Goal: Task Accomplishment & Management: Use online tool/utility

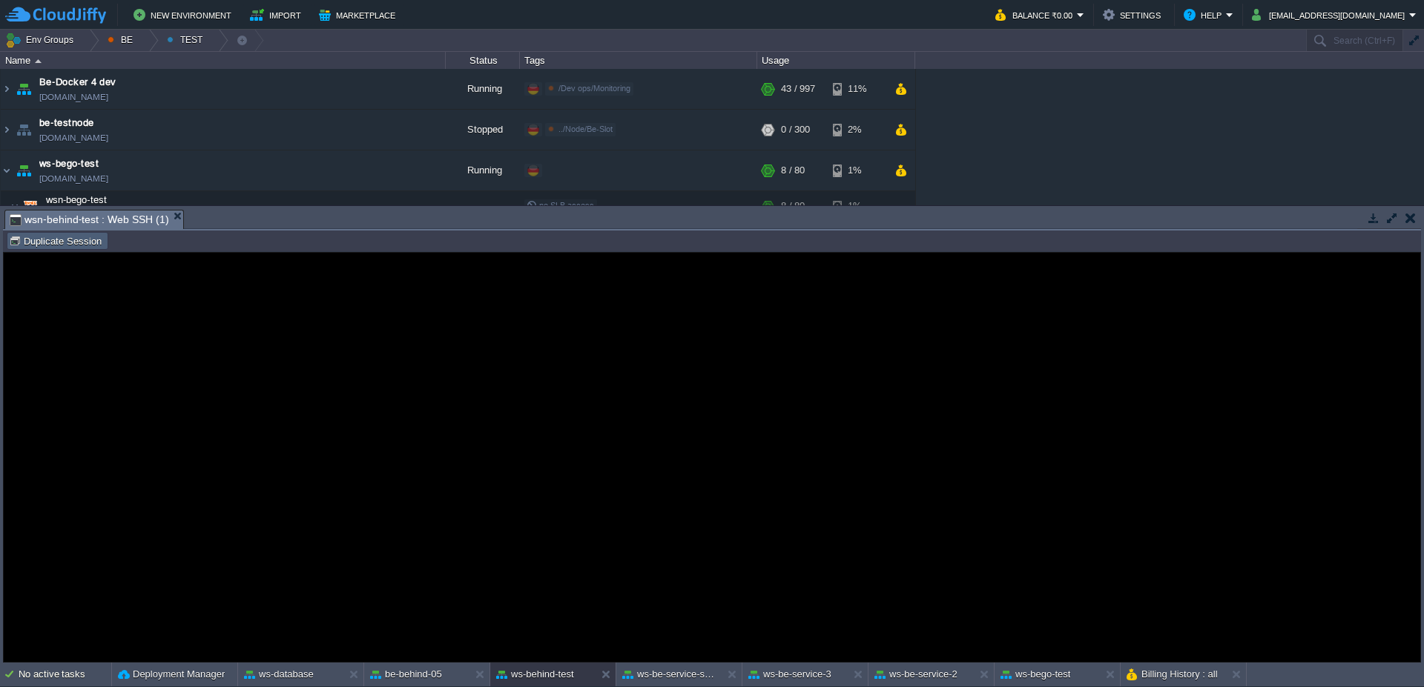
click at [53, 238] on button "Duplicate Session" at bounding box center [57, 240] width 97 height 13
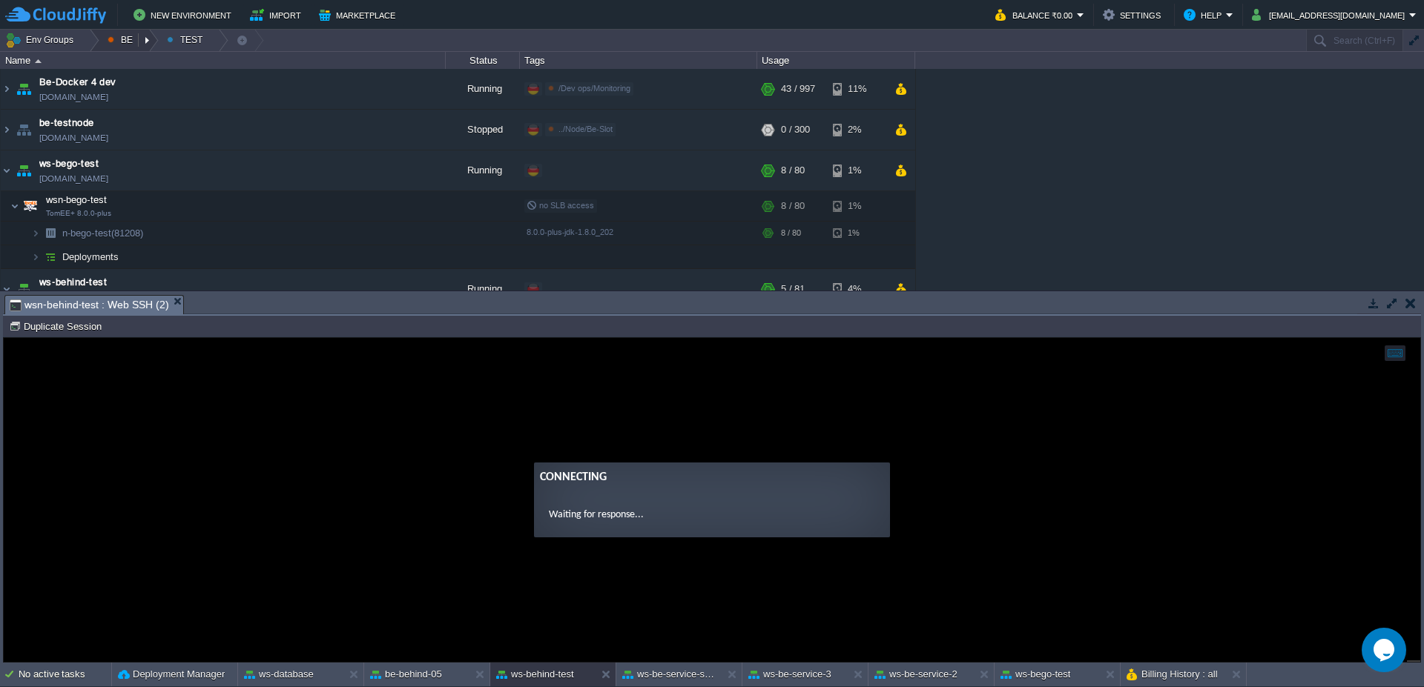
click at [137, 39] on em "BE" at bounding box center [133, 41] width 50 height 22
click at [142, 39] on div at bounding box center [149, 41] width 20 height 22
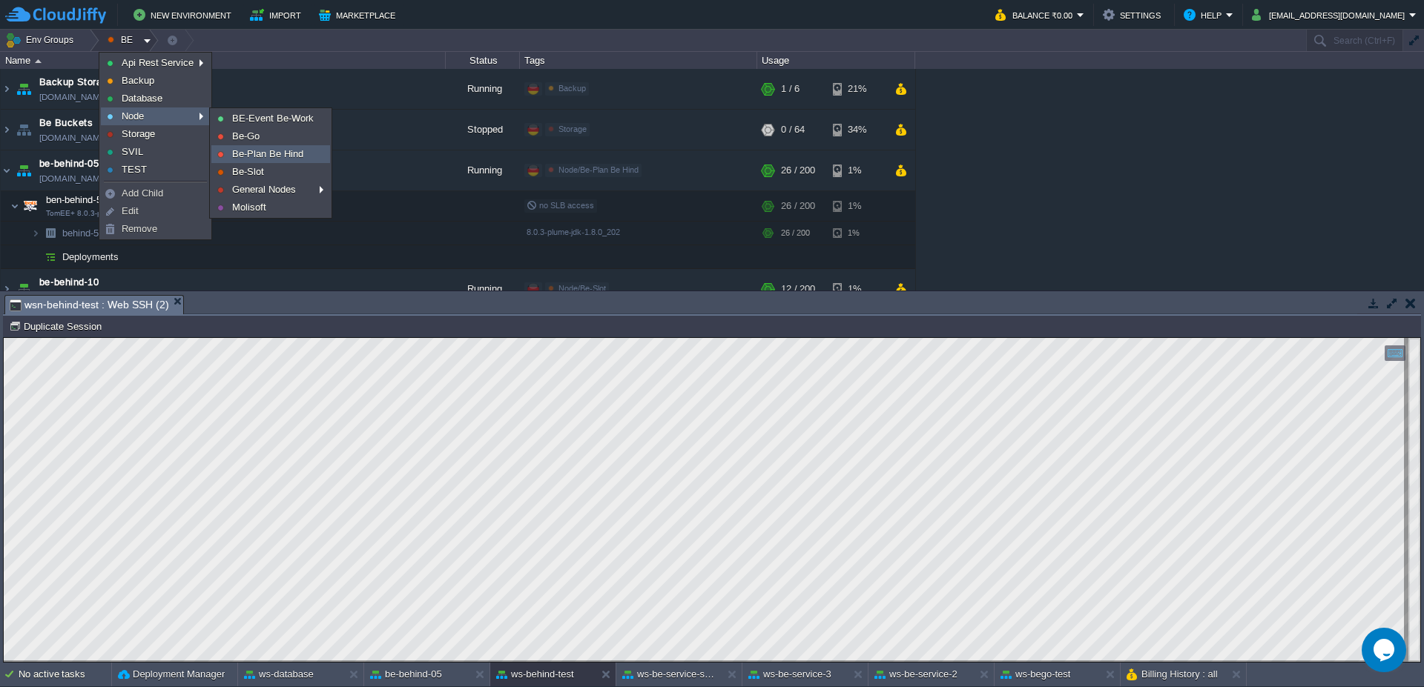
click at [264, 152] on span "Be-Plan Be Hind" at bounding box center [267, 153] width 71 height 11
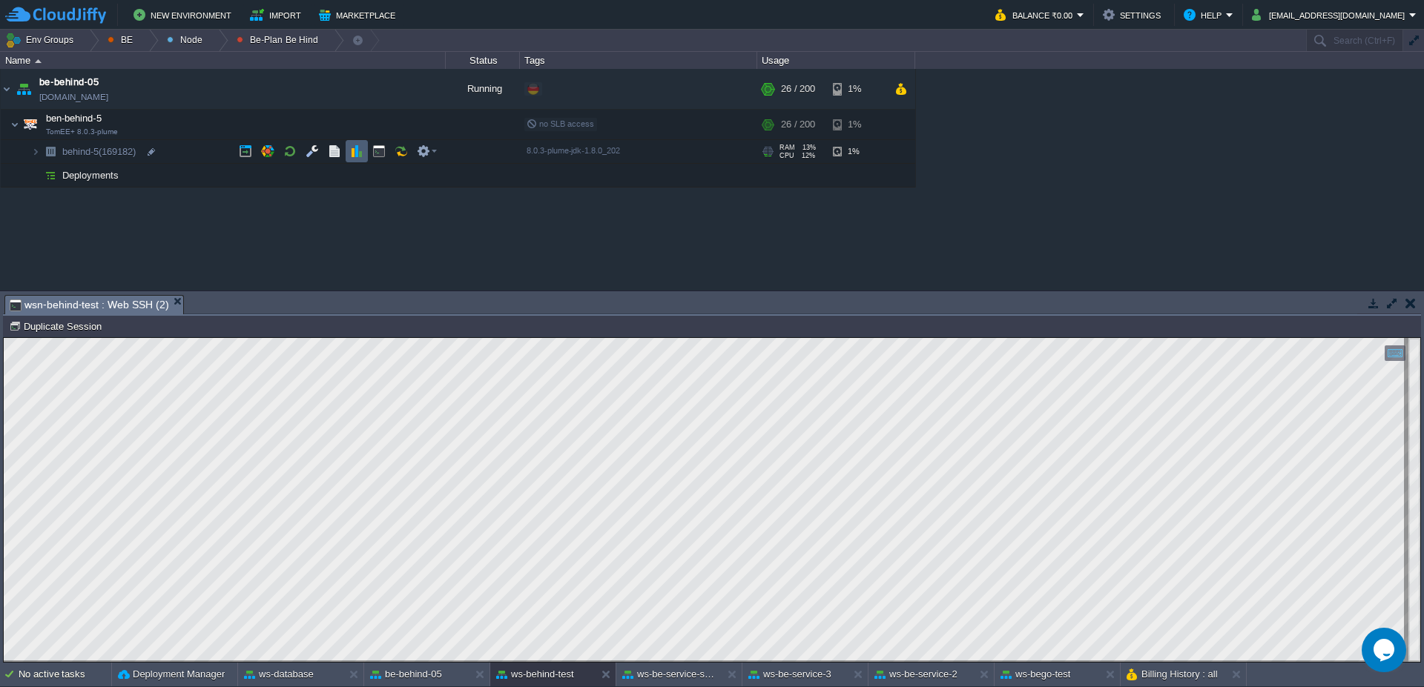
click at [355, 155] on button "button" at bounding box center [356, 151] width 13 height 13
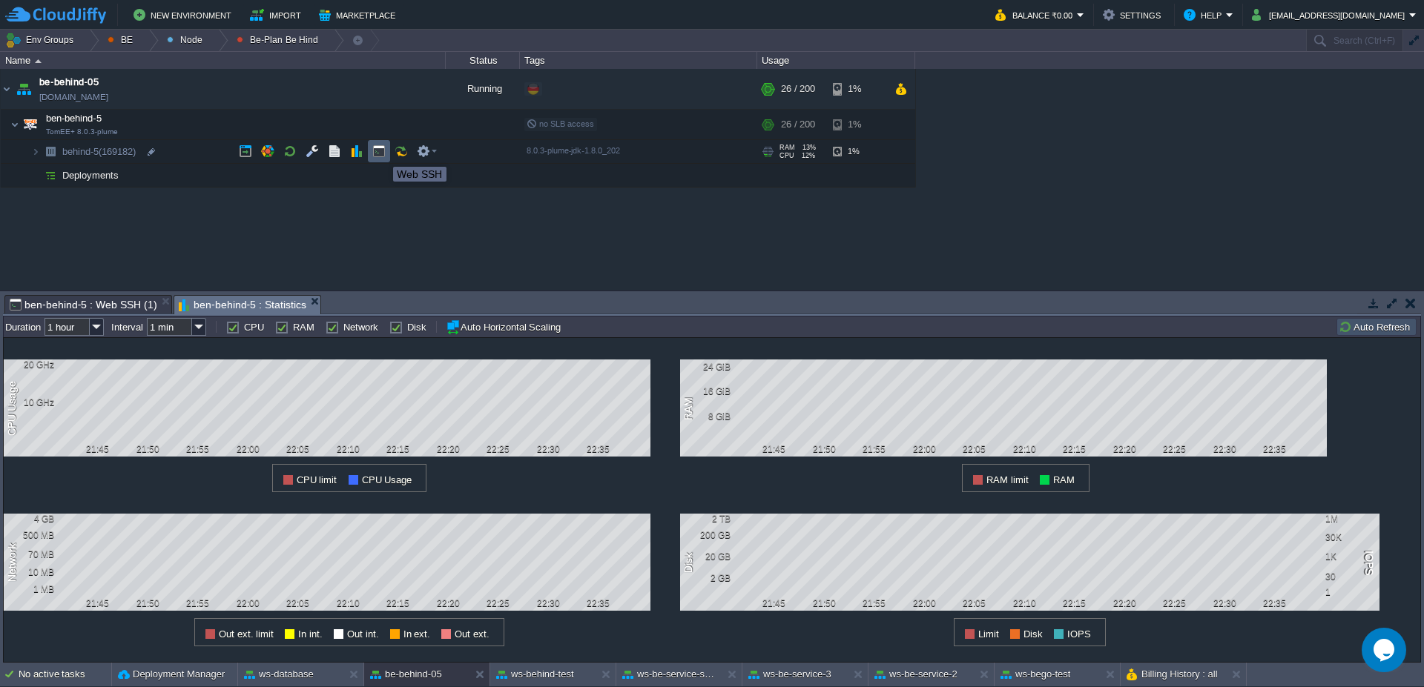
click at [382, 153] on button "button" at bounding box center [378, 151] width 13 height 13
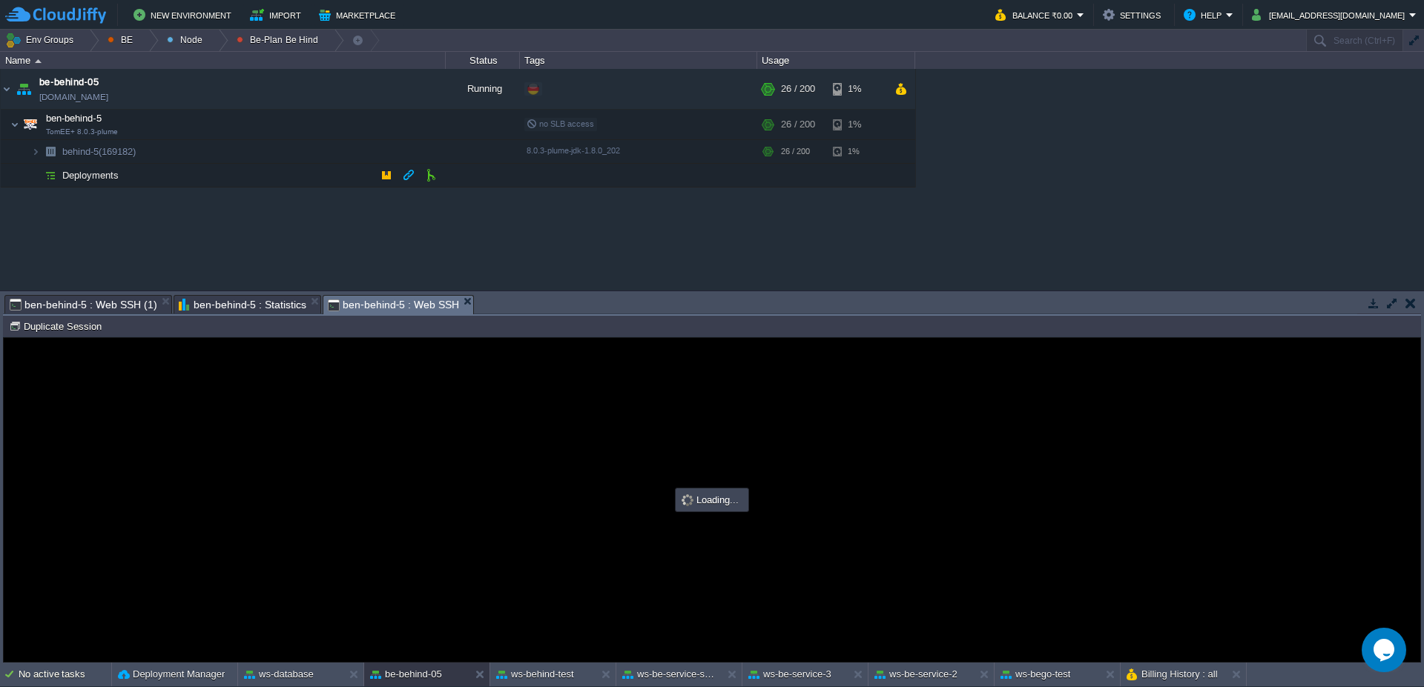
type input "#000000"
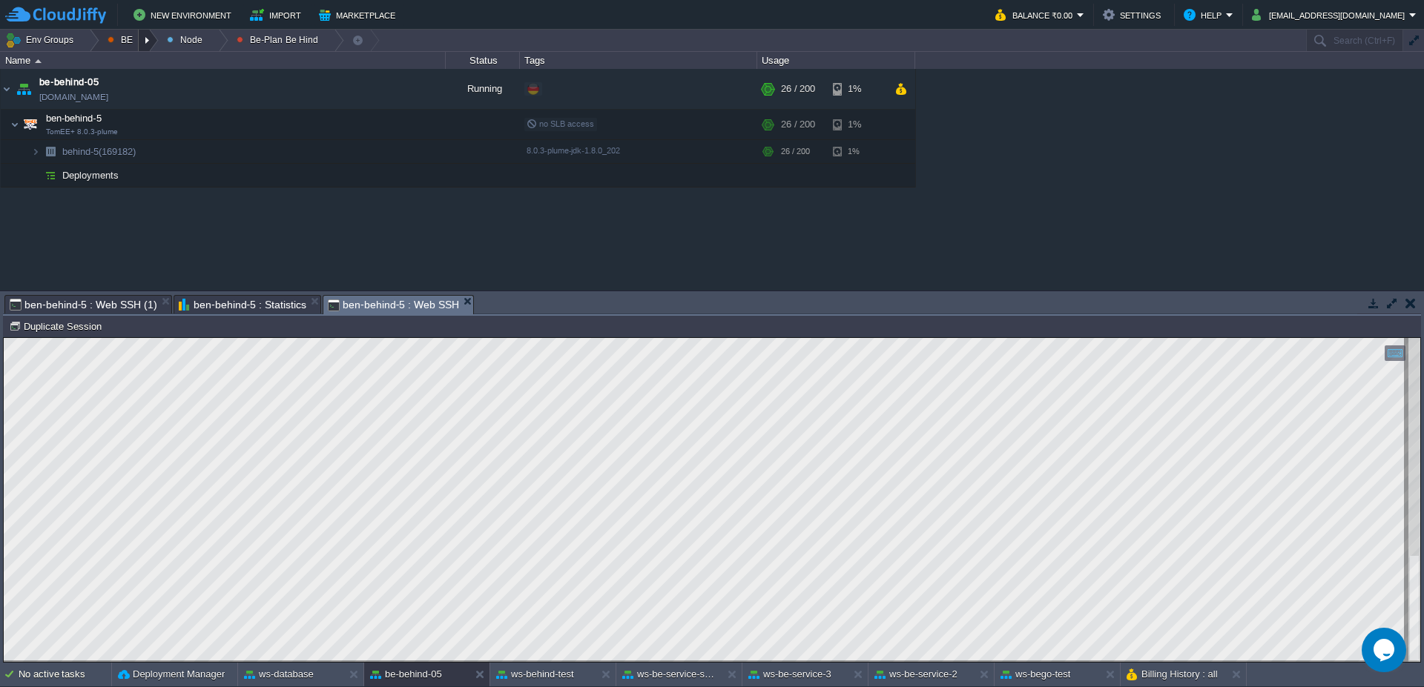
click at [148, 39] on div at bounding box center [149, 41] width 20 height 22
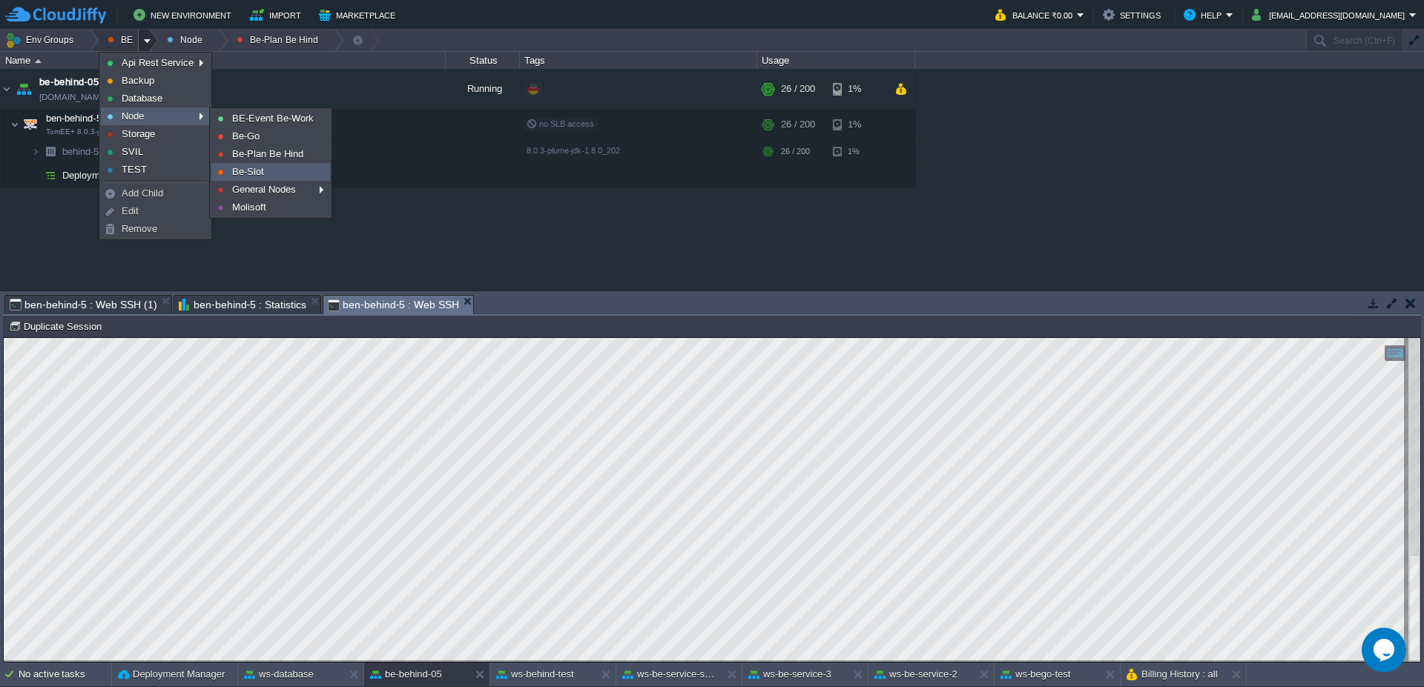
click at [278, 176] on link "Be-Slot" at bounding box center [270, 172] width 117 height 16
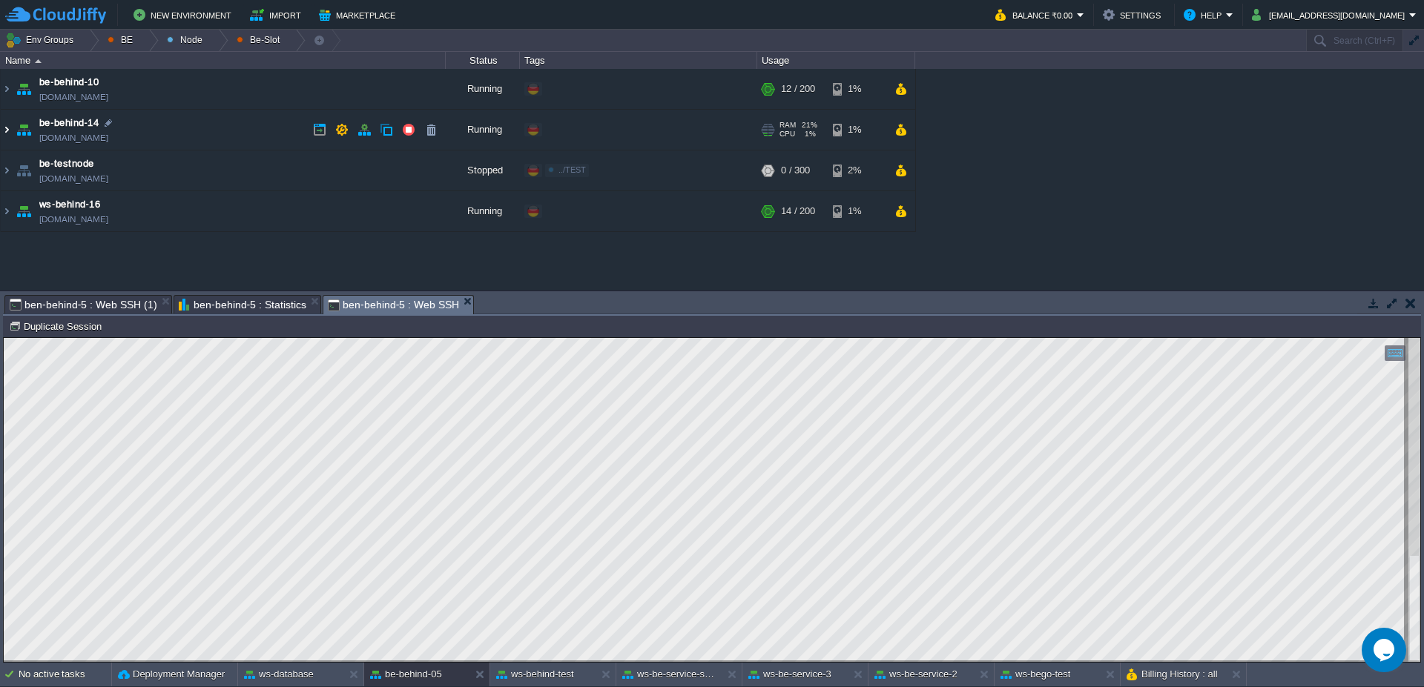
click at [8, 136] on img at bounding box center [7, 130] width 12 height 40
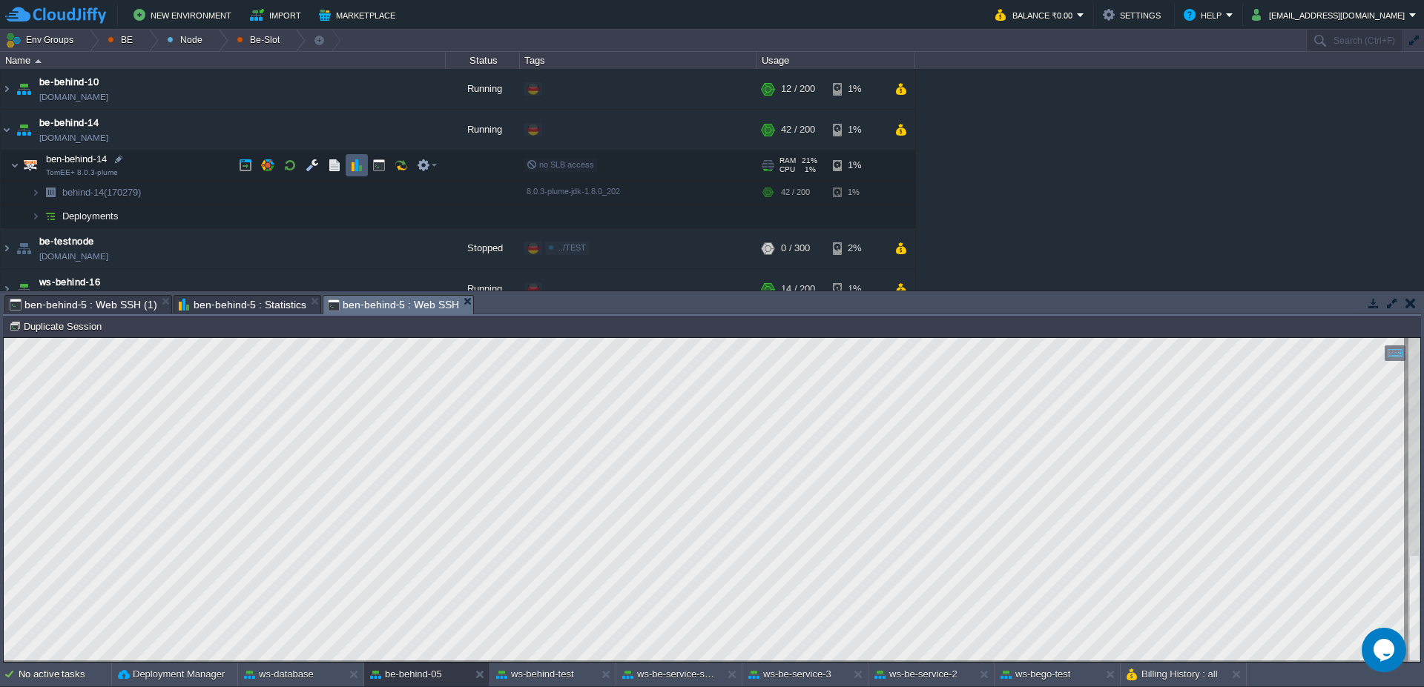
click at [358, 165] on button "button" at bounding box center [356, 165] width 13 height 13
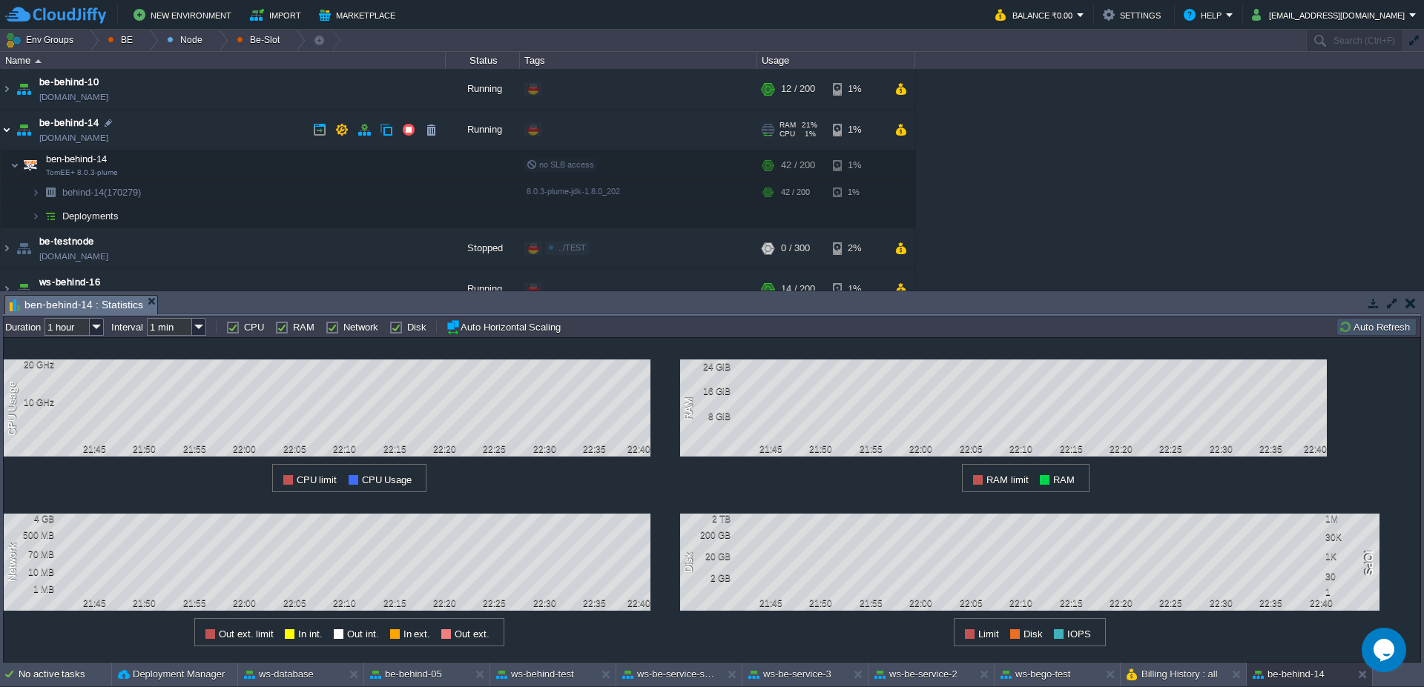
click at [4, 131] on img at bounding box center [7, 130] width 12 height 40
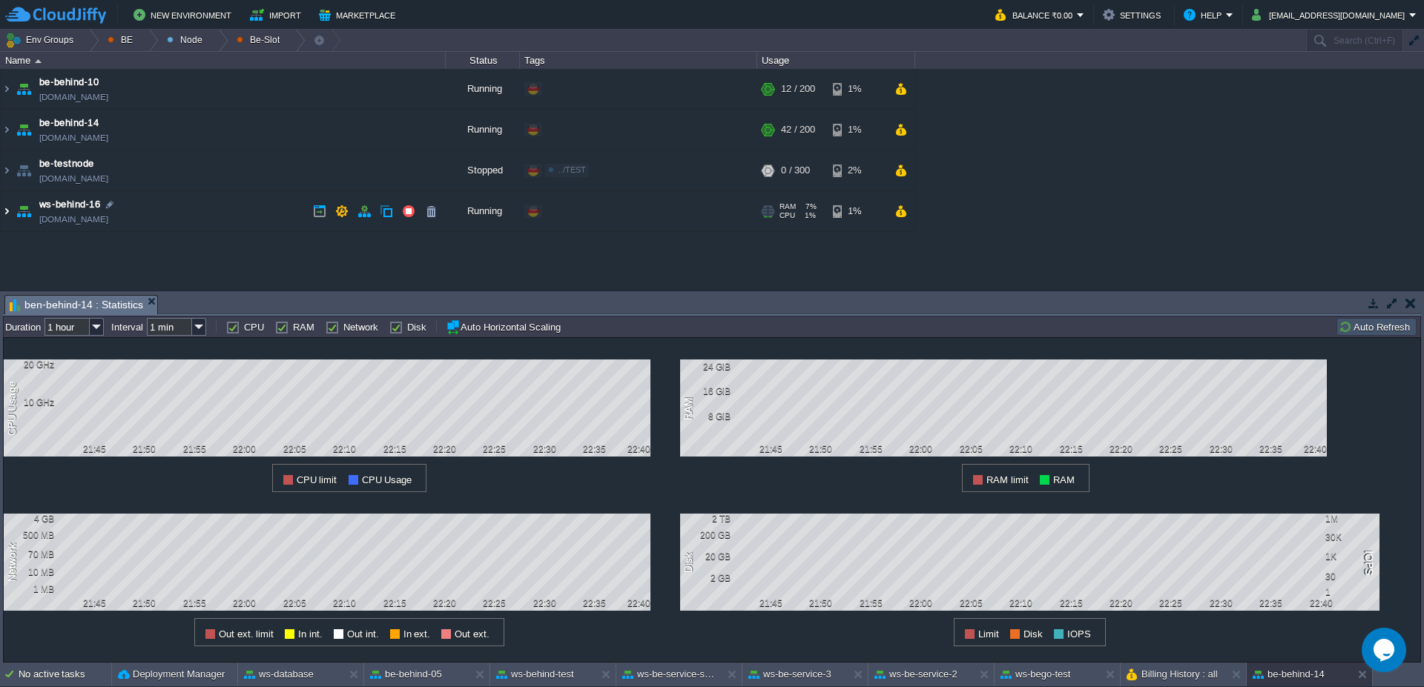
click at [8, 212] on img at bounding box center [7, 211] width 12 height 40
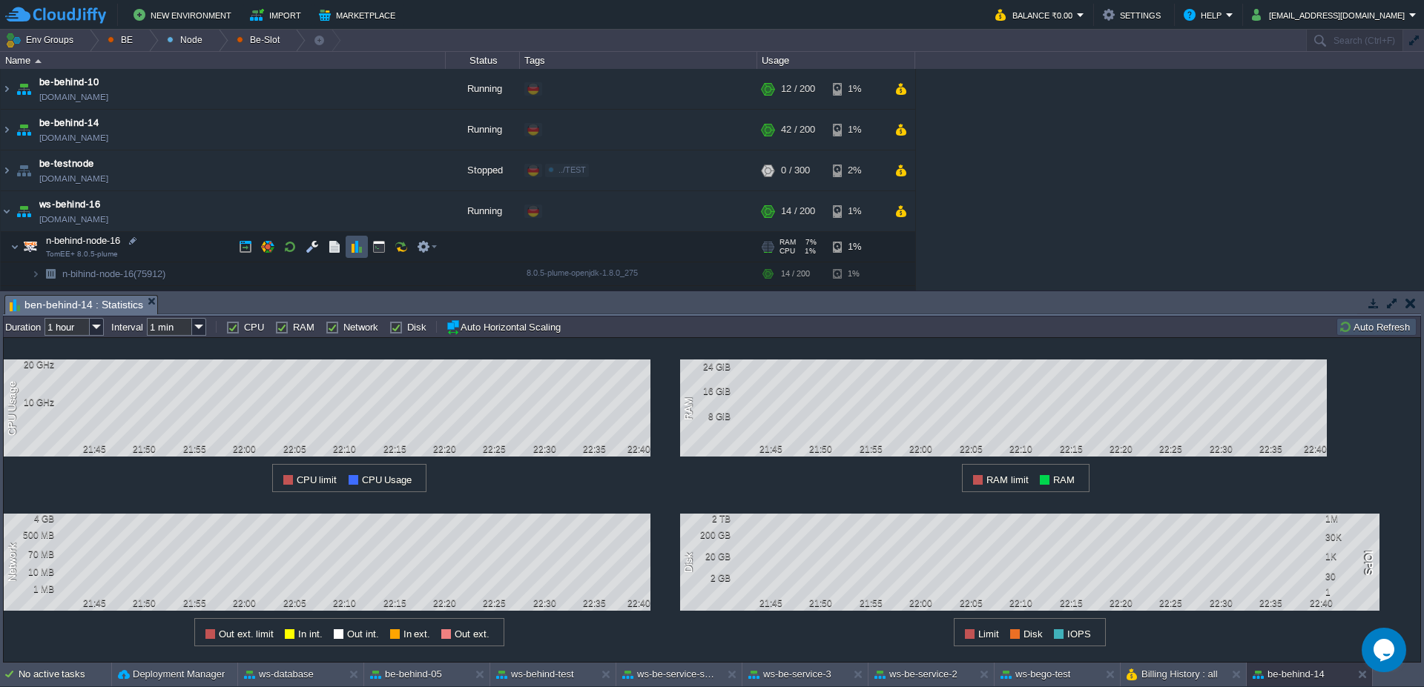
click at [353, 250] on button "button" at bounding box center [356, 246] width 13 height 13
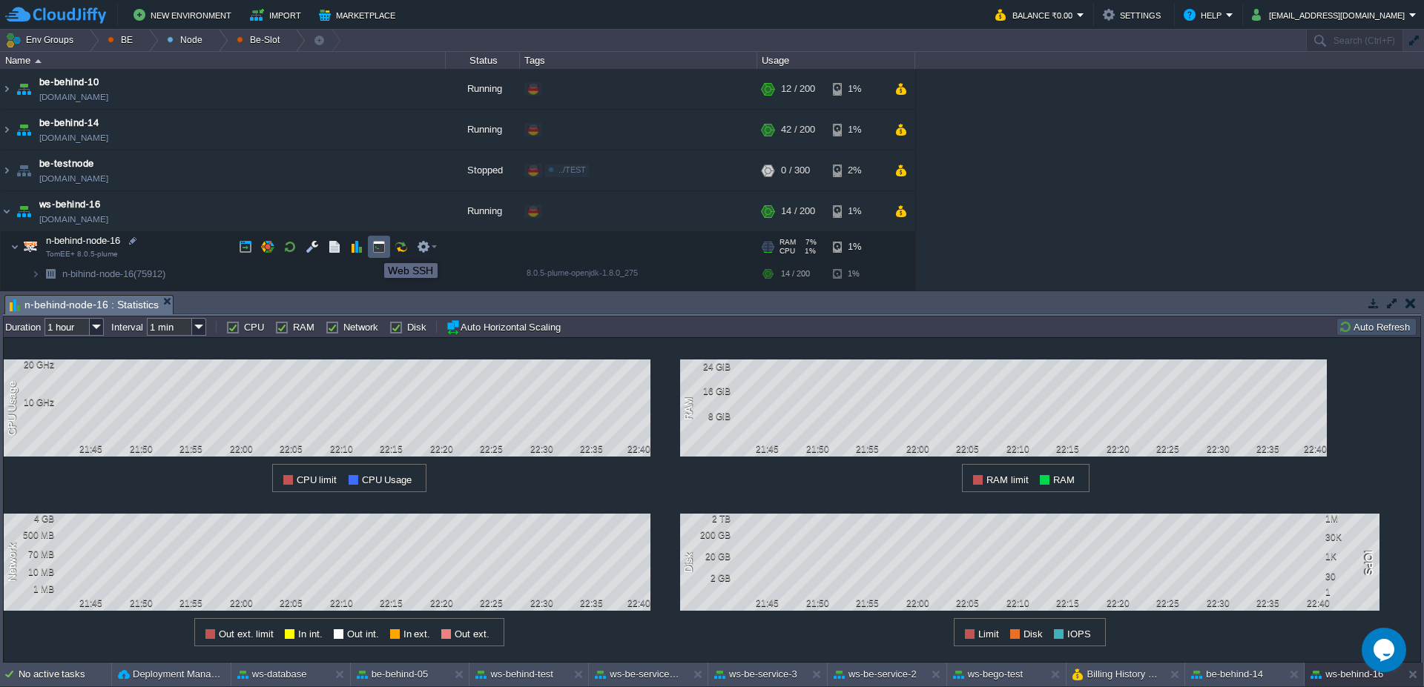
click at [378, 249] on button "button" at bounding box center [378, 246] width 13 height 13
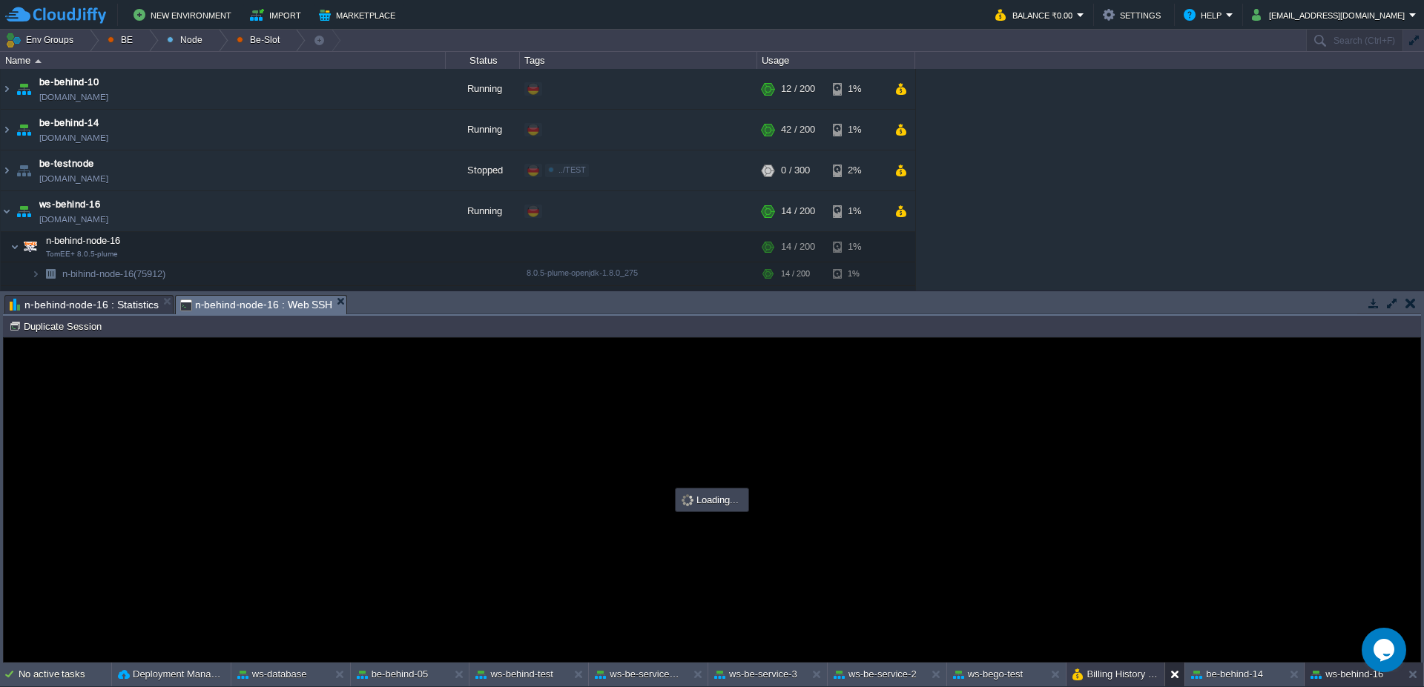
click at [1171, 680] on button at bounding box center [1177, 674] width 15 height 15
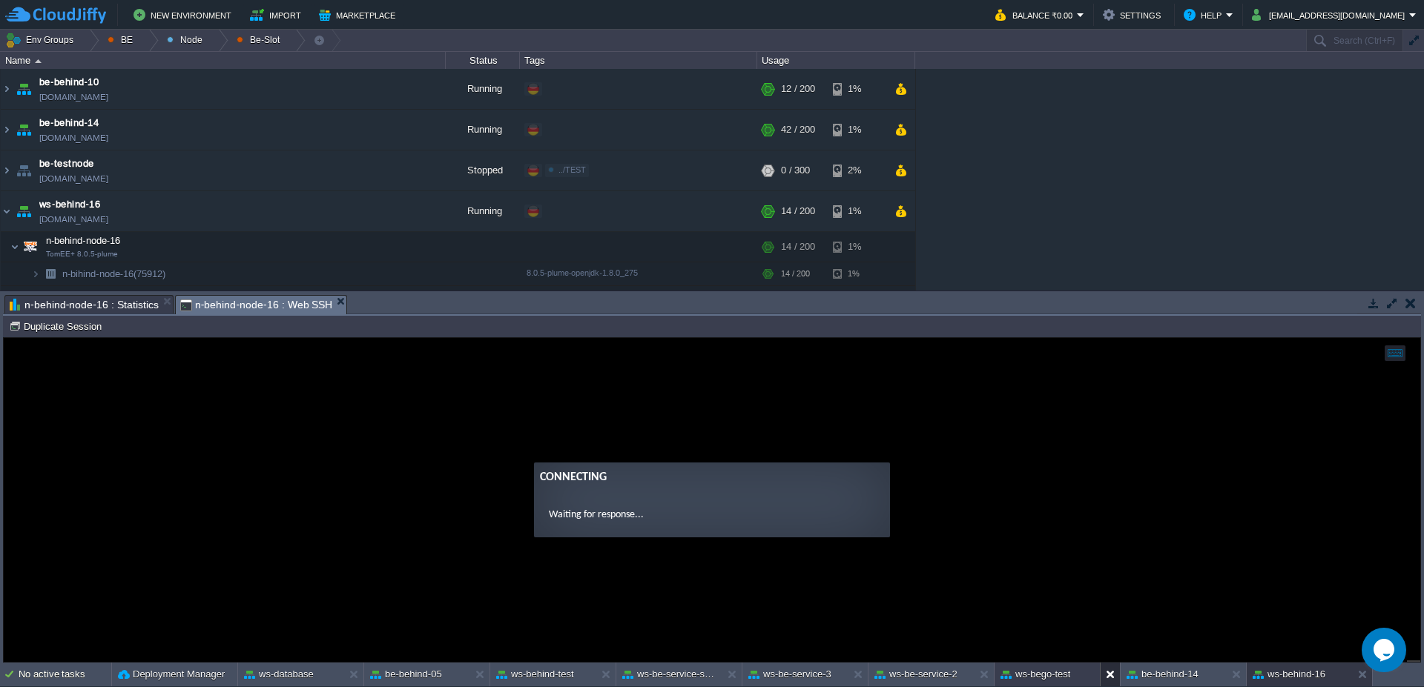
click at [1107, 677] on button at bounding box center [1112, 674] width 15 height 15
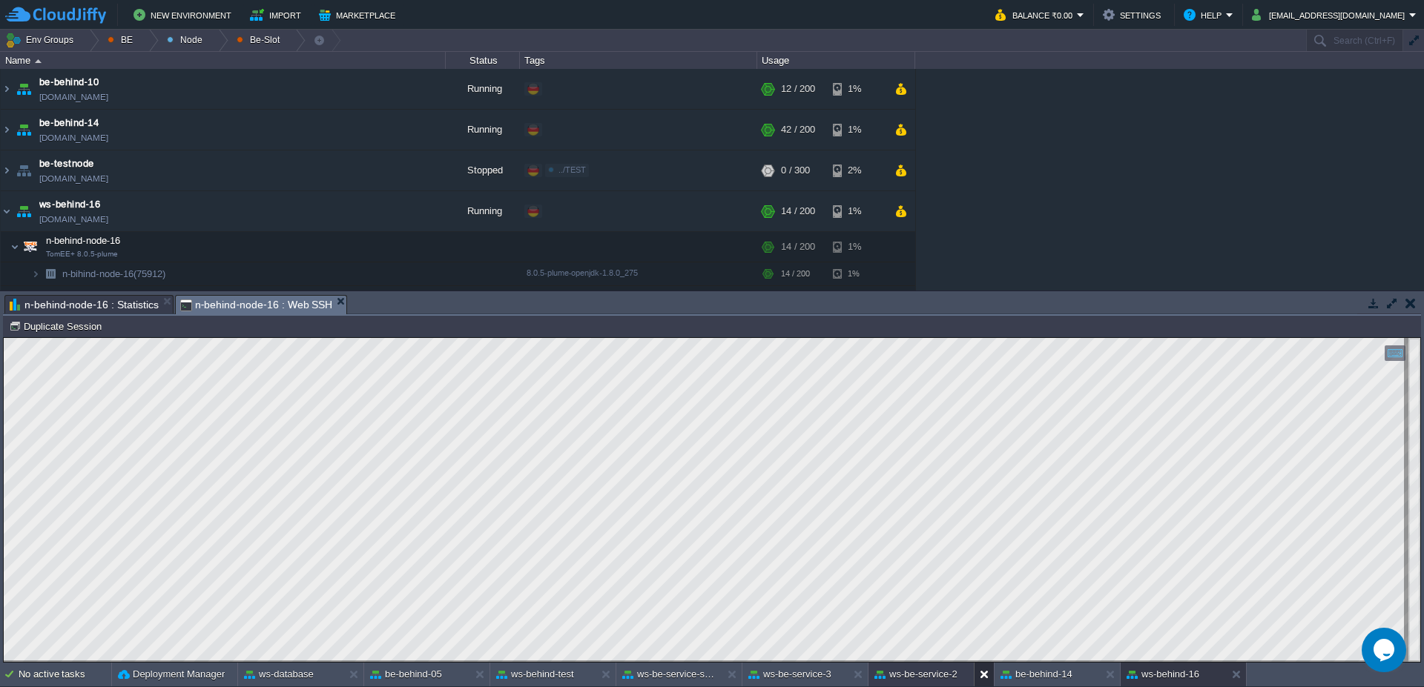
click at [985, 671] on button at bounding box center [986, 674] width 15 height 15
click at [855, 677] on button at bounding box center [860, 674] width 15 height 15
click at [733, 673] on button at bounding box center [734, 674] width 15 height 15
click at [605, 672] on button at bounding box center [608, 674] width 15 height 15
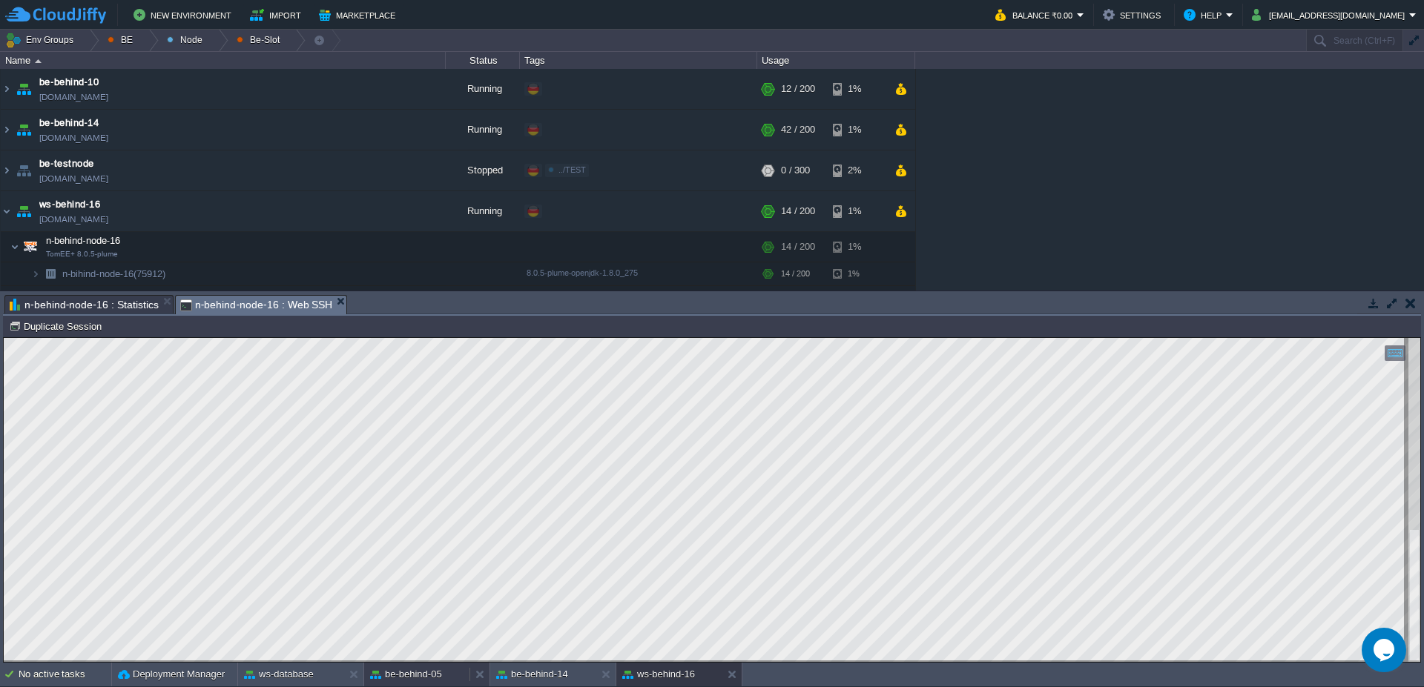
click at [435, 667] on button "be-behind-05" at bounding box center [406, 674] width 72 height 15
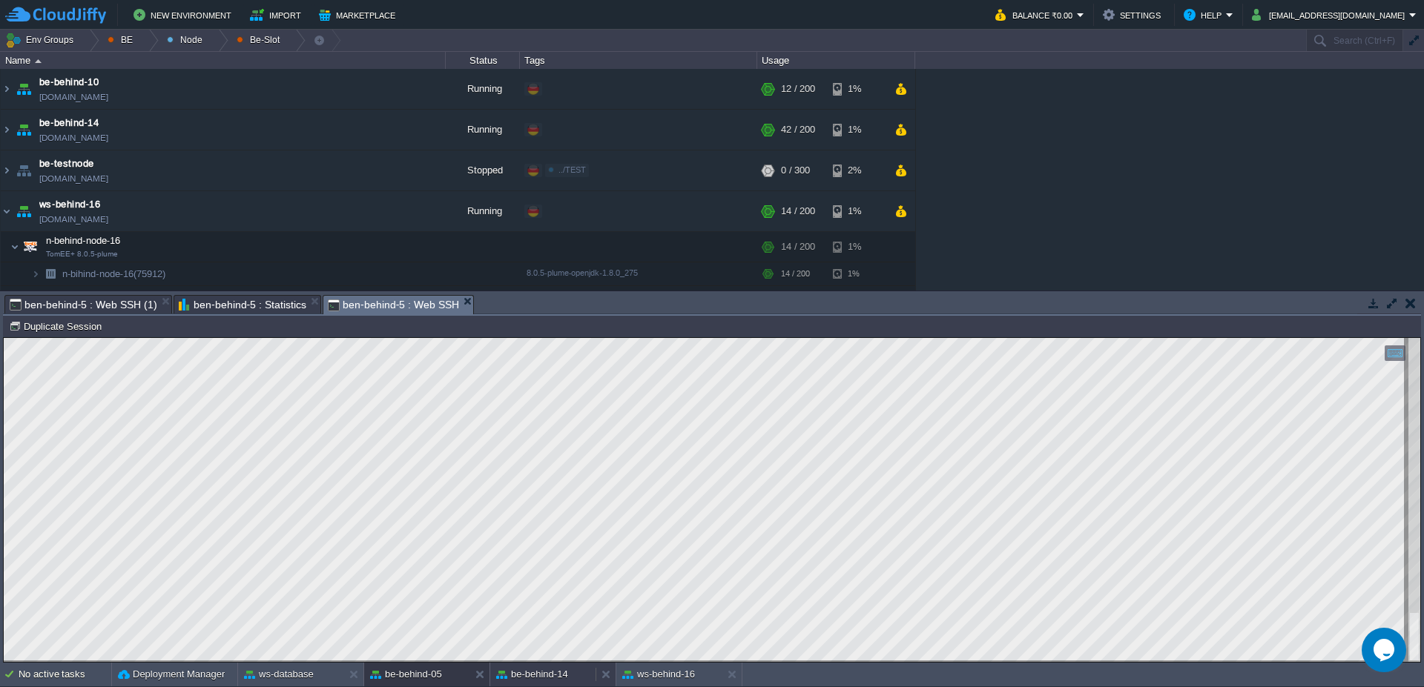
click at [539, 677] on button "be-behind-14" at bounding box center [532, 674] width 72 height 15
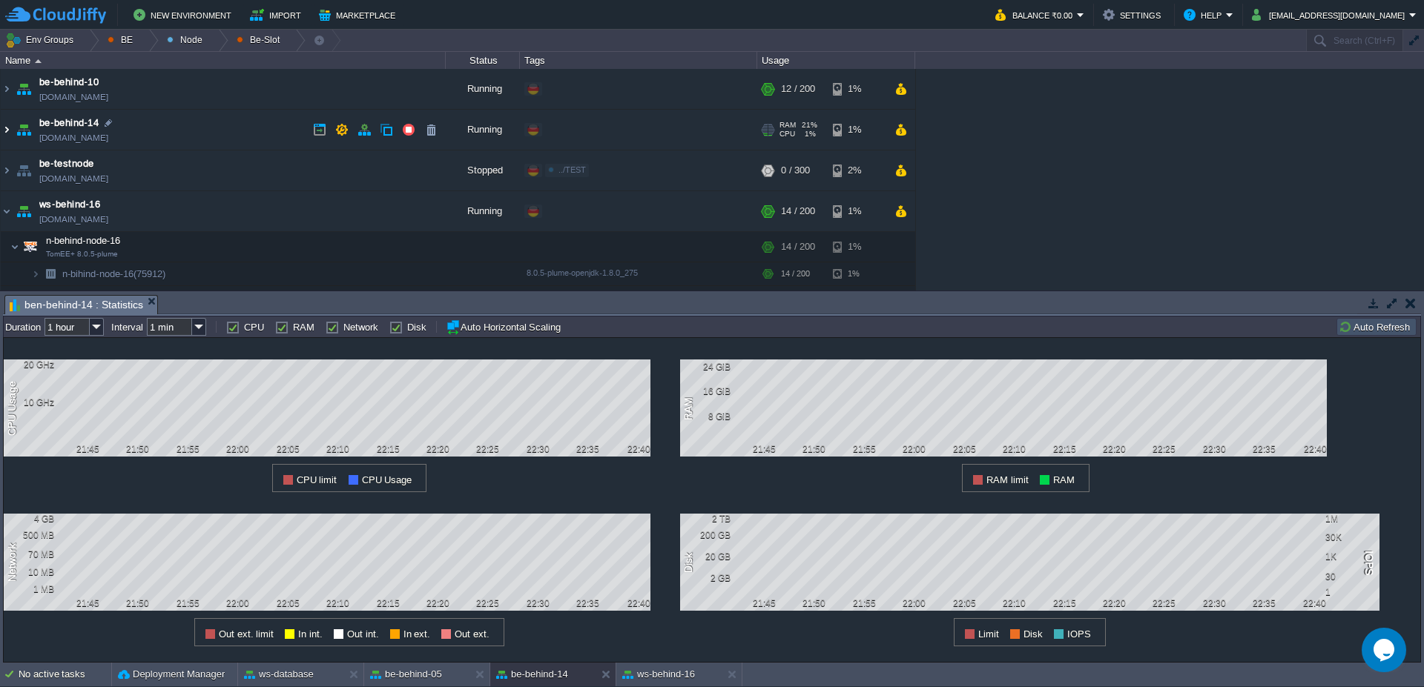
click at [4, 135] on img at bounding box center [7, 130] width 12 height 40
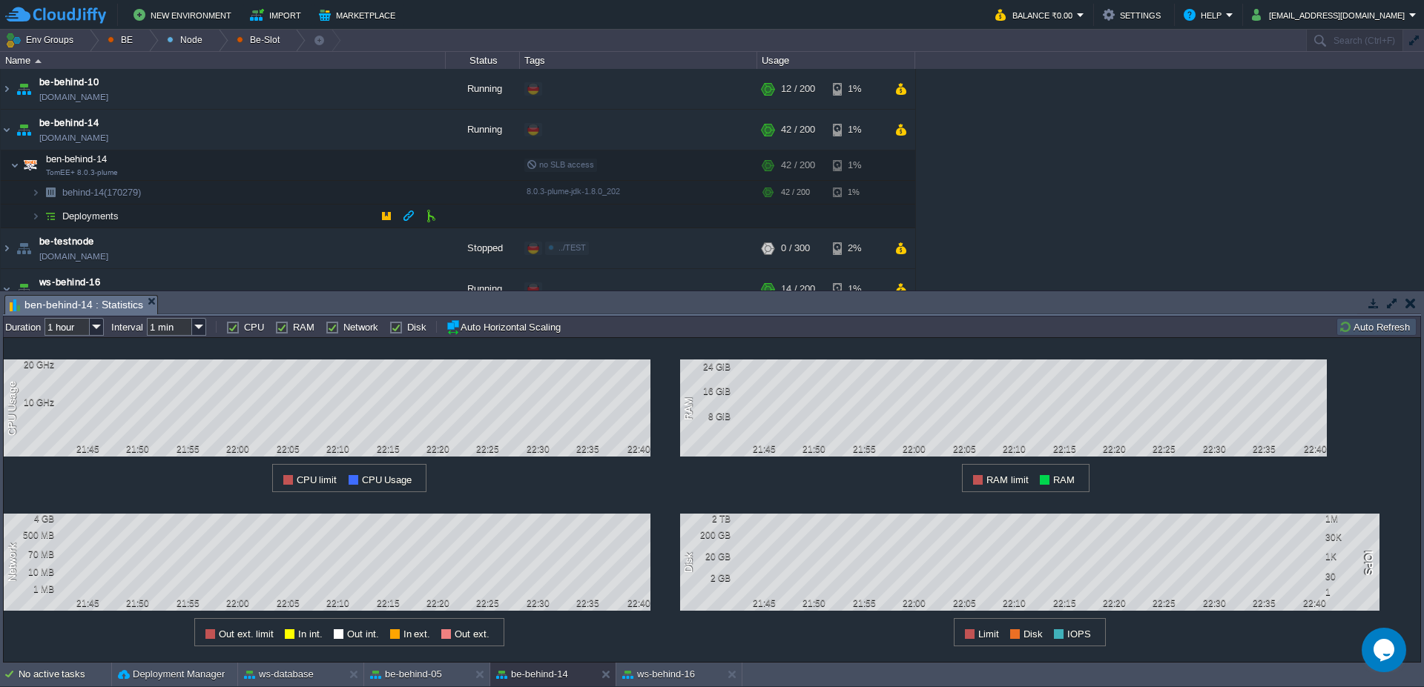
click at [27, 216] on img at bounding box center [20, 211] width 21 height 13
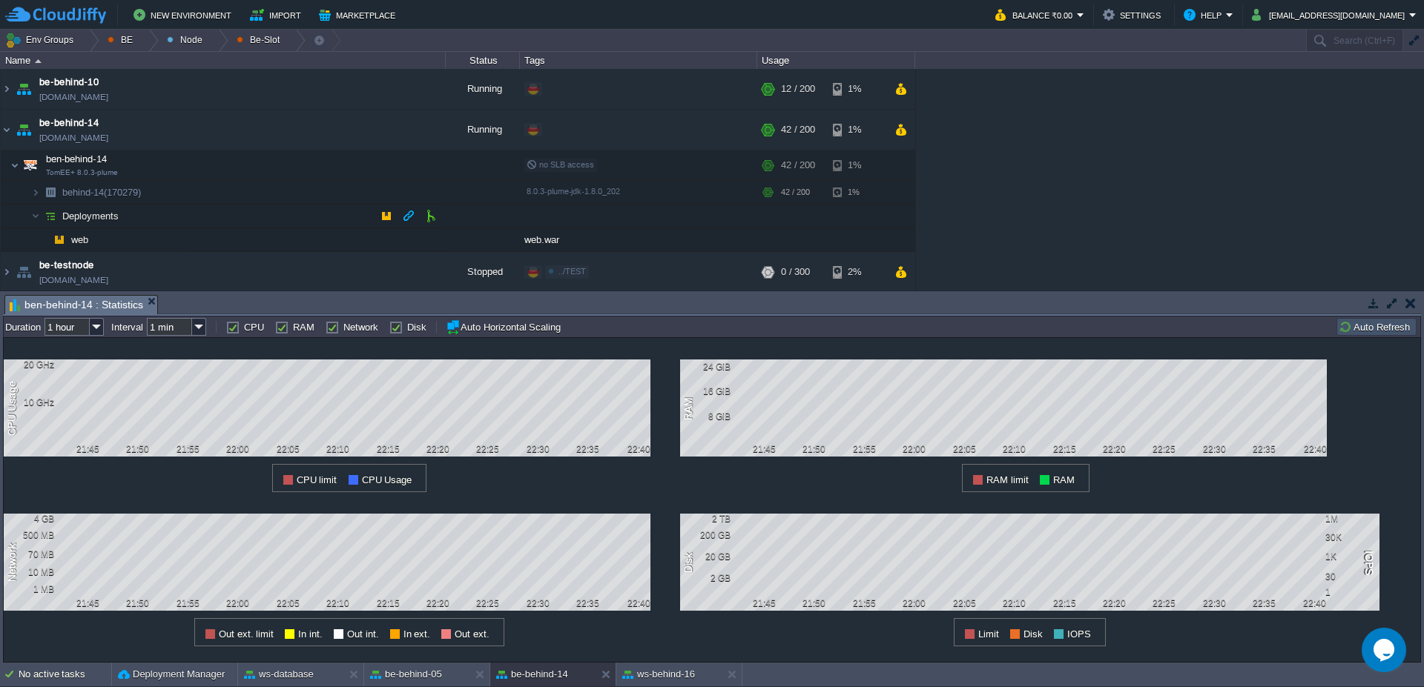
click at [27, 216] on img at bounding box center [20, 211] width 21 height 13
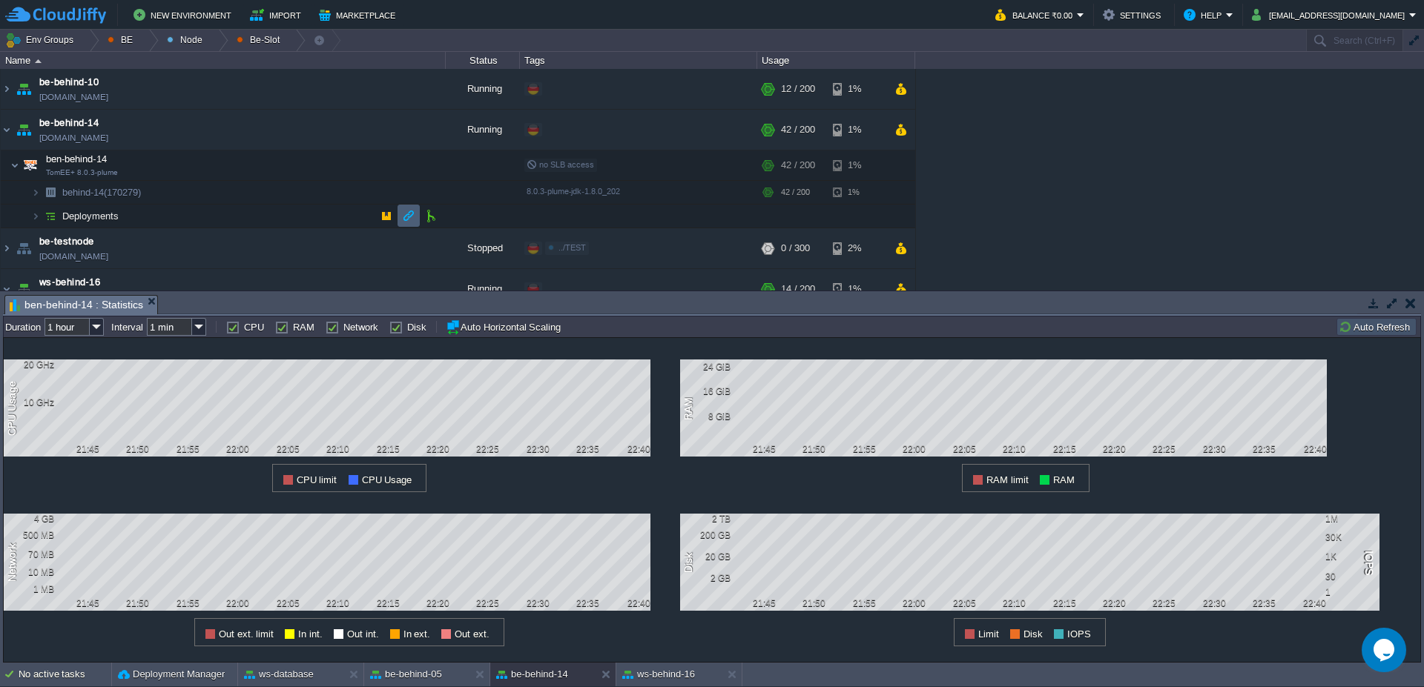
click at [409, 219] on button "button" at bounding box center [408, 215] width 13 height 13
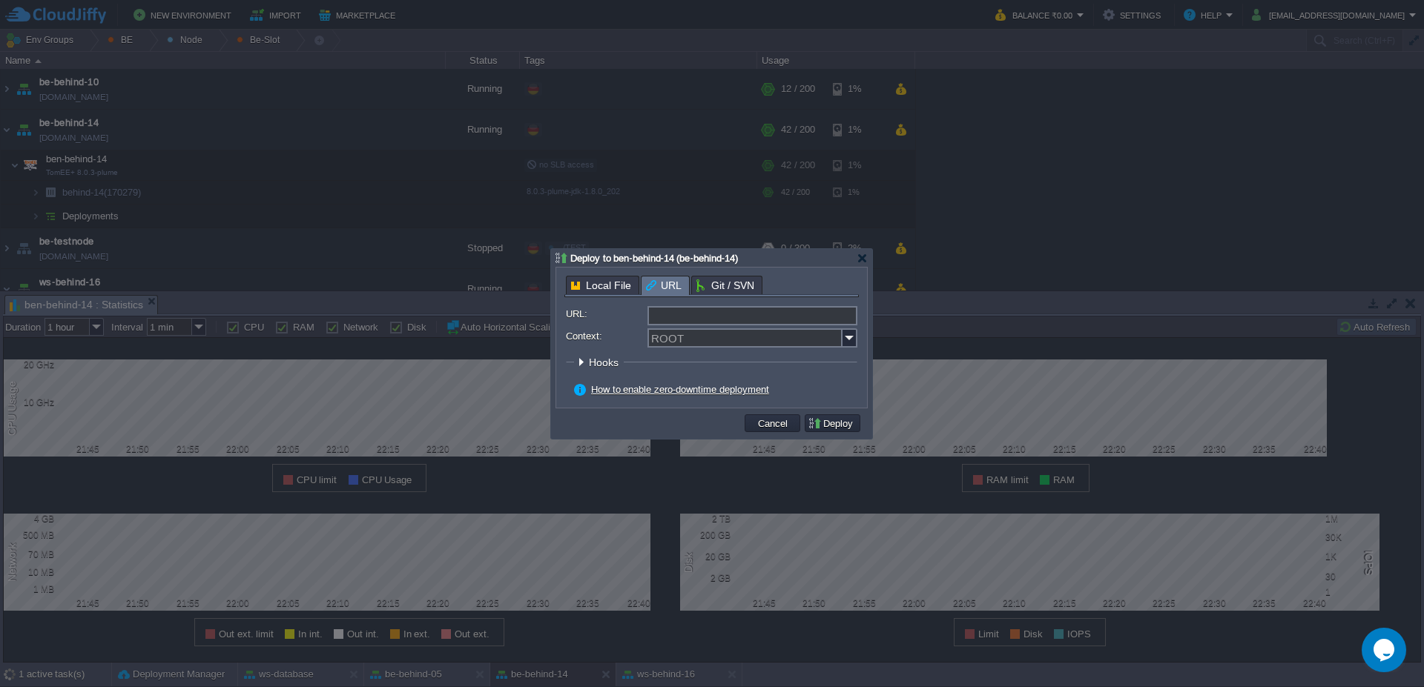
click at [735, 312] on input "URL:" at bounding box center [752, 315] width 210 height 19
type input "[URL][DOMAIN_NAME]"
click at [851, 345] on img at bounding box center [849, 337] width 15 height 19
click at [699, 360] on div "web" at bounding box center [752, 359] width 207 height 20
type input "web"
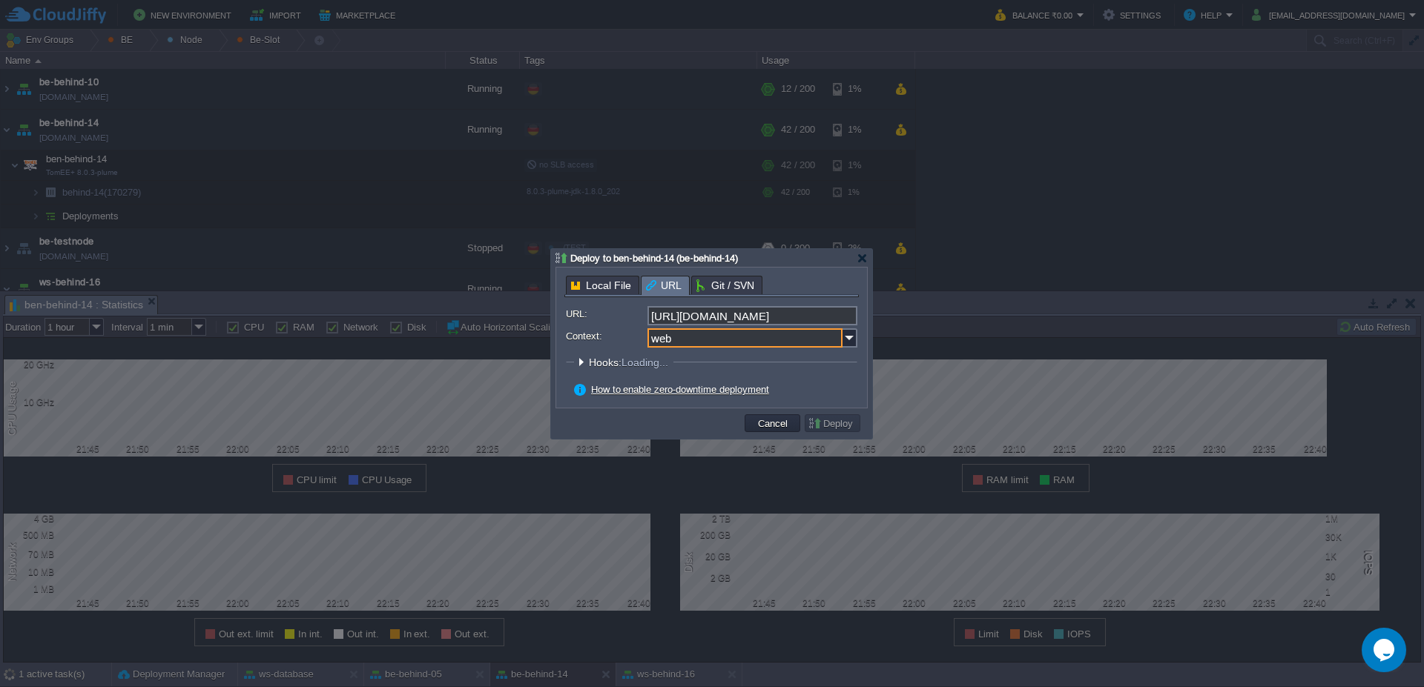
click at [796, 383] on div "How to enable zero-downtime deployment" at bounding box center [715, 389] width 283 height 13
click at [840, 422] on button "Deploy" at bounding box center [832, 423] width 50 height 13
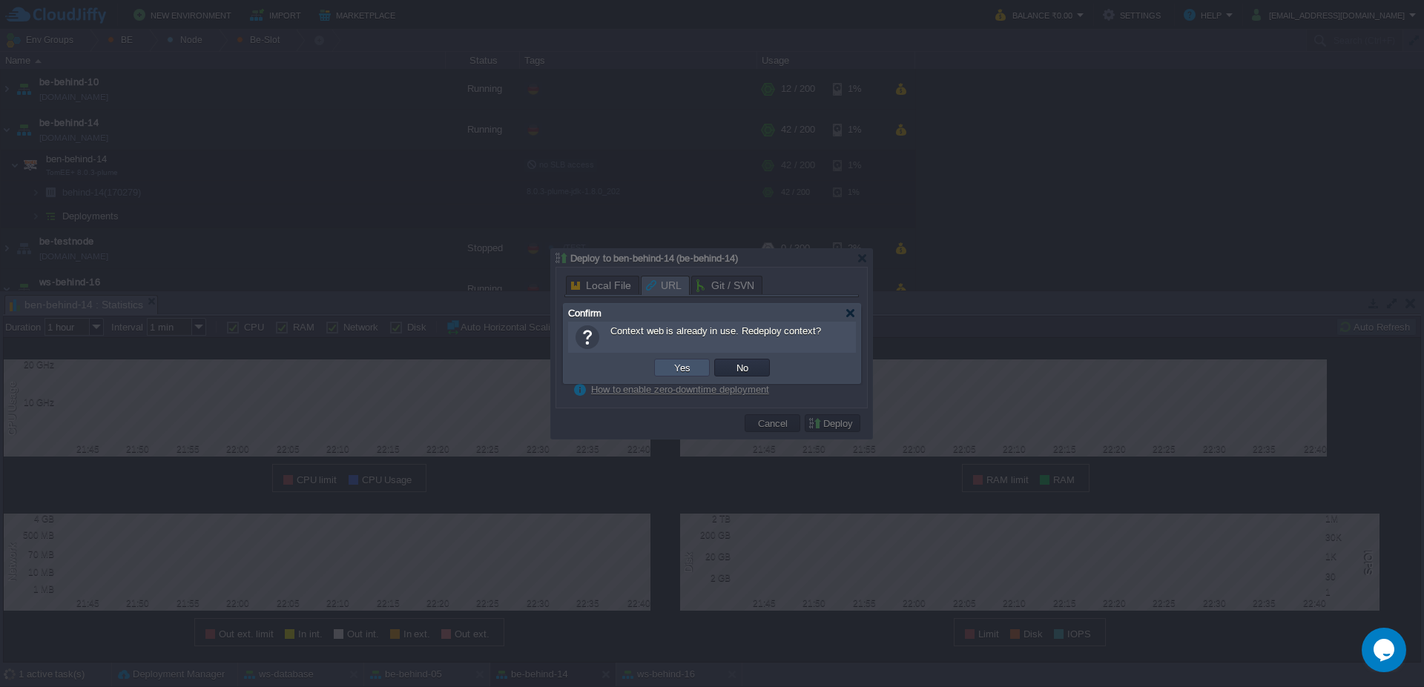
click at [677, 366] on button "Yes" at bounding box center [681, 367] width 25 height 13
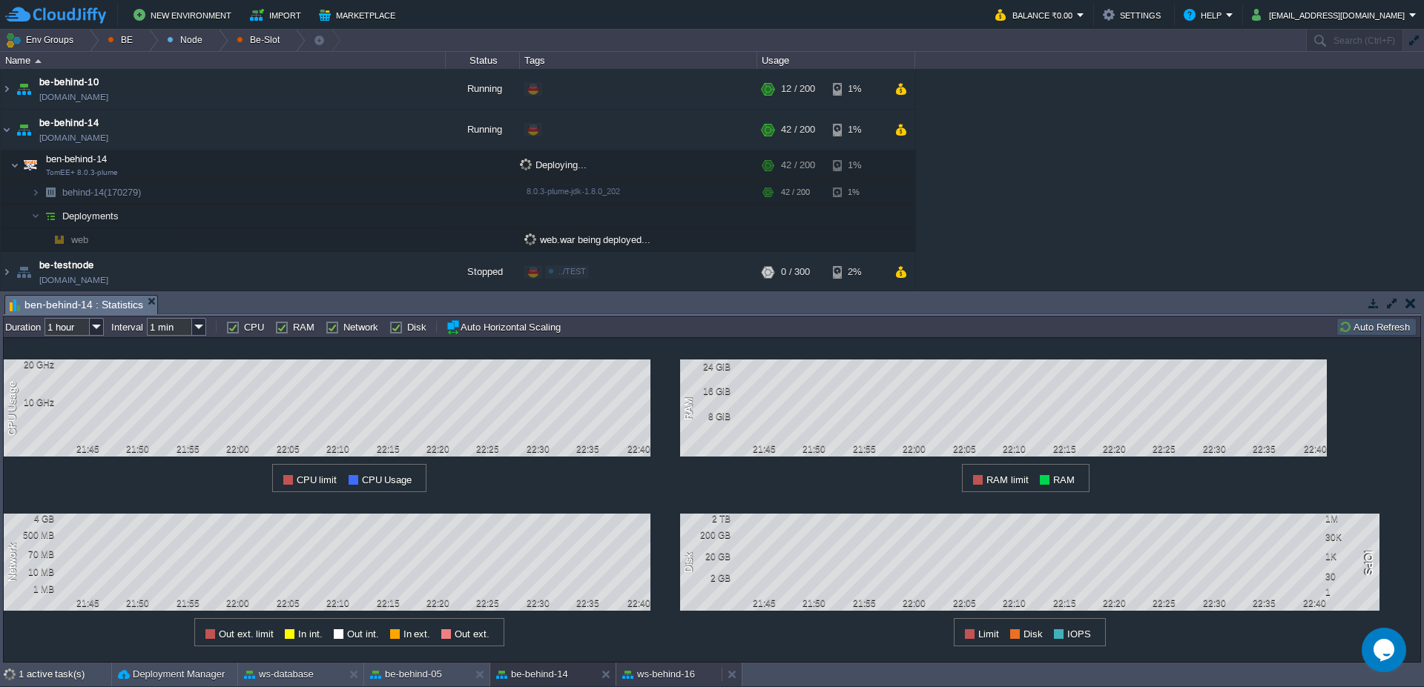
click at [672, 680] on button "ws-behind-16" at bounding box center [658, 674] width 73 height 15
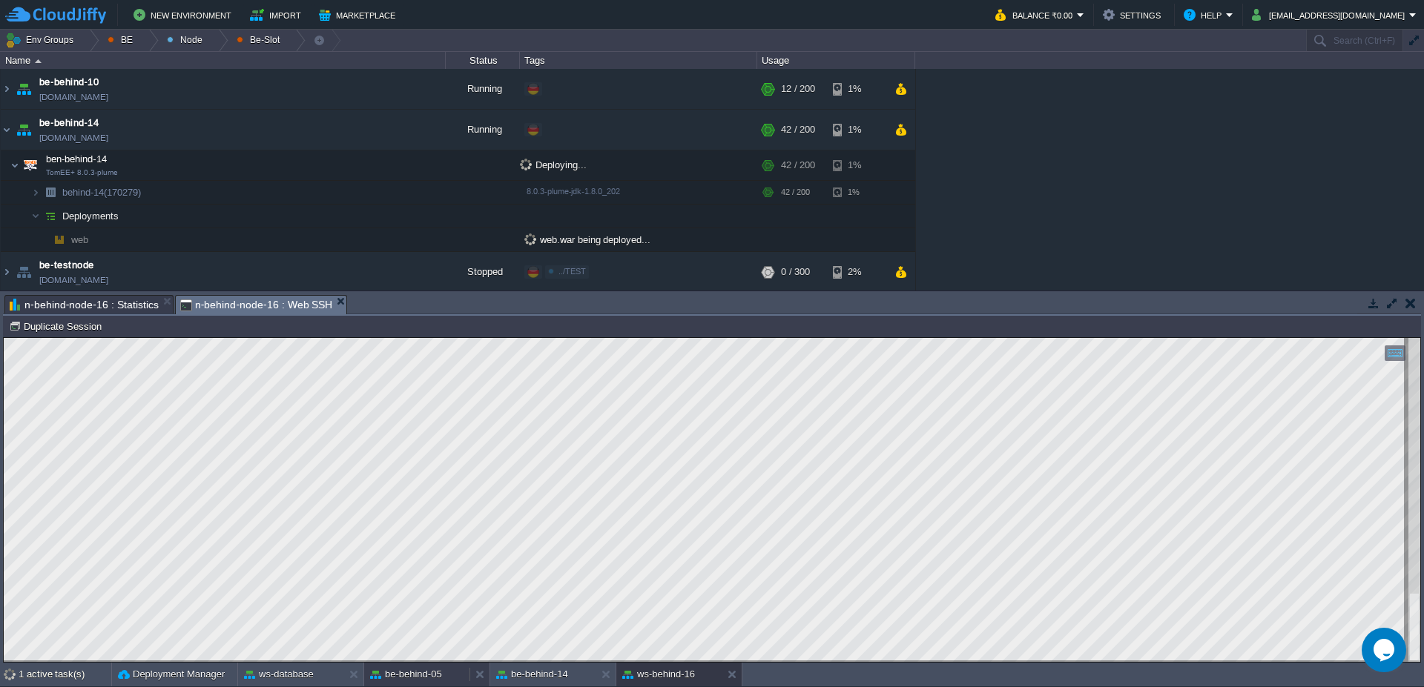
click at [433, 679] on button "be-behind-05" at bounding box center [406, 674] width 72 height 15
click at [413, 675] on button "be-behind-05" at bounding box center [406, 674] width 72 height 15
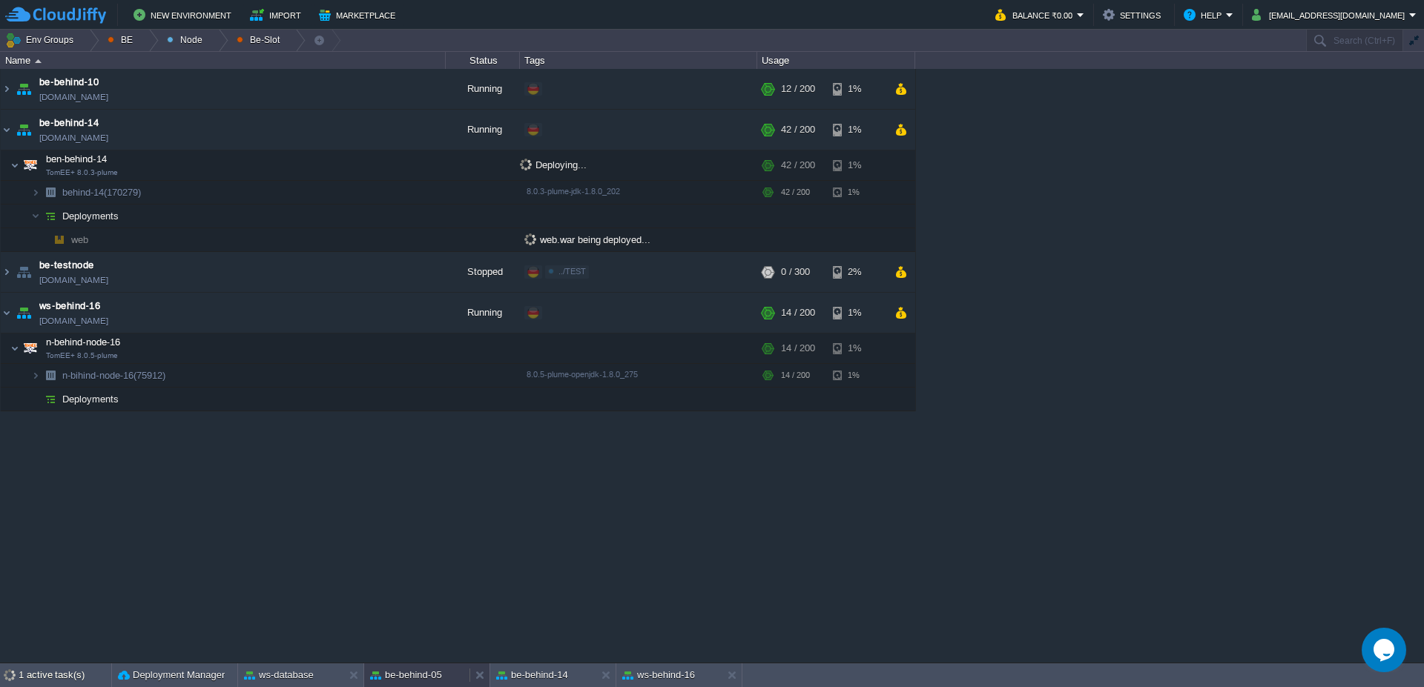
click at [413, 675] on button "be-behind-05" at bounding box center [406, 675] width 72 height 15
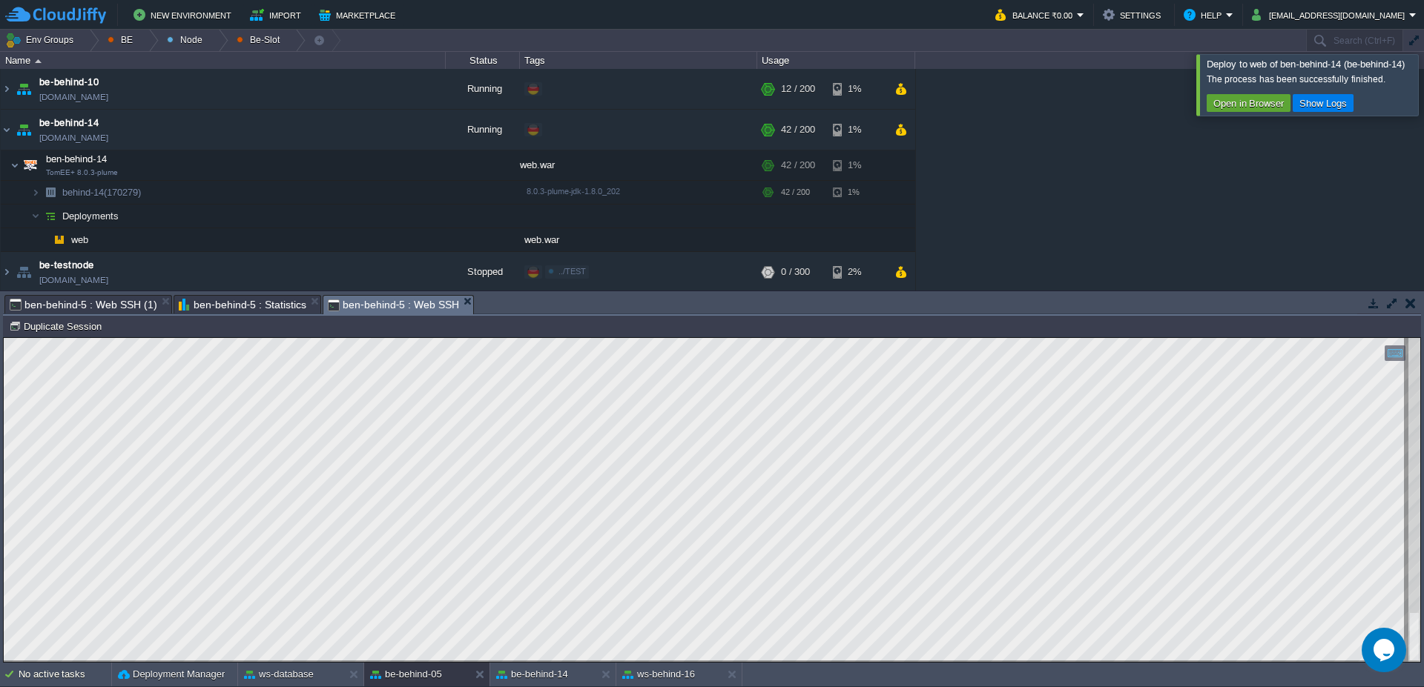
click at [1423, 78] on div at bounding box center [1441, 84] width 0 height 61
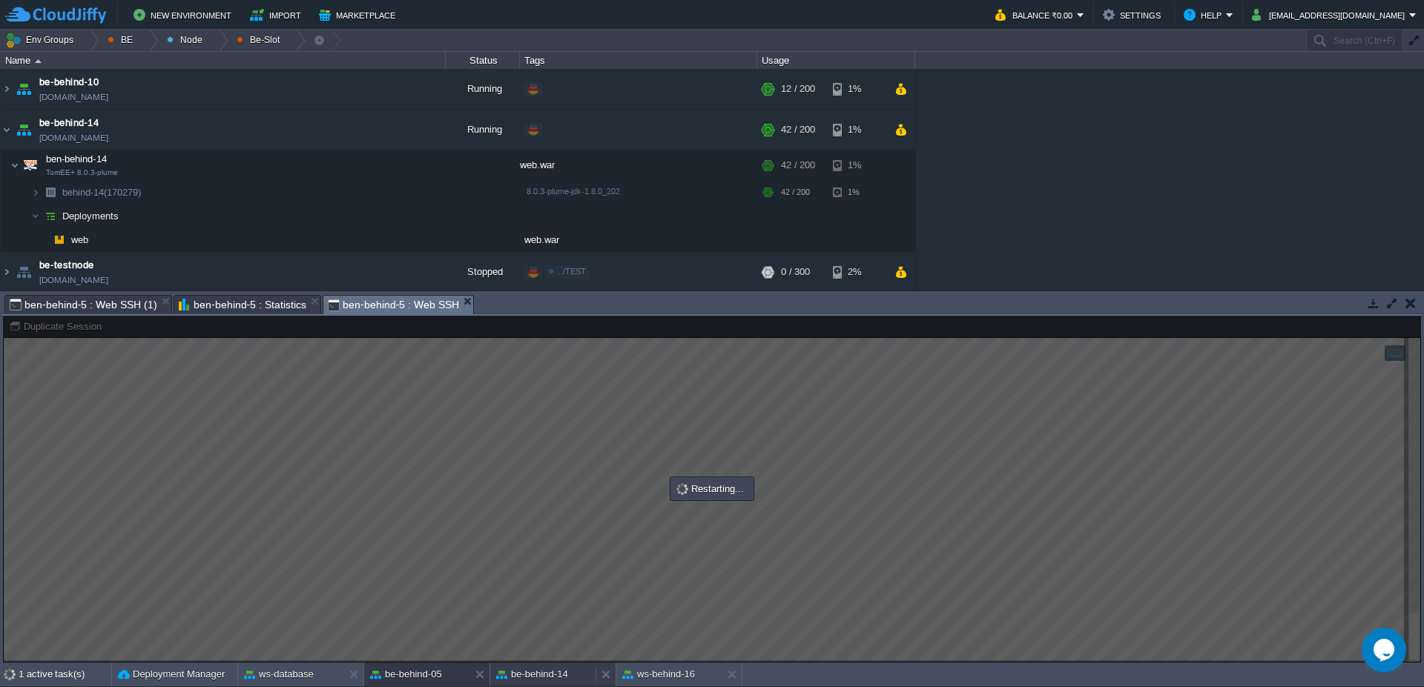
click at [529, 678] on button "be-behind-14" at bounding box center [532, 674] width 72 height 15
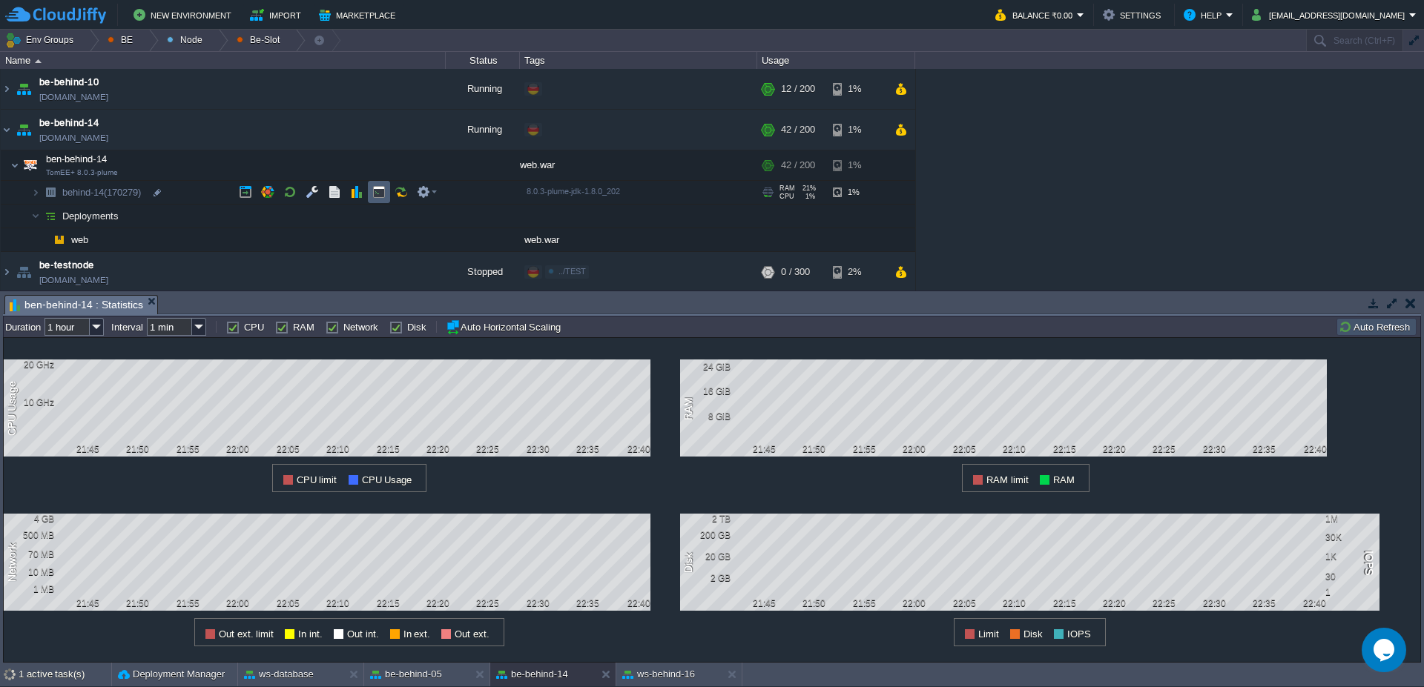
click at [384, 199] on td at bounding box center [379, 192] width 22 height 22
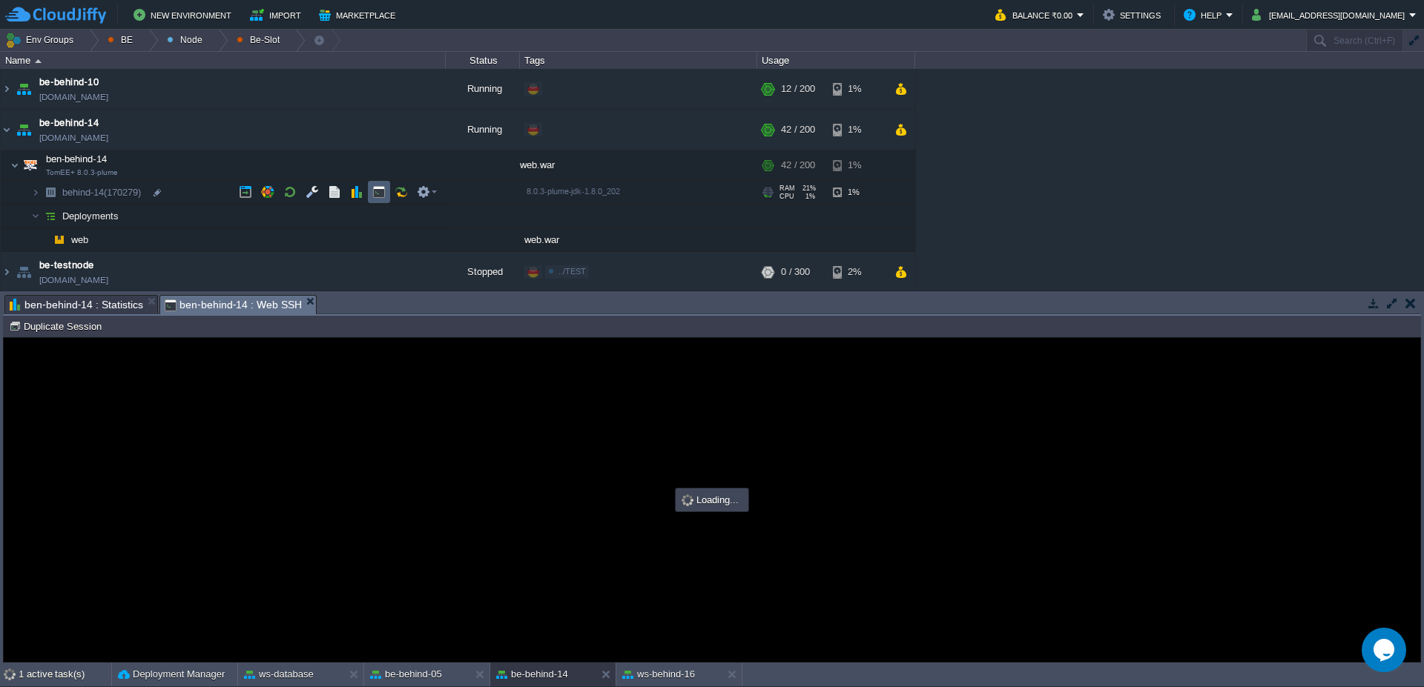
type input "#000000"
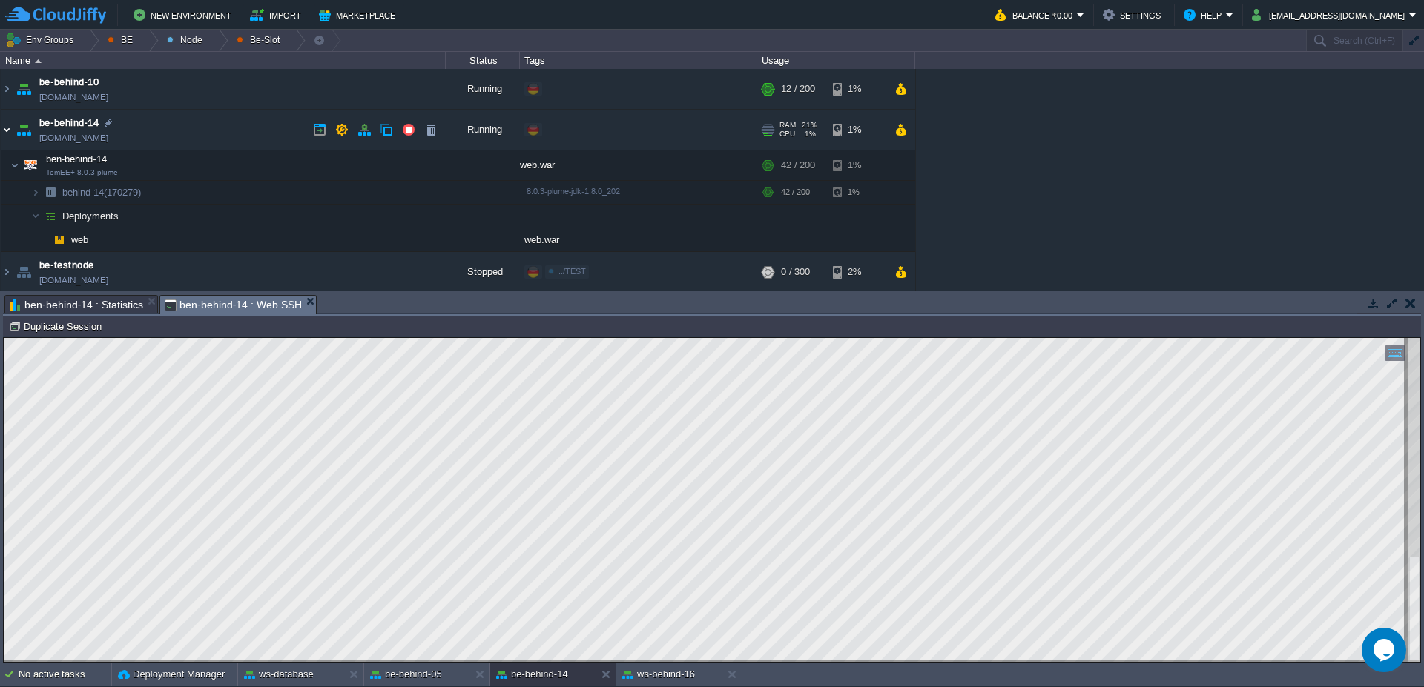
click at [6, 122] on img at bounding box center [7, 130] width 12 height 40
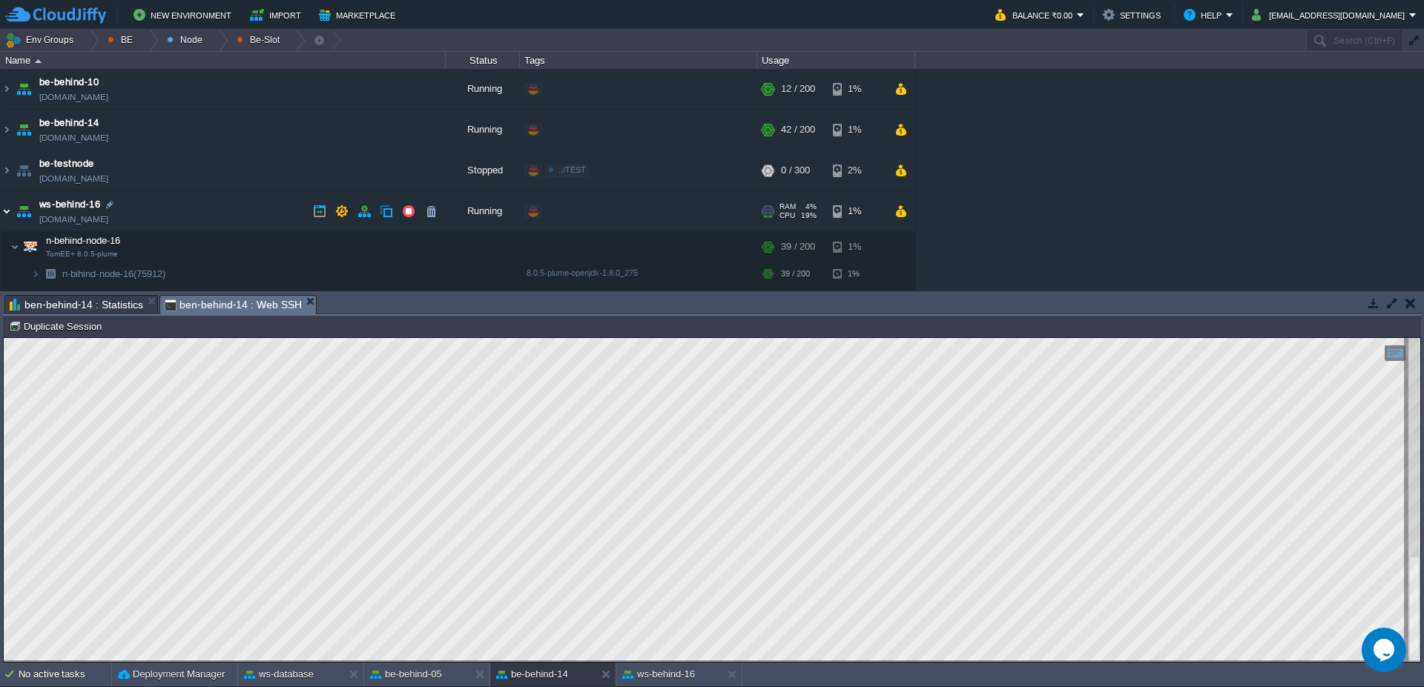
click at [3, 219] on img at bounding box center [7, 211] width 12 height 40
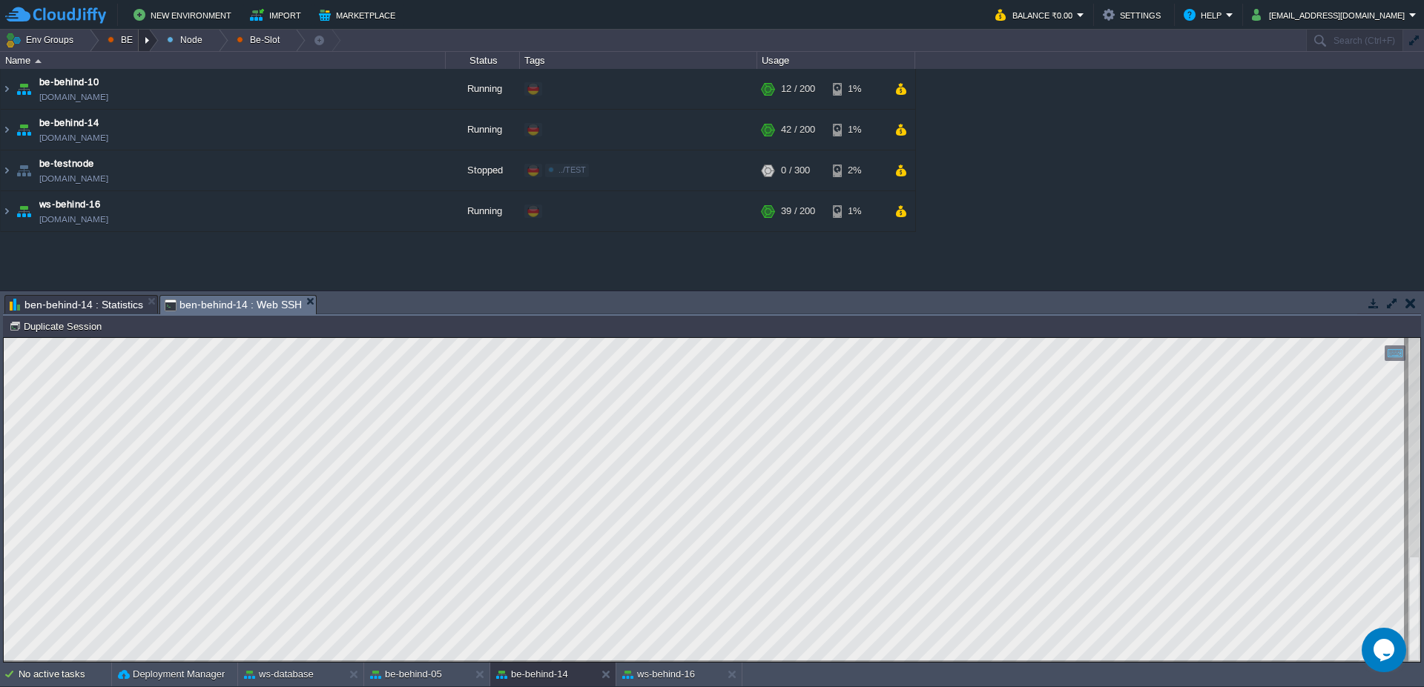
click at [145, 40] on div at bounding box center [149, 41] width 20 height 22
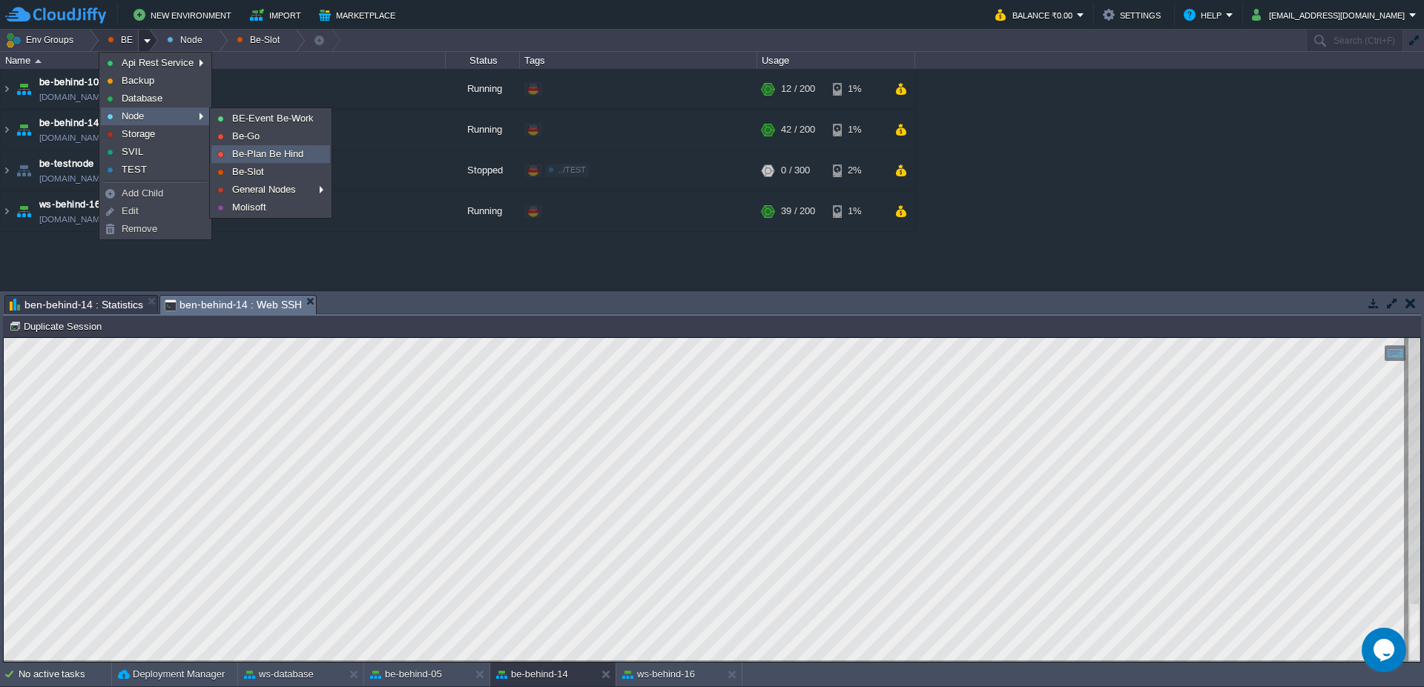
click at [254, 151] on span "Be-Plan Be Hind" at bounding box center [267, 153] width 71 height 11
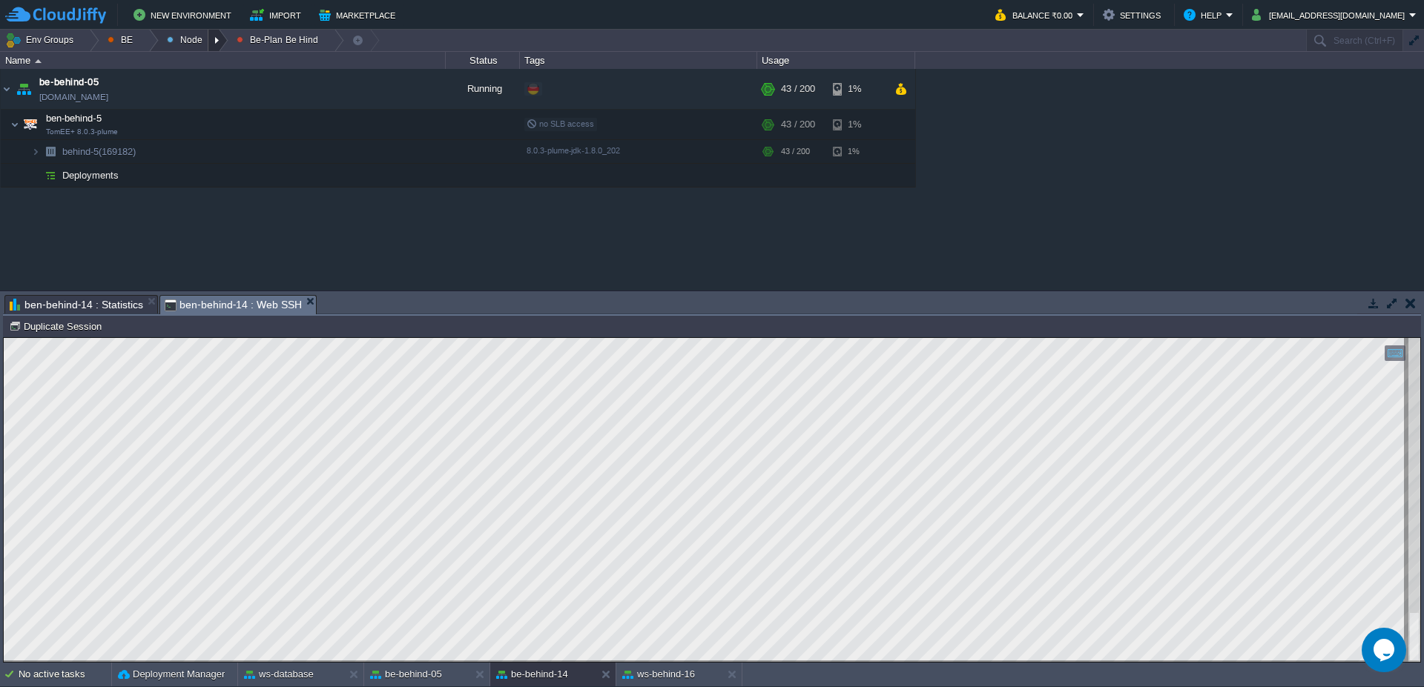
click at [218, 42] on div at bounding box center [218, 41] width 20 height 22
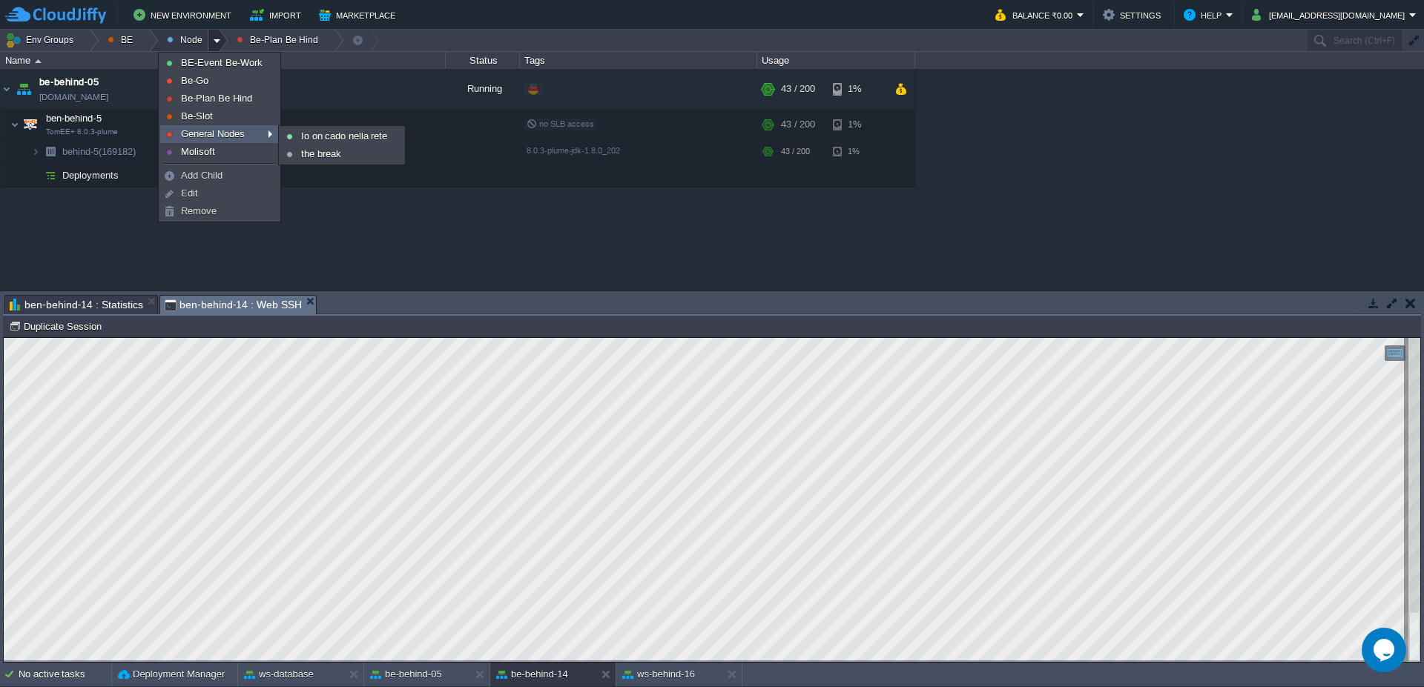
click at [208, 139] on span "General Nodes" at bounding box center [213, 133] width 64 height 11
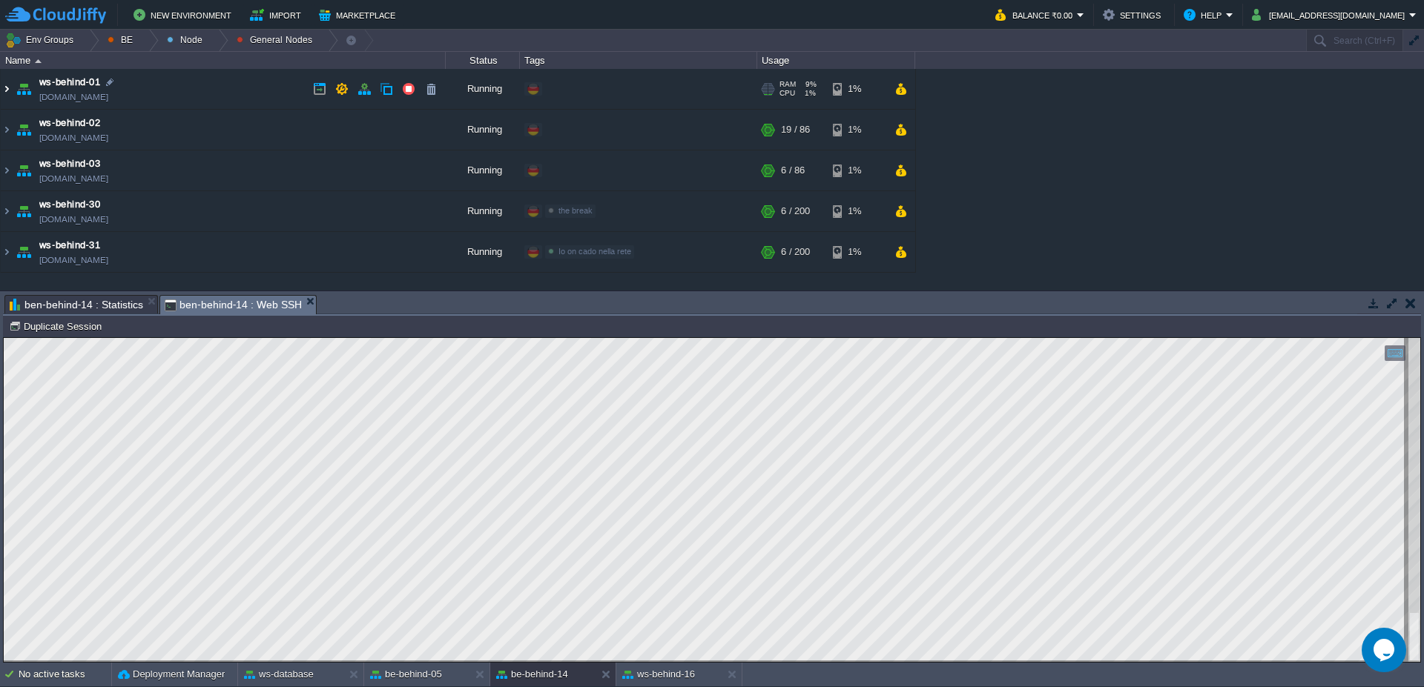
click at [6, 100] on img at bounding box center [7, 89] width 12 height 40
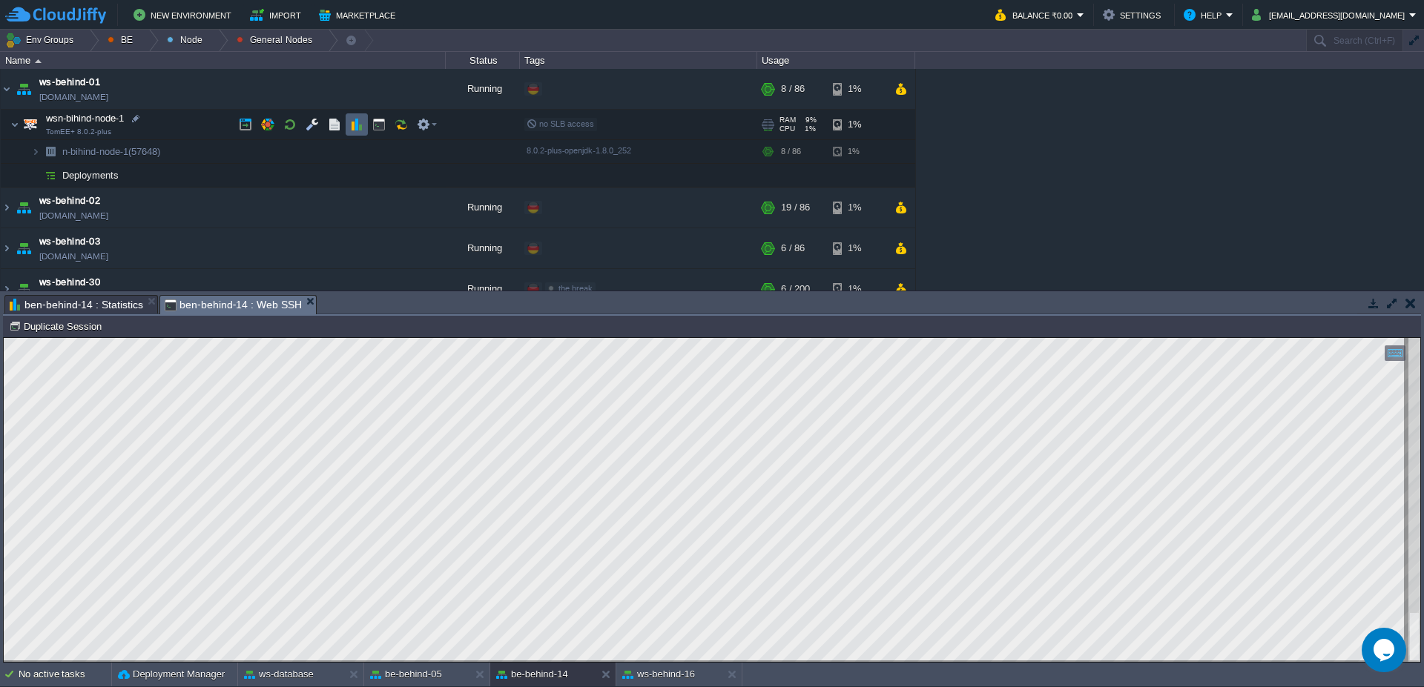
click at [366, 129] on td at bounding box center [356, 124] width 22 height 22
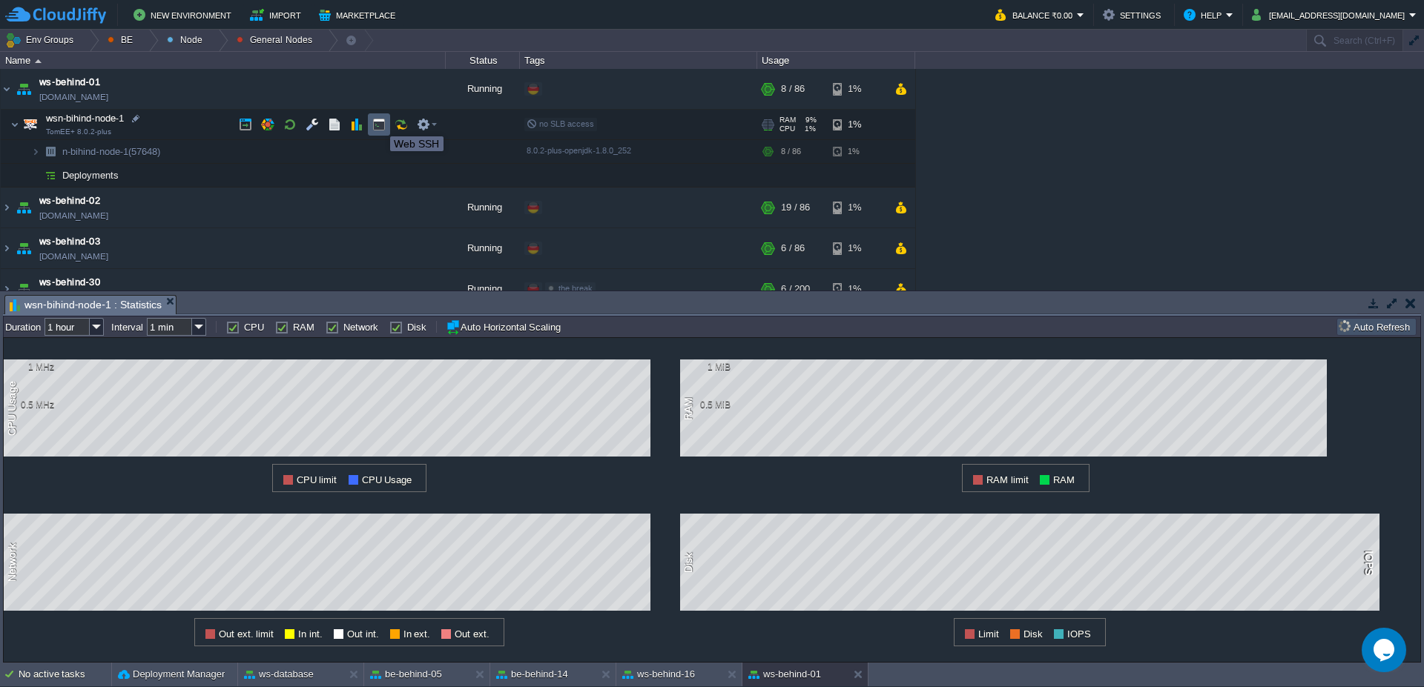
click at [376, 122] on button "button" at bounding box center [378, 124] width 13 height 13
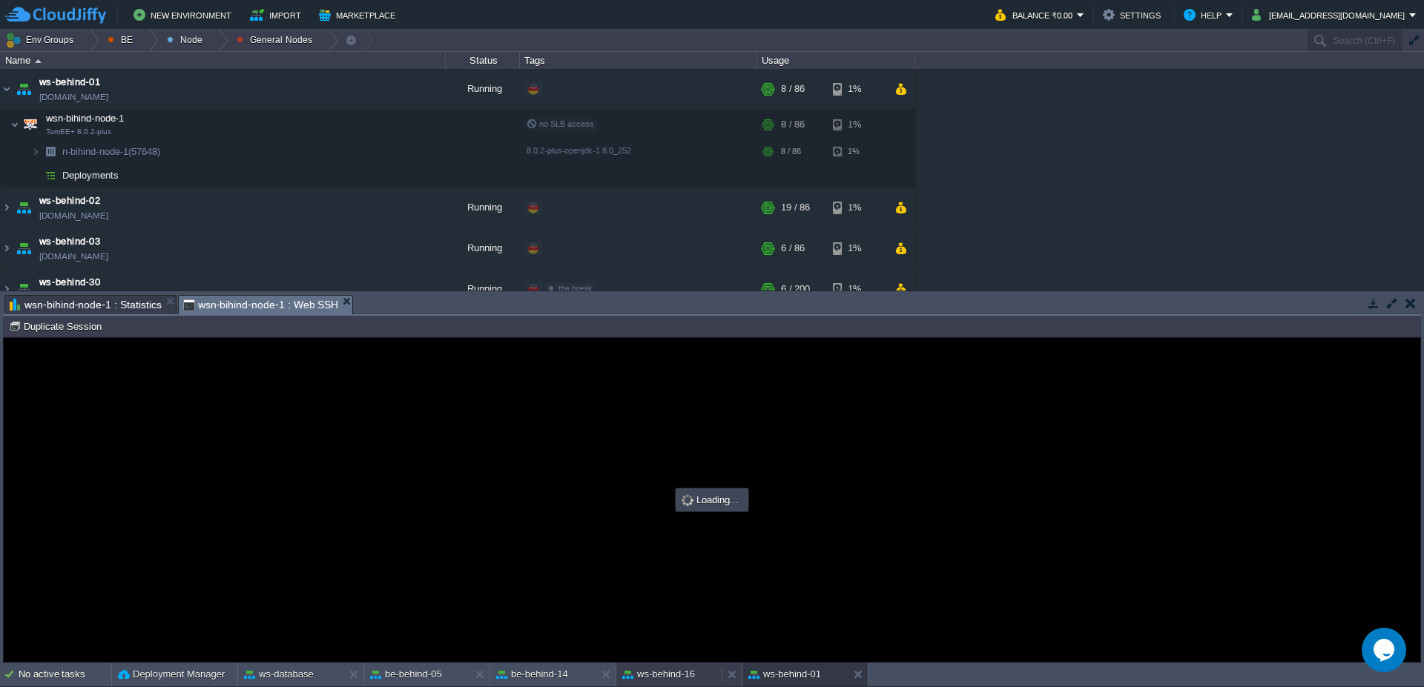
click at [658, 672] on button "ws-behind-16" at bounding box center [658, 674] width 73 height 15
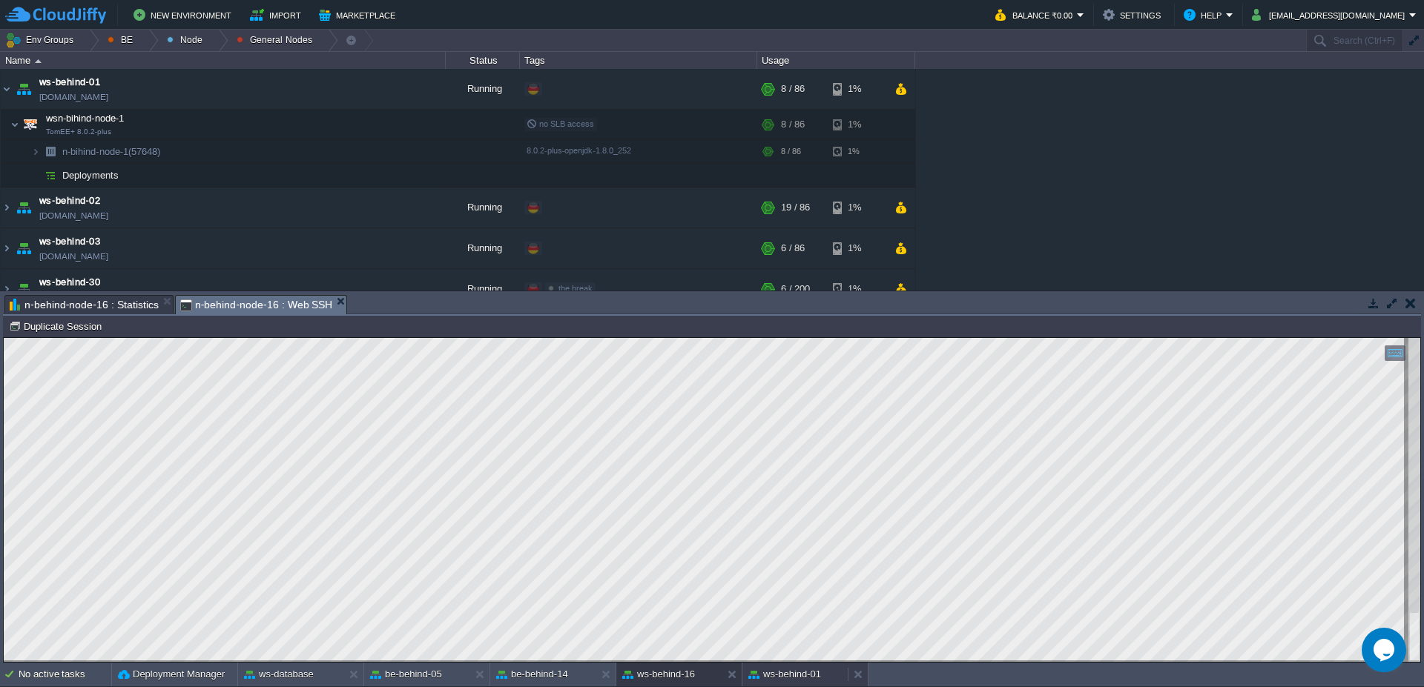
click at [781, 670] on button "ws-behind-01" at bounding box center [784, 674] width 73 height 15
type input "#000000"
click at [522, 674] on button "be-behind-14" at bounding box center [532, 674] width 72 height 15
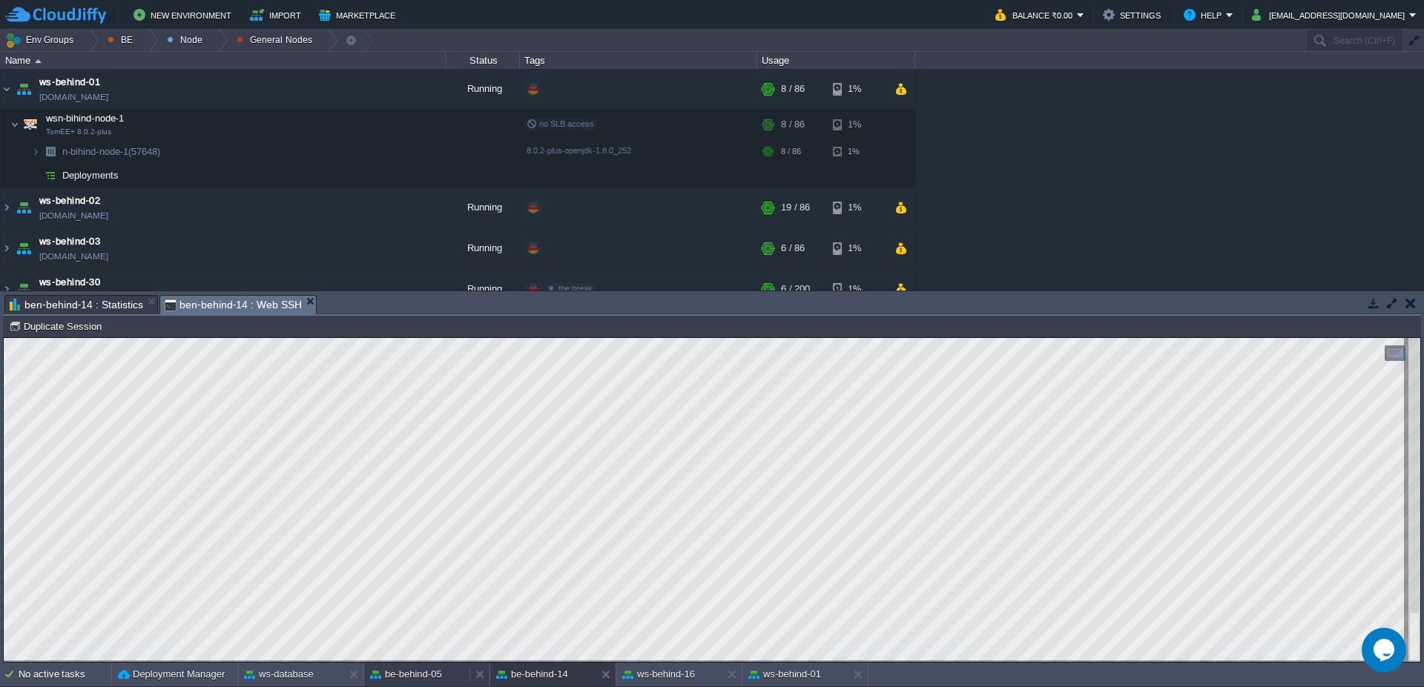
click at [421, 674] on button "be-behind-05" at bounding box center [406, 674] width 72 height 15
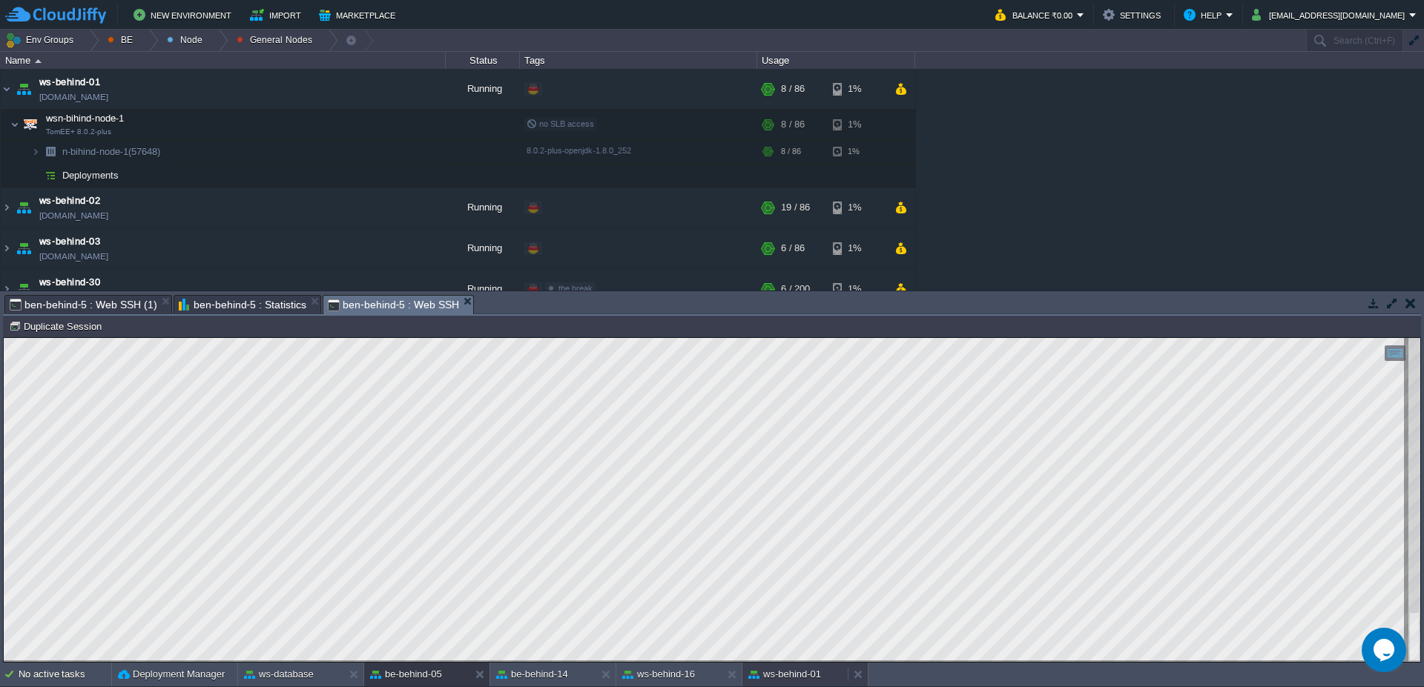
click at [781, 680] on button "ws-behind-01" at bounding box center [784, 674] width 73 height 15
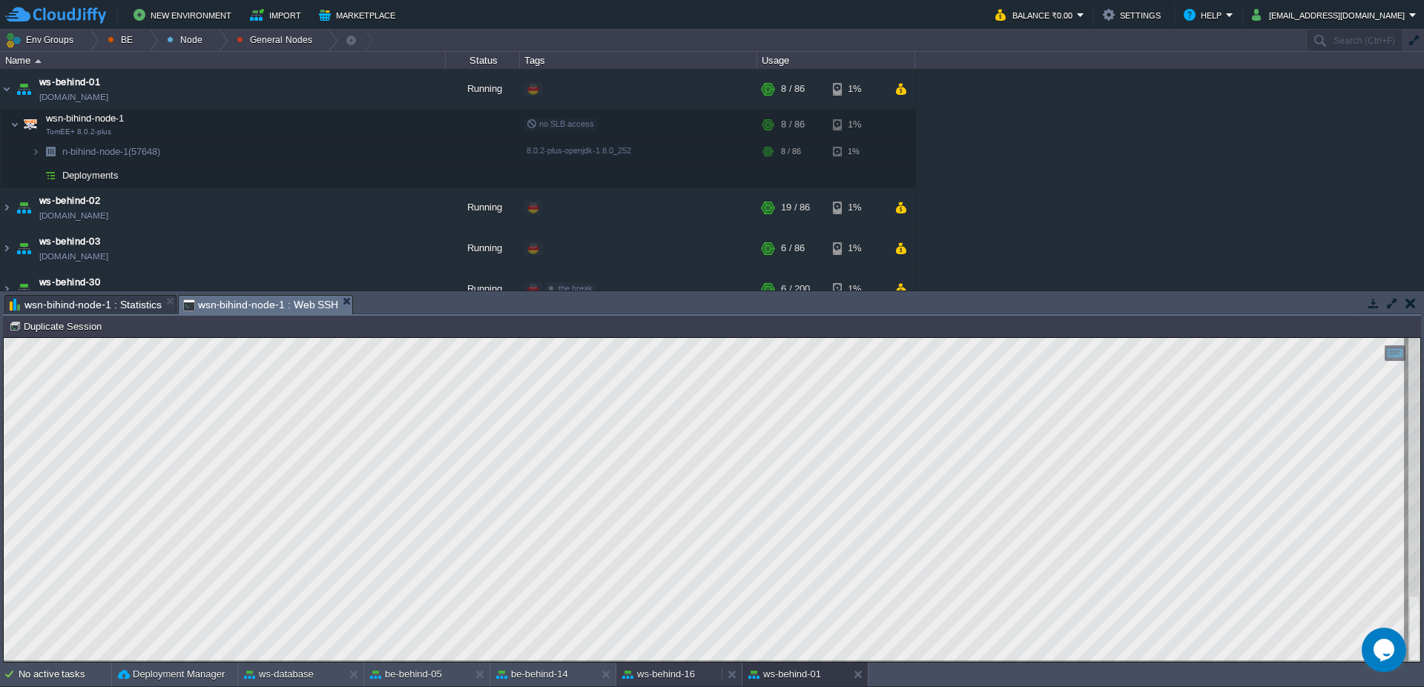
click at [656, 678] on button "ws-behind-16" at bounding box center [658, 674] width 73 height 15
click at [540, 673] on button "be-behind-14" at bounding box center [532, 674] width 72 height 15
click at [659, 670] on button "ws-behind-16" at bounding box center [658, 674] width 73 height 15
click at [405, 668] on button "be-behind-05" at bounding box center [406, 674] width 72 height 15
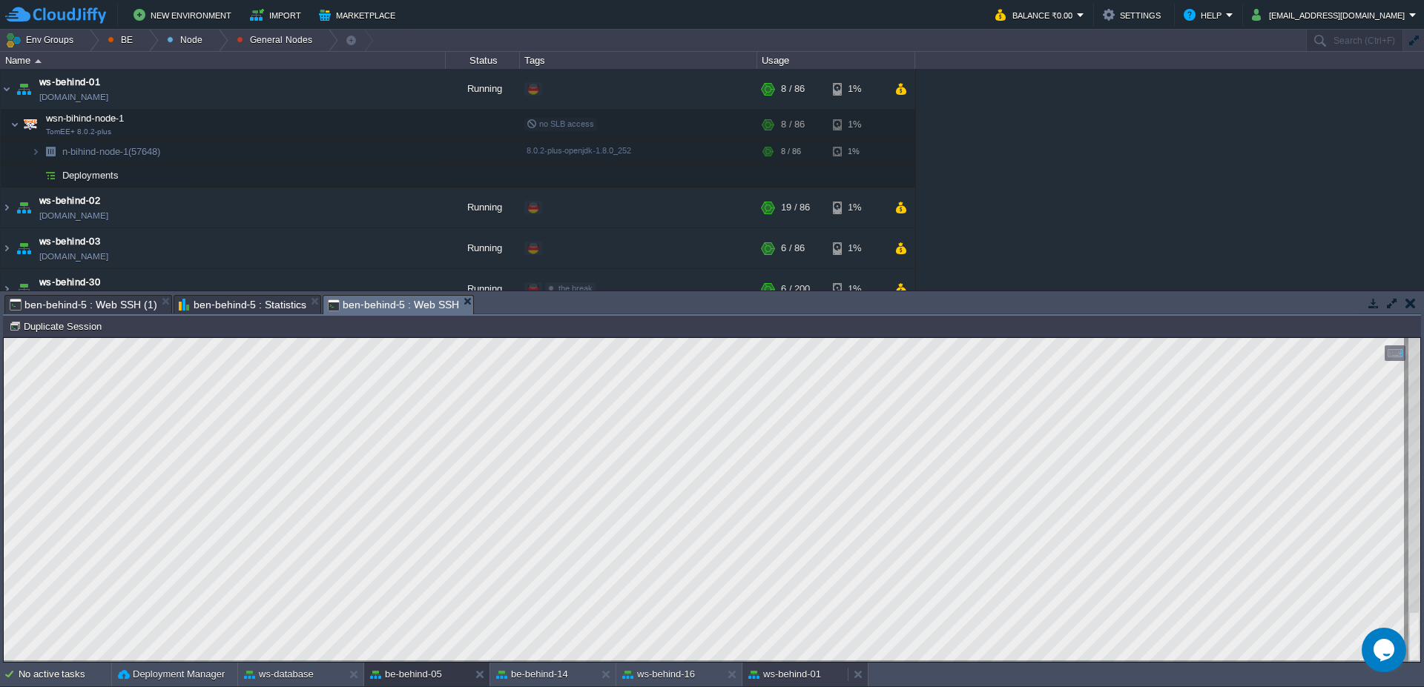
click at [780, 667] on div "ws-behind-01" at bounding box center [794, 675] width 105 height 24
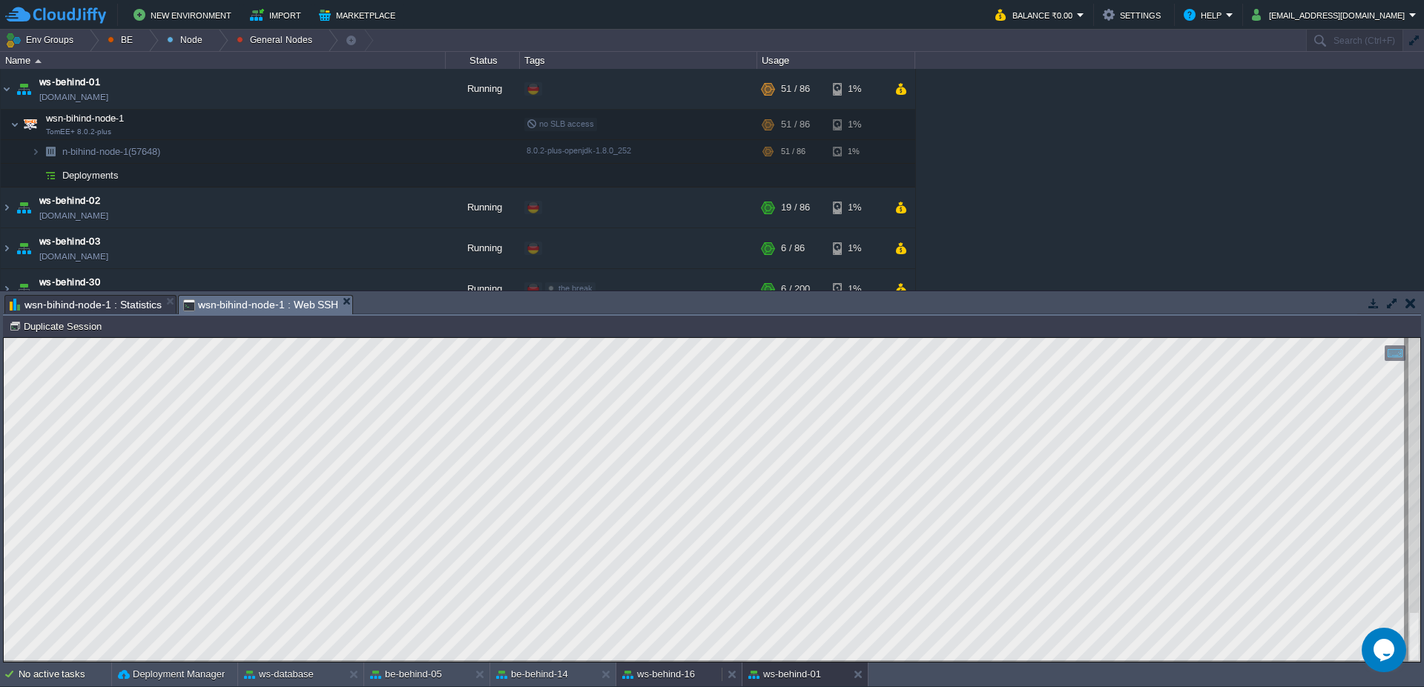
click at [673, 672] on button "ws-behind-16" at bounding box center [658, 674] width 73 height 15
click at [572, 667] on div "be-behind-14" at bounding box center [542, 675] width 105 height 24
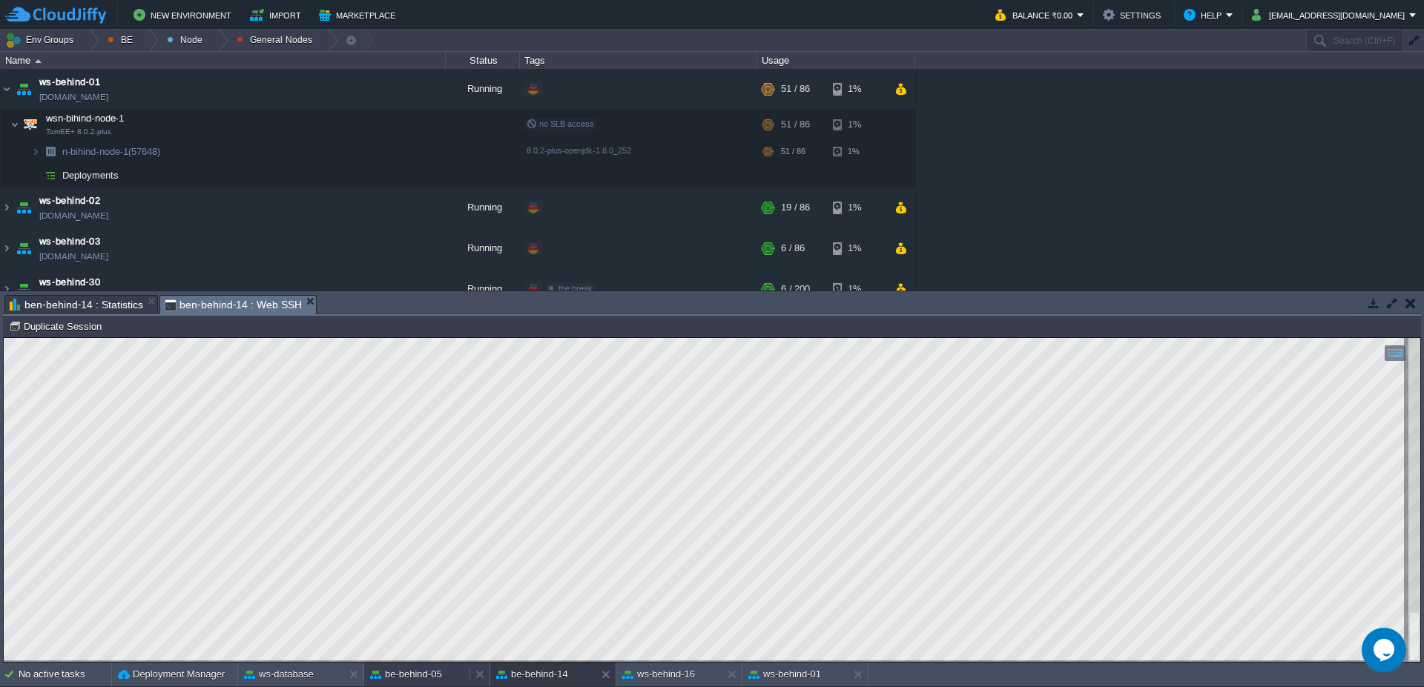
click at [434, 681] on button "be-behind-05" at bounding box center [406, 674] width 72 height 15
click at [534, 672] on button "be-behind-14" at bounding box center [532, 674] width 72 height 15
click at [805, 683] on div "ws-behind-01" at bounding box center [794, 675] width 105 height 24
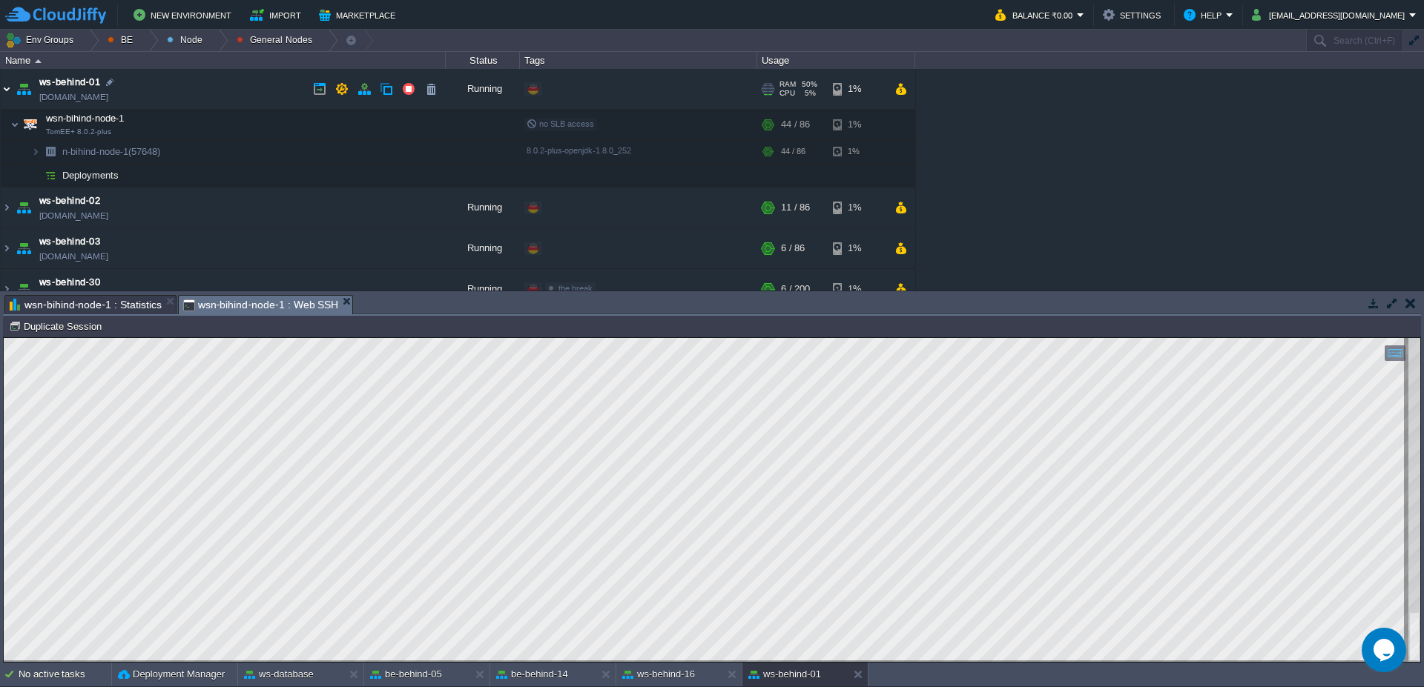
click at [4, 90] on img at bounding box center [7, 89] width 12 height 40
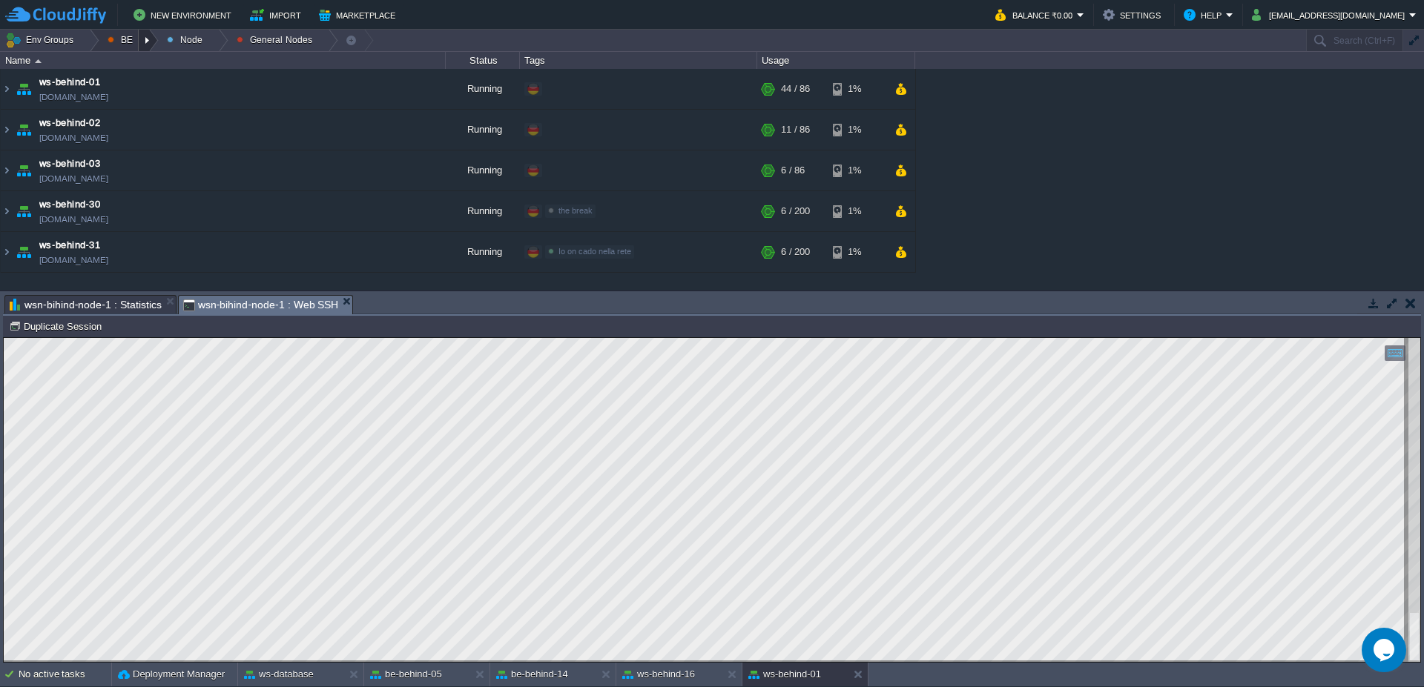
click at [147, 39] on div at bounding box center [149, 41] width 20 height 22
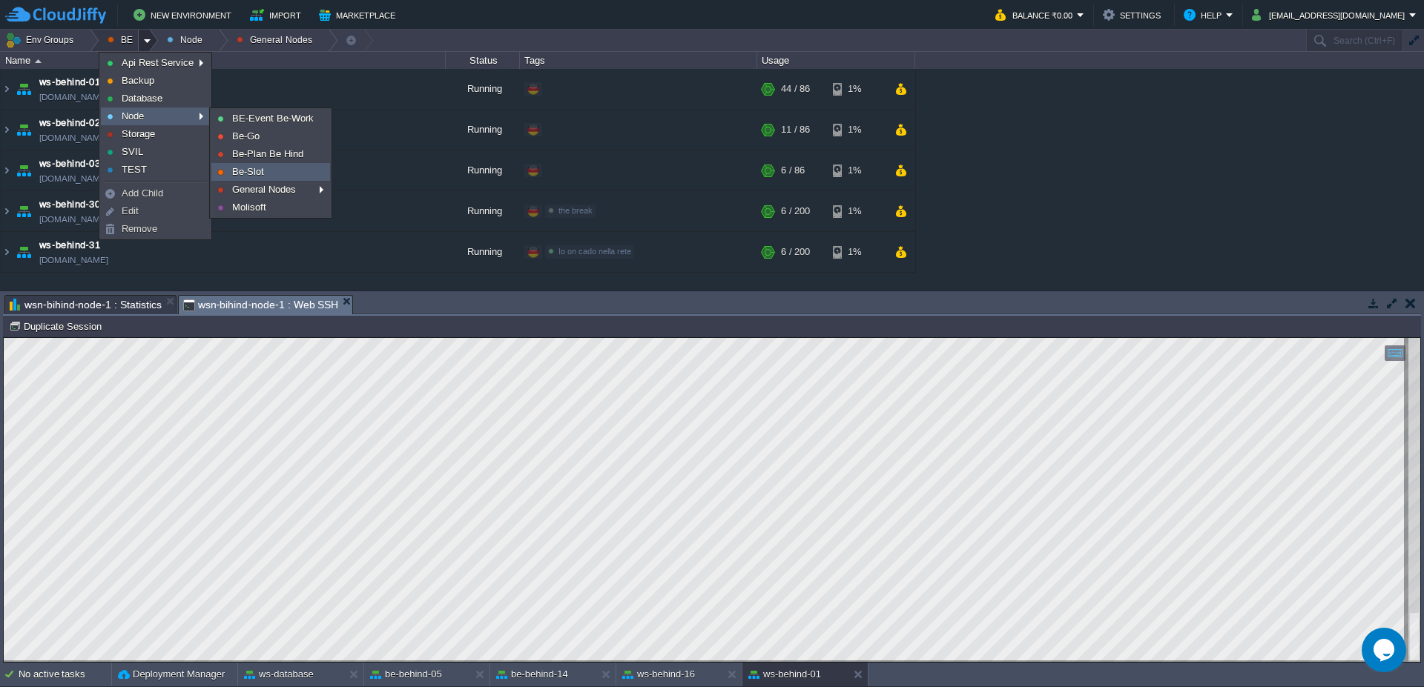
click at [253, 173] on span "Be-Slot" at bounding box center [248, 171] width 32 height 11
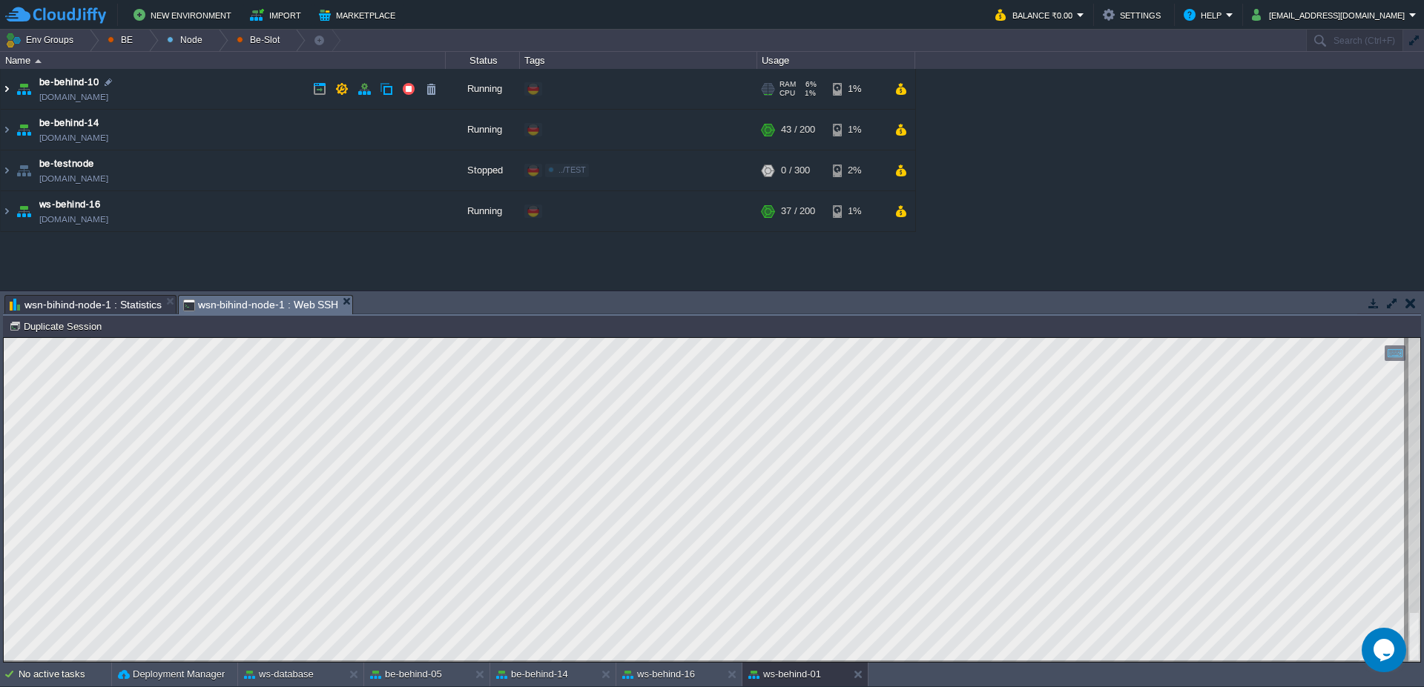
click at [4, 90] on img at bounding box center [7, 89] width 12 height 40
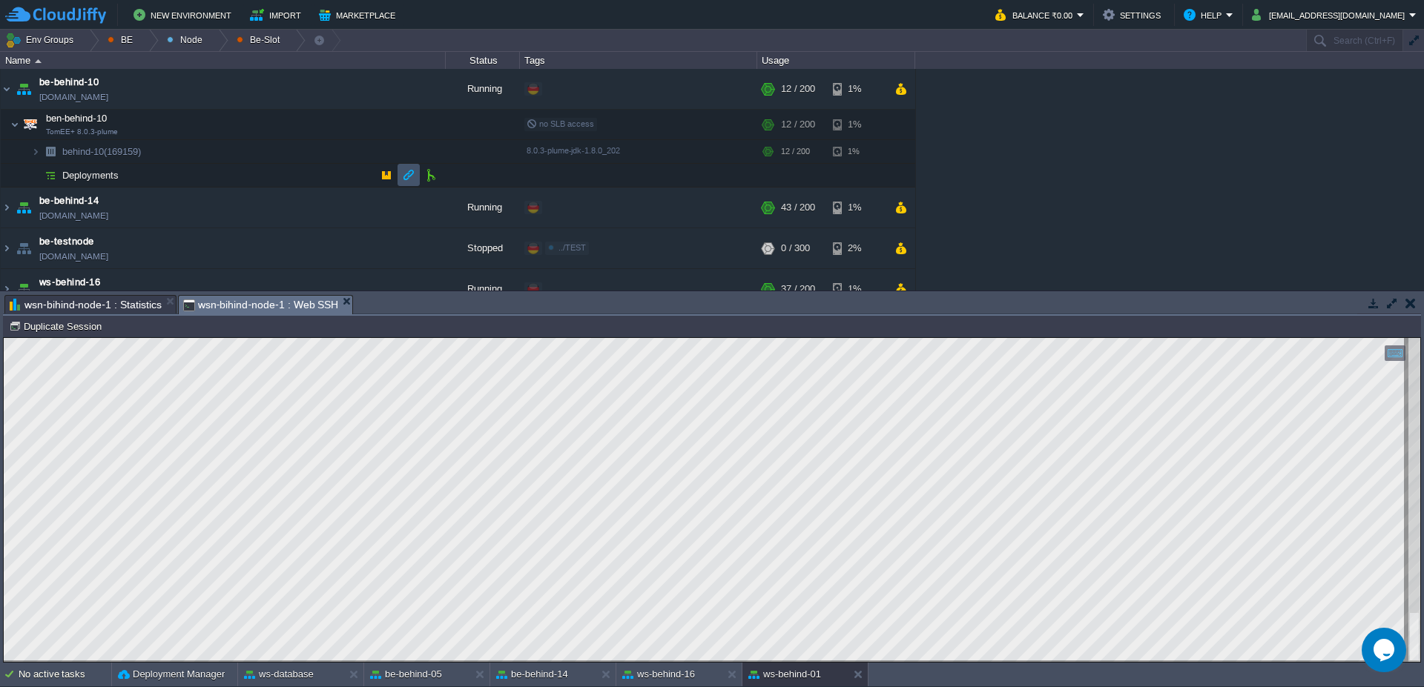
click at [405, 173] on button "button" at bounding box center [408, 174] width 13 height 13
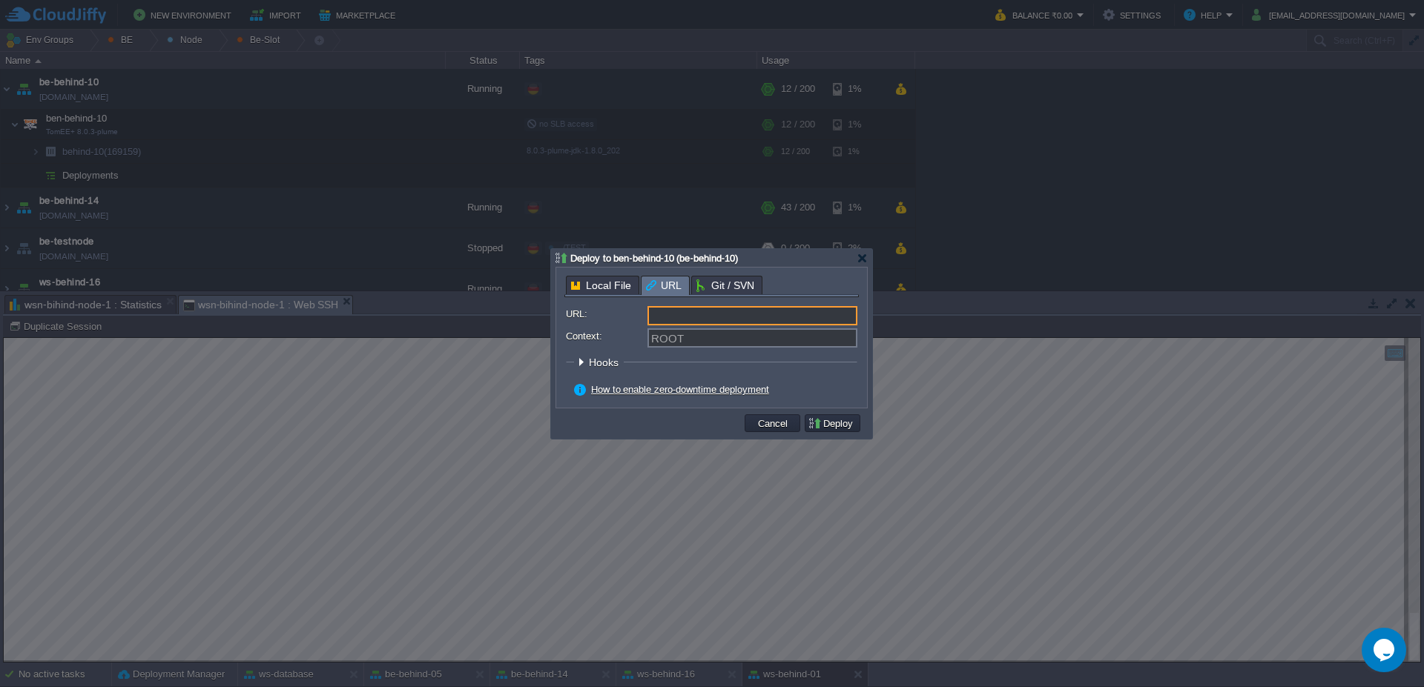
click at [806, 321] on input "URL:" at bounding box center [752, 315] width 210 height 19
type input "[URL][DOMAIN_NAME]"
click at [819, 343] on input "Context:" at bounding box center [752, 337] width 210 height 19
type input "e"
type input "web"
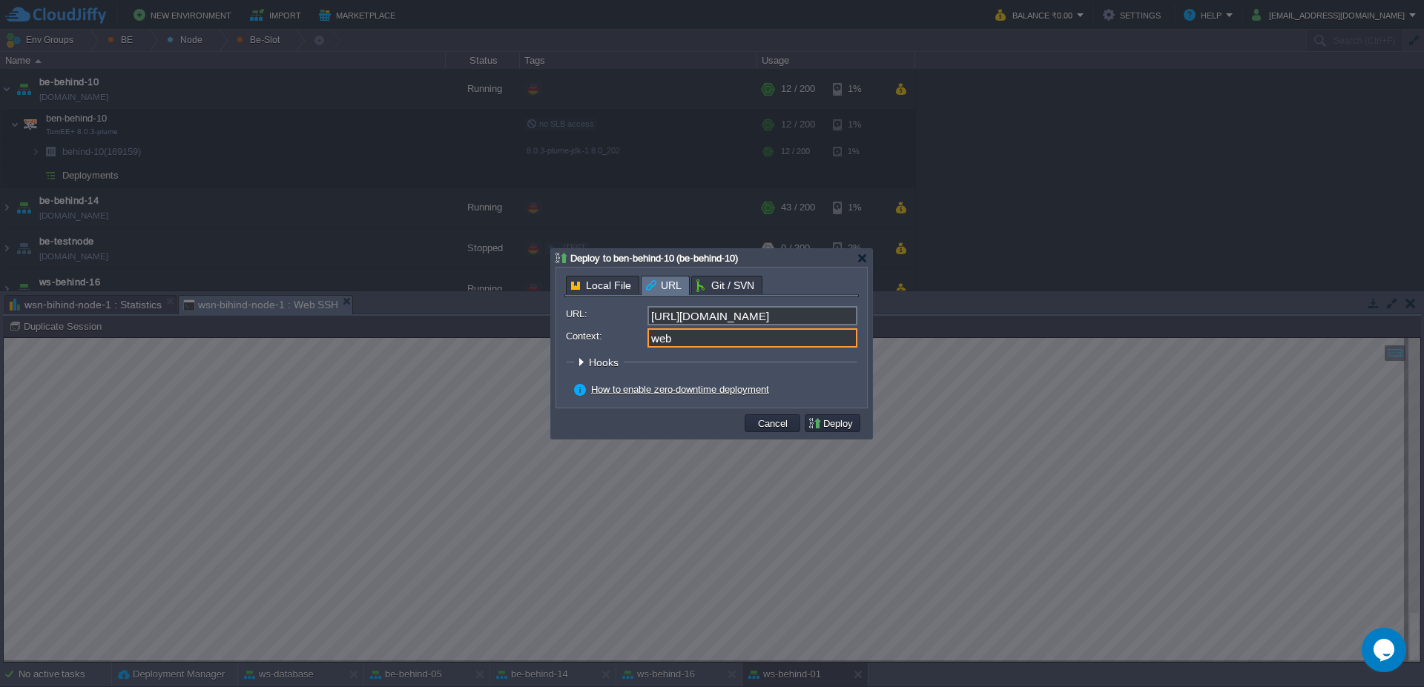
click at [810, 366] on fieldset "Hooks Pre Build Post Pre Deploy Post Pre Update Post" at bounding box center [711, 366] width 291 height 20
click at [844, 426] on button "Deploy" at bounding box center [832, 423] width 50 height 13
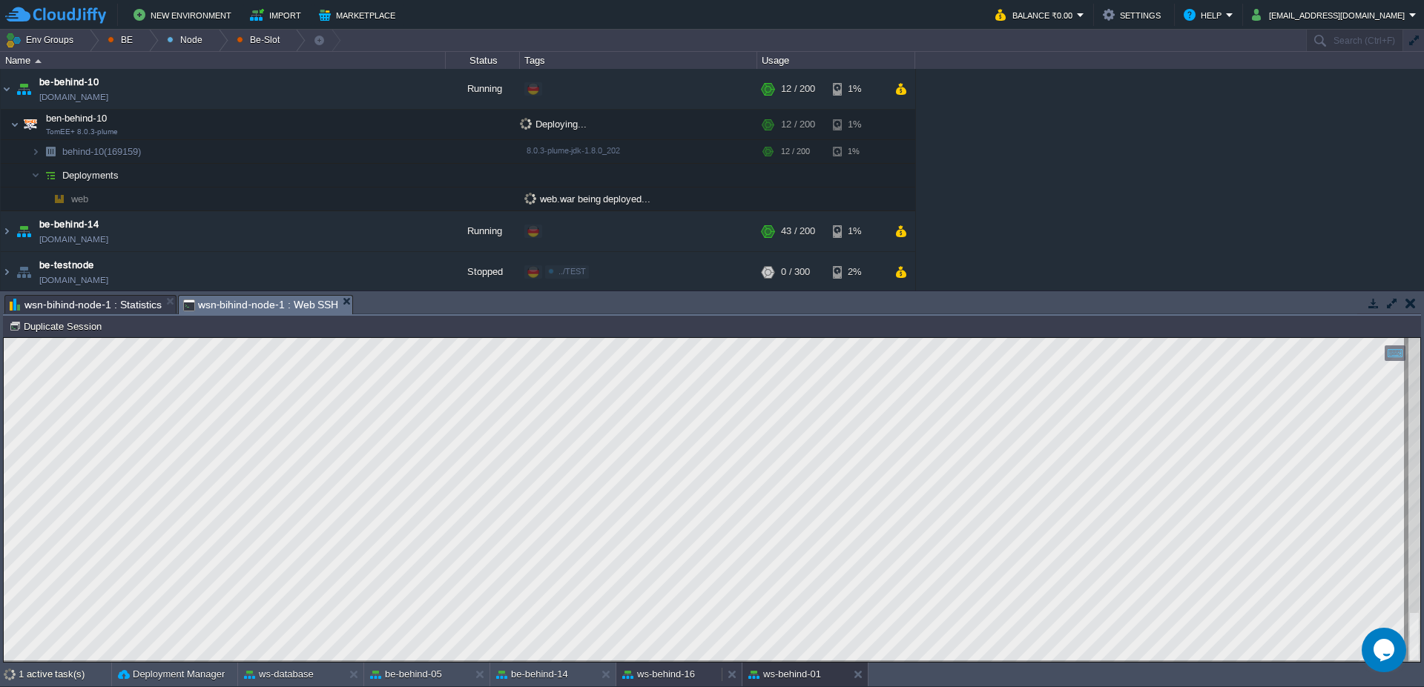
click at [678, 671] on button "ws-behind-16" at bounding box center [658, 674] width 73 height 15
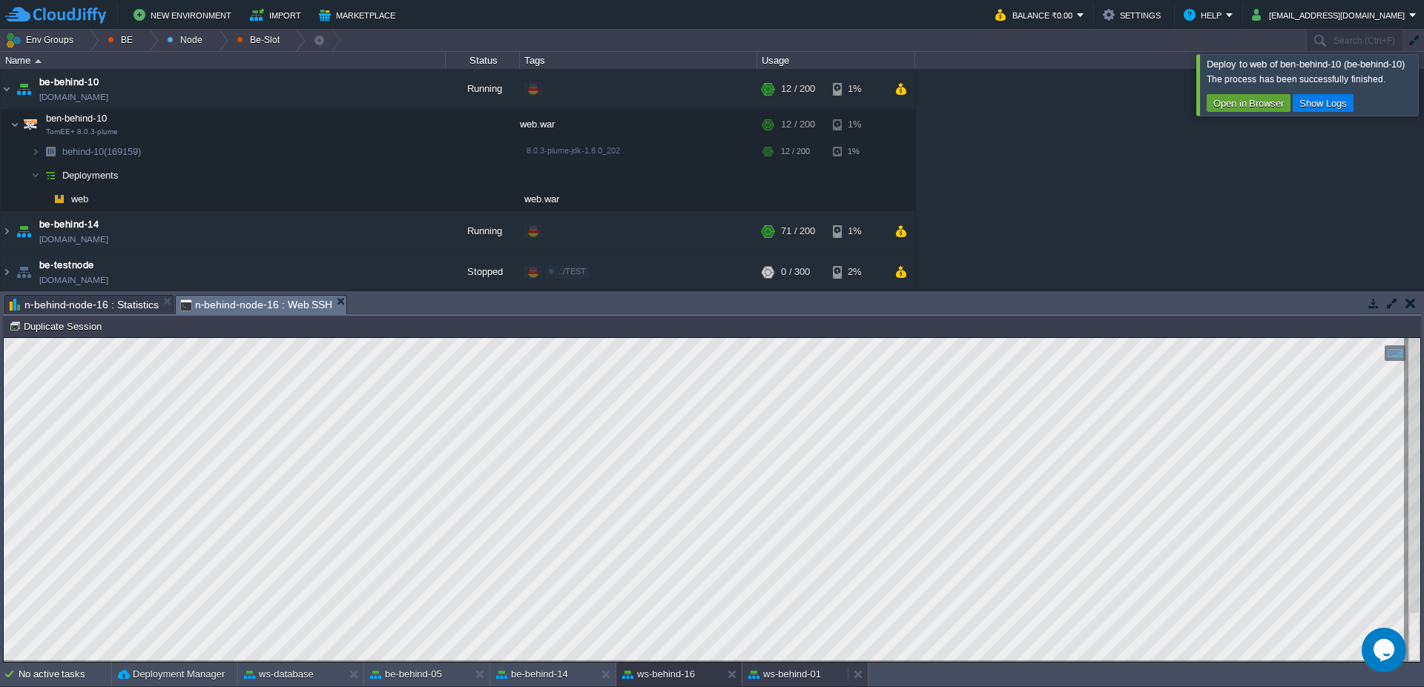
click at [805, 675] on button "ws-behind-01" at bounding box center [784, 674] width 73 height 15
click at [1423, 76] on div at bounding box center [1441, 84] width 0 height 61
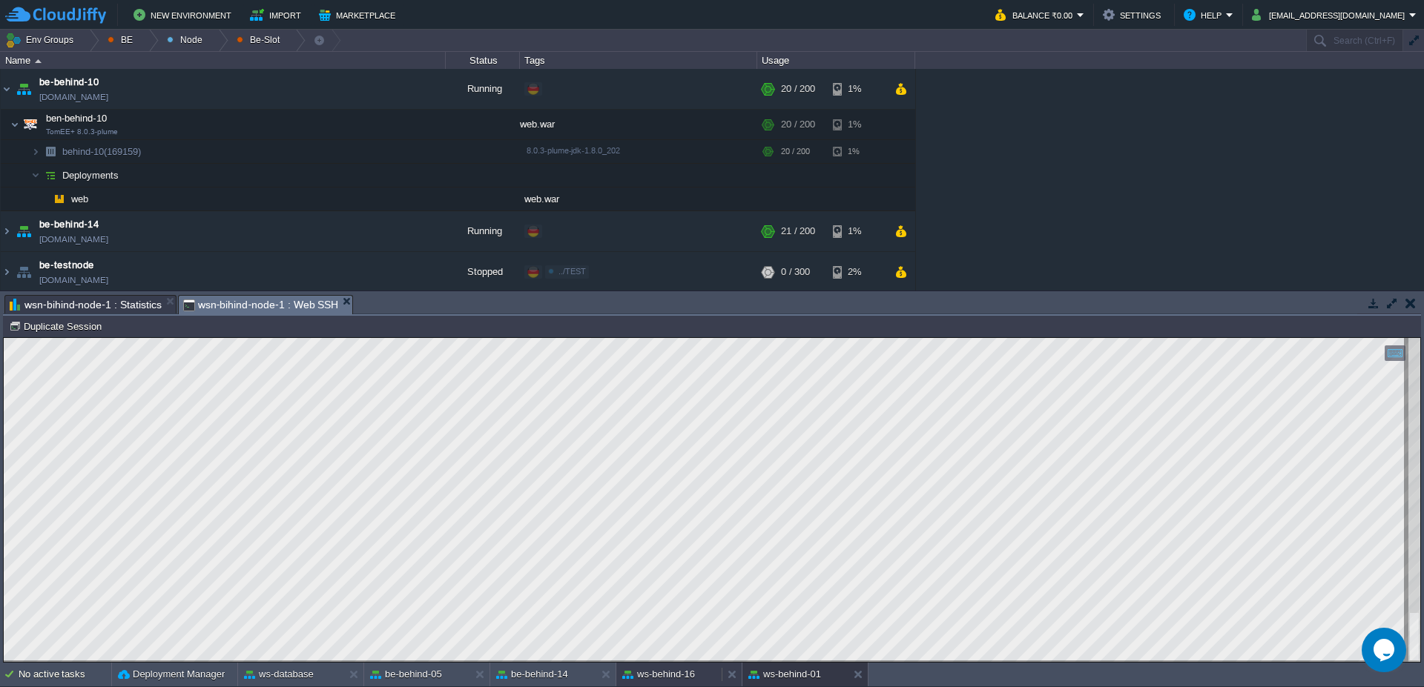
click at [659, 679] on button "ws-behind-16" at bounding box center [658, 674] width 73 height 15
click at [733, 674] on button at bounding box center [734, 674] width 15 height 15
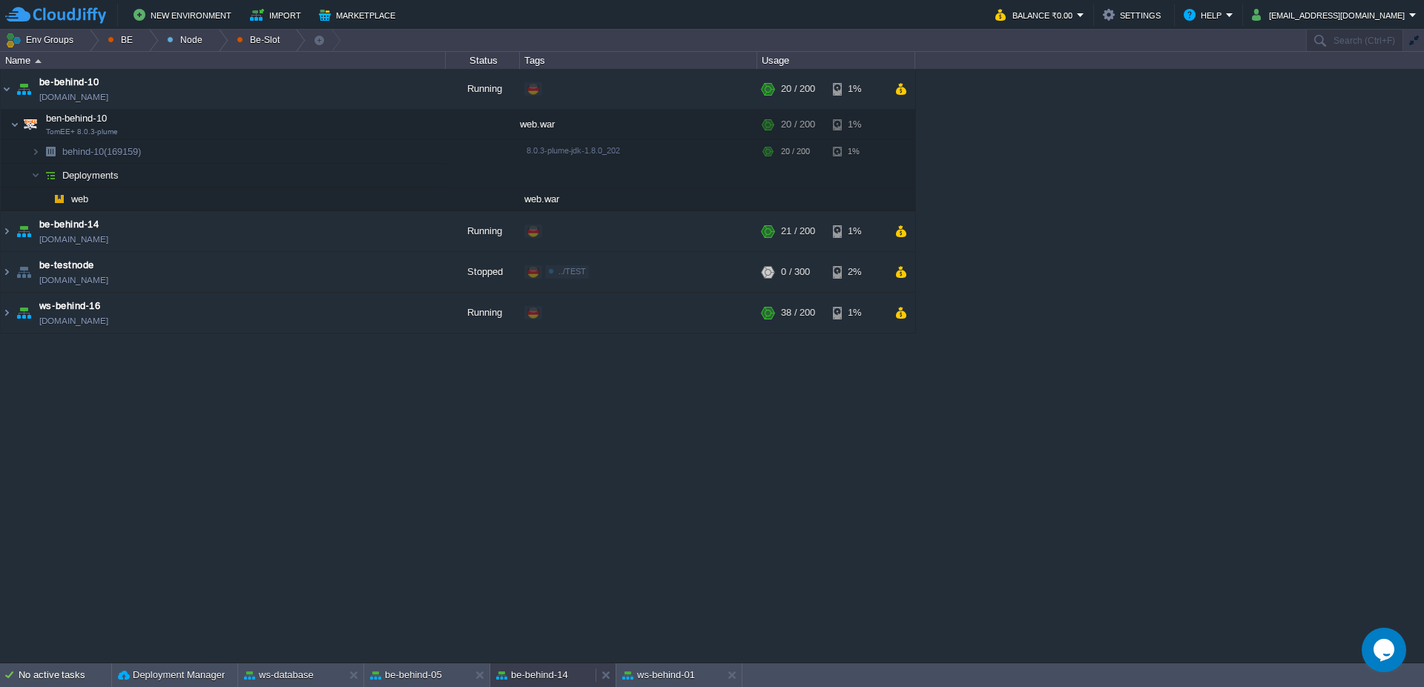
click at [539, 681] on button "be-behind-14" at bounding box center [532, 675] width 72 height 15
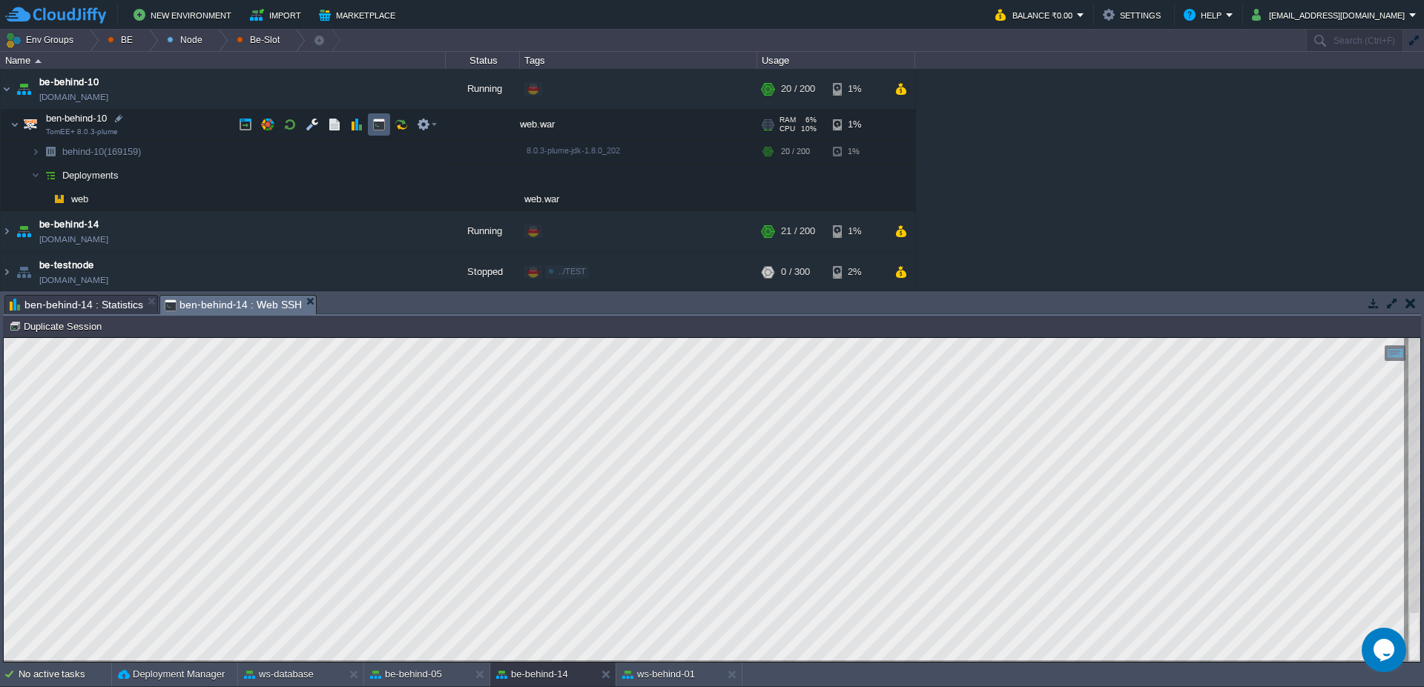
click at [372, 123] on button "button" at bounding box center [378, 124] width 13 height 13
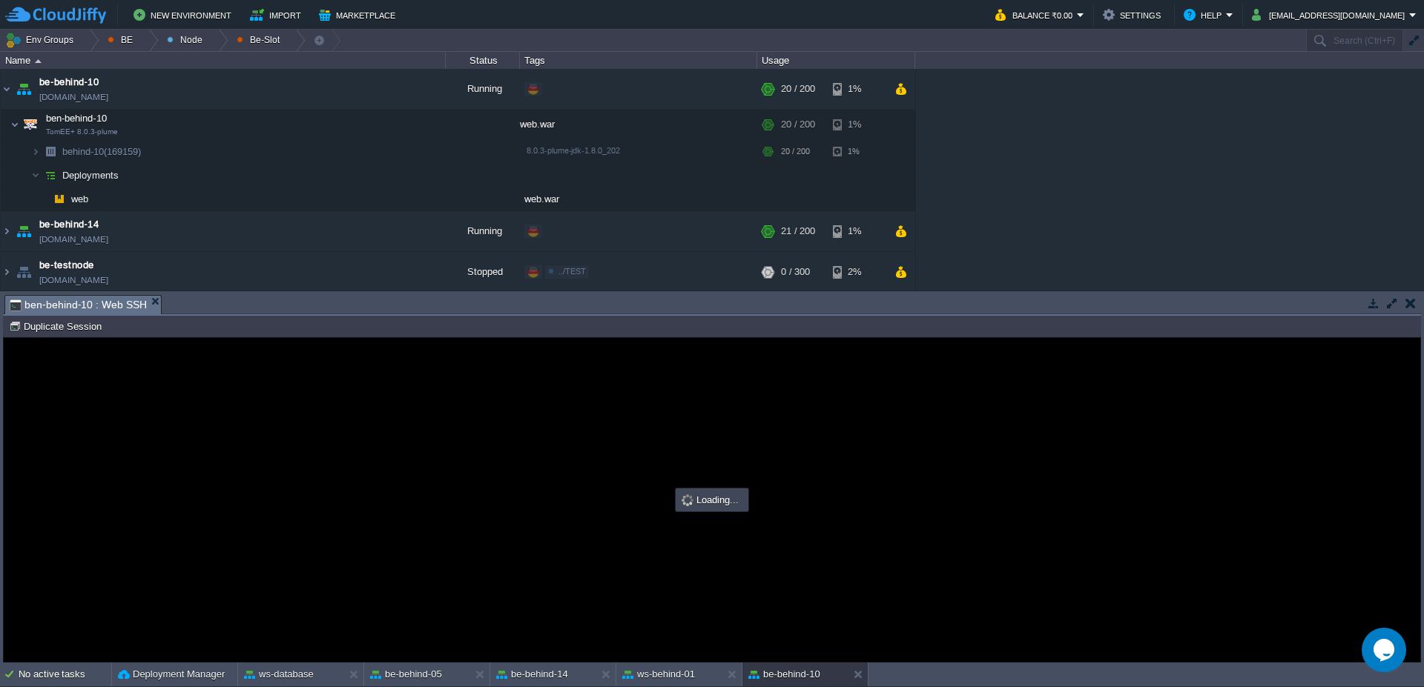
type input "#000000"
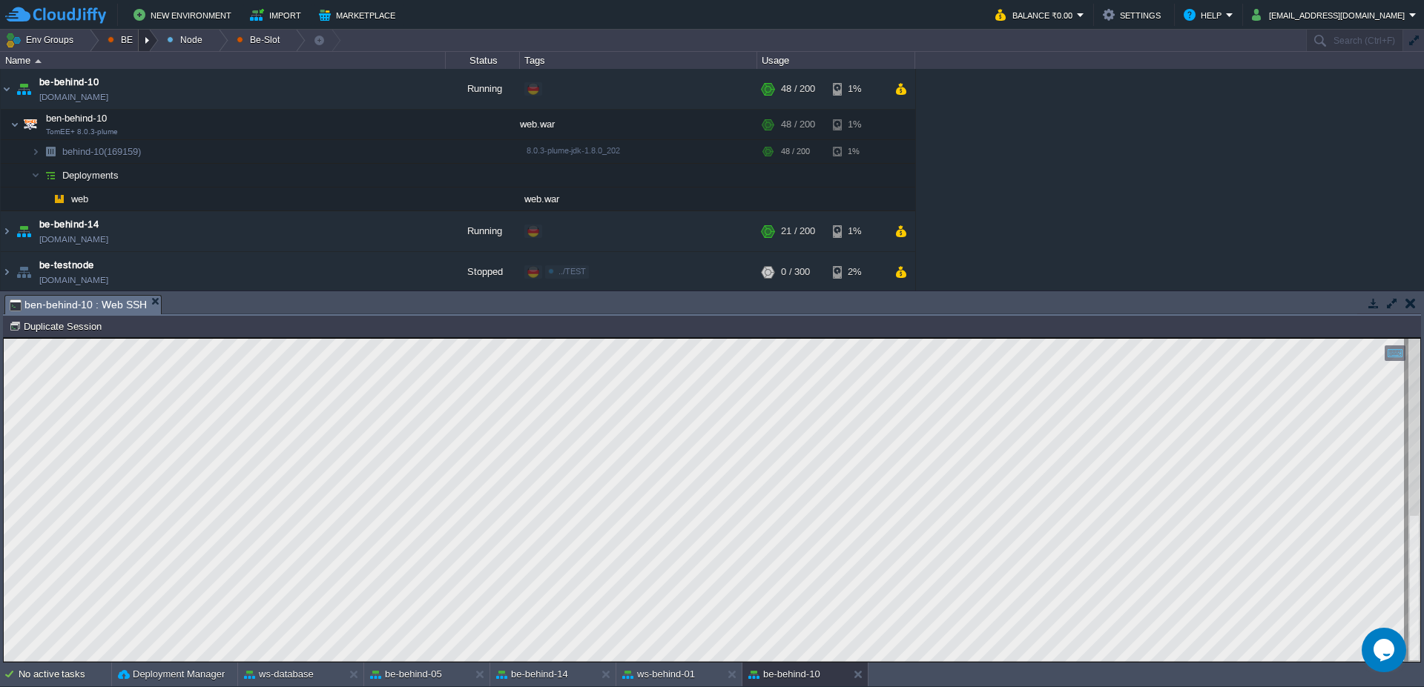
click at [145, 42] on div at bounding box center [149, 41] width 20 height 22
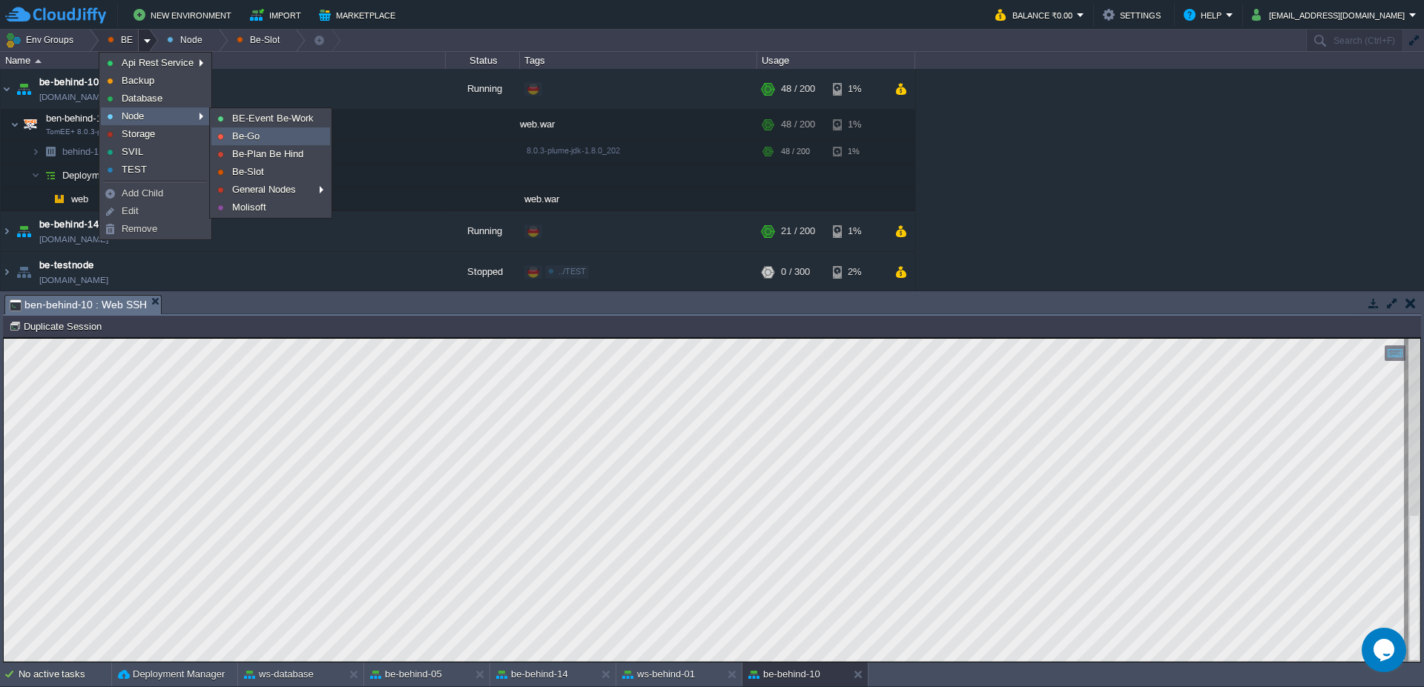
click at [262, 131] on link "Be-Go" at bounding box center [270, 136] width 117 height 16
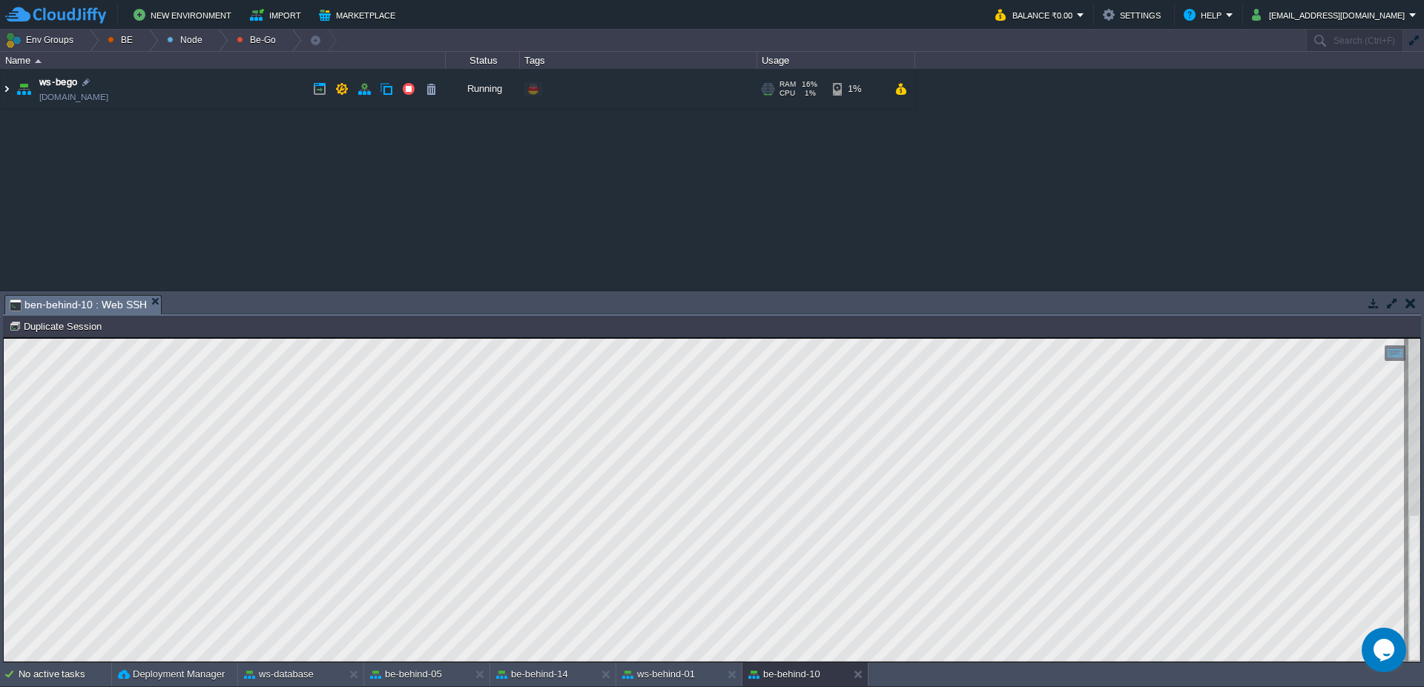
click at [1, 92] on img at bounding box center [7, 89] width 12 height 40
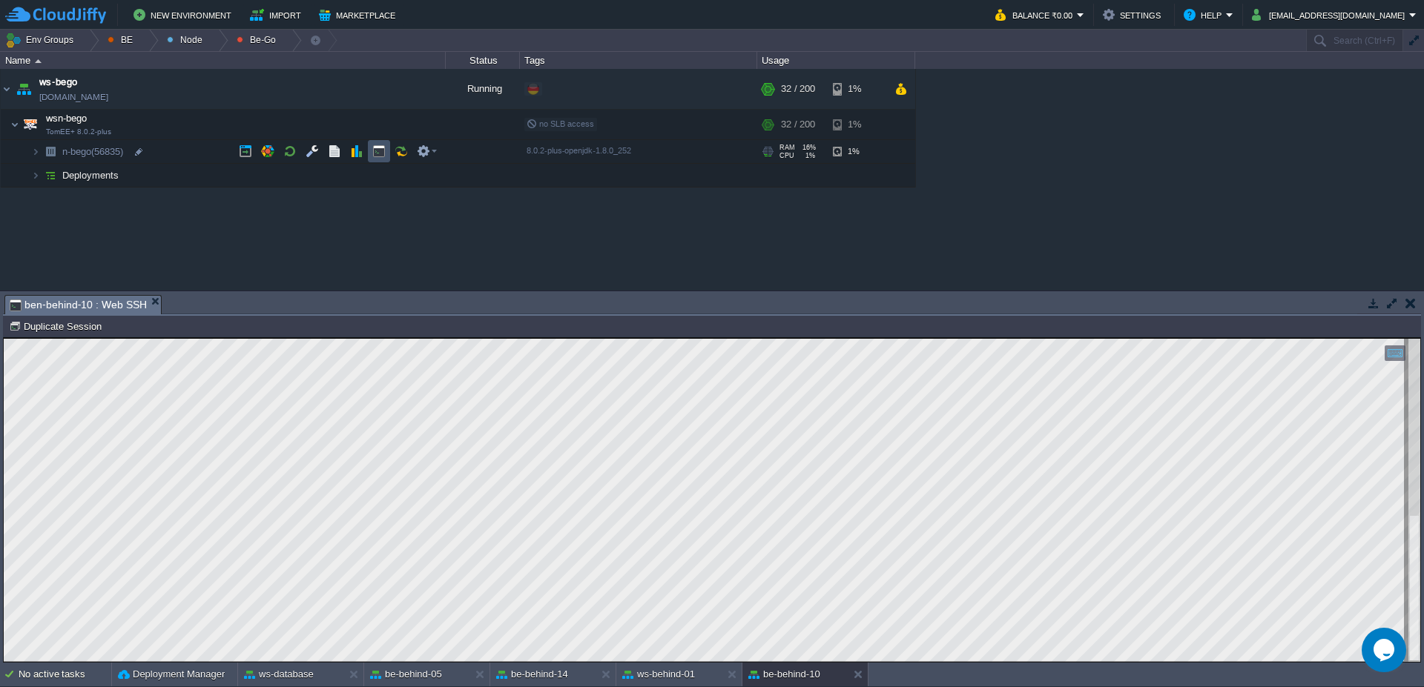
click at [372, 150] on button "button" at bounding box center [378, 151] width 13 height 13
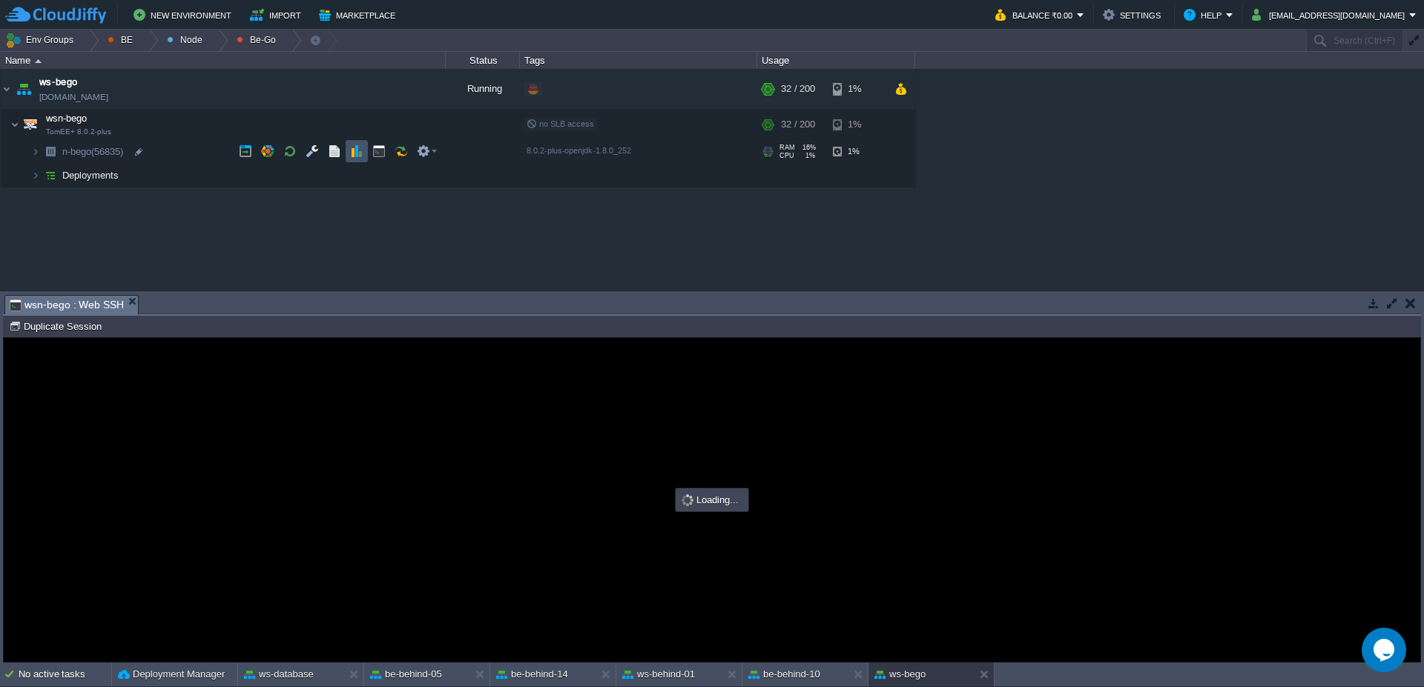
click at [357, 155] on button "button" at bounding box center [356, 151] width 13 height 13
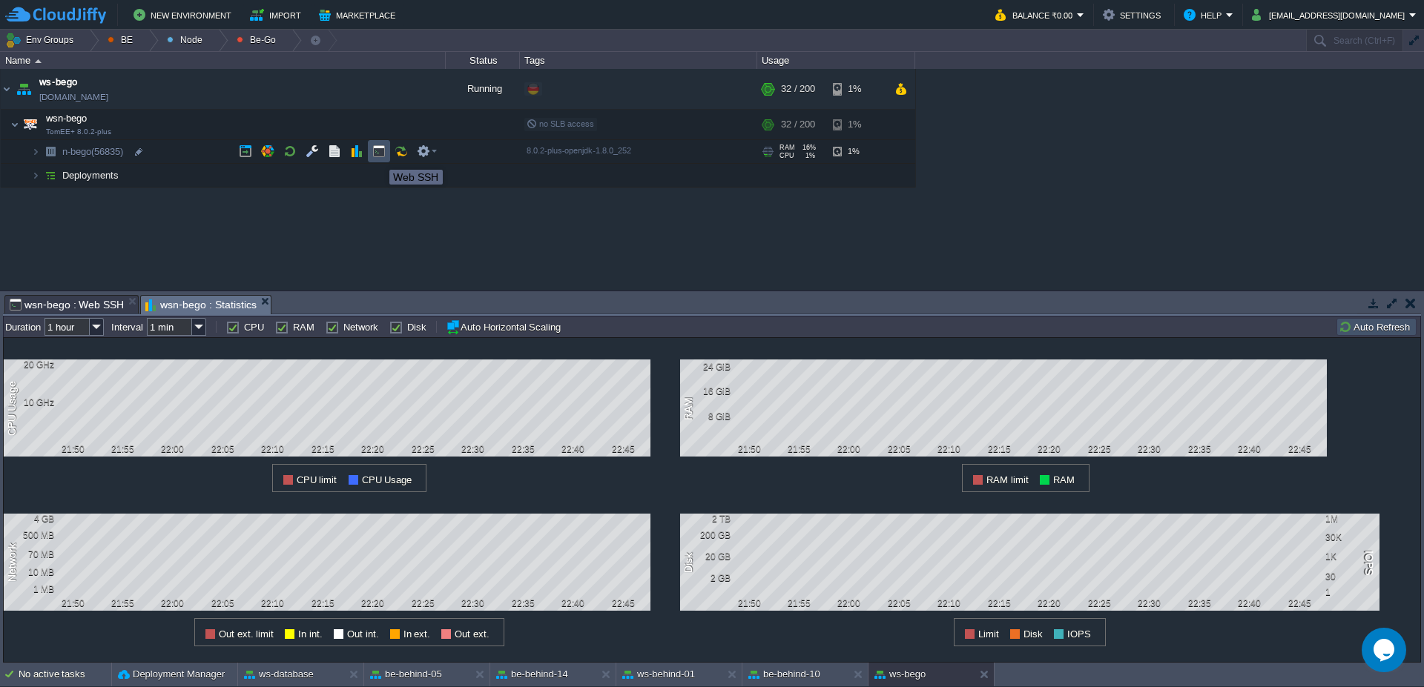
click at [378, 156] on button "button" at bounding box center [378, 151] width 13 height 13
type input "#000000"
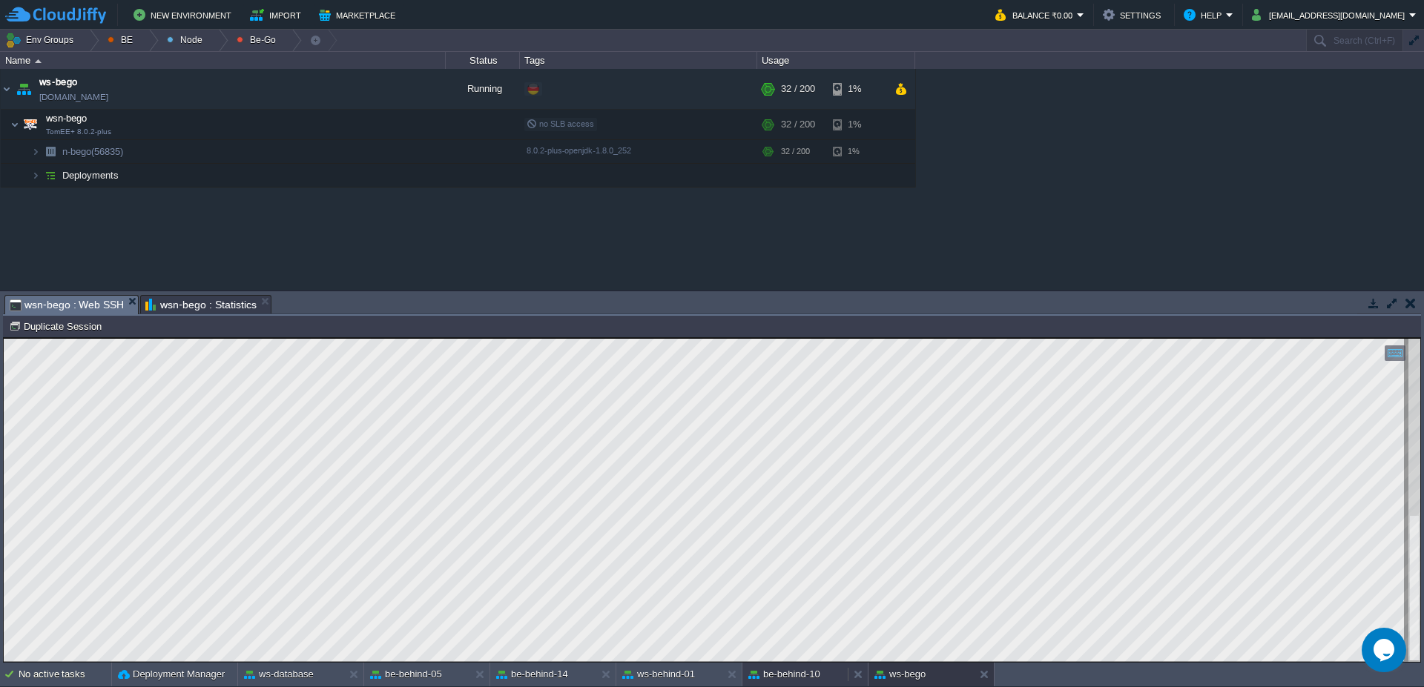
click at [787, 675] on button "be-behind-10" at bounding box center [784, 674] width 72 height 15
click at [915, 683] on div "ws-bego" at bounding box center [920, 675] width 105 height 24
click at [980, 685] on div at bounding box center [983, 675] width 20 height 24
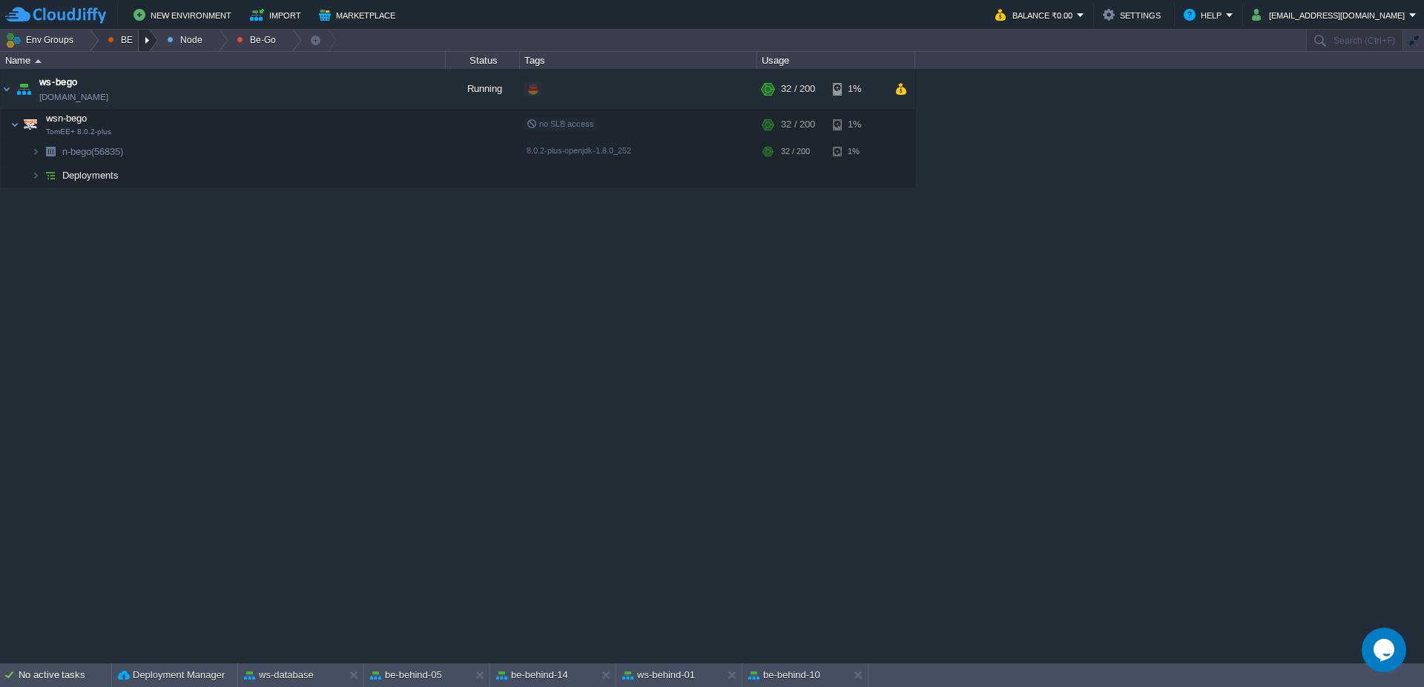
click at [152, 42] on div at bounding box center [149, 41] width 20 height 22
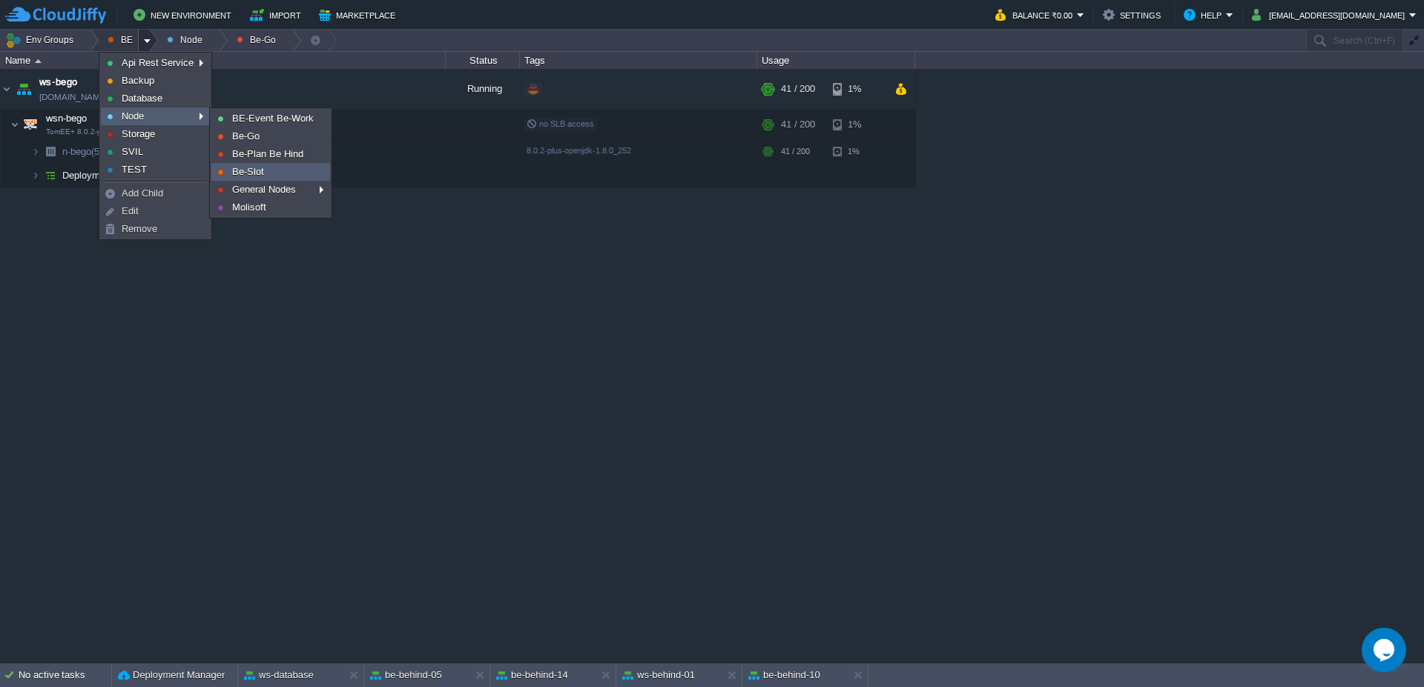
click at [278, 173] on link "Be-Slot" at bounding box center [270, 172] width 117 height 16
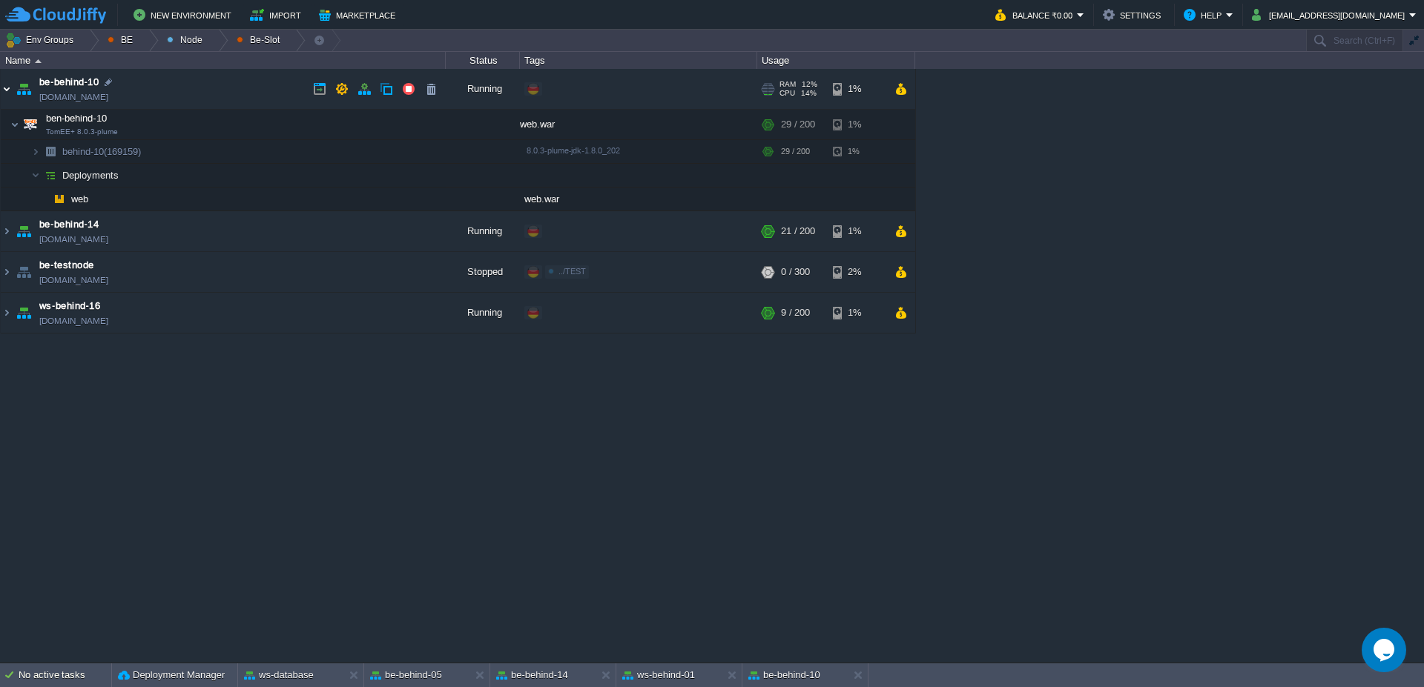
click at [1, 90] on img at bounding box center [7, 89] width 12 height 40
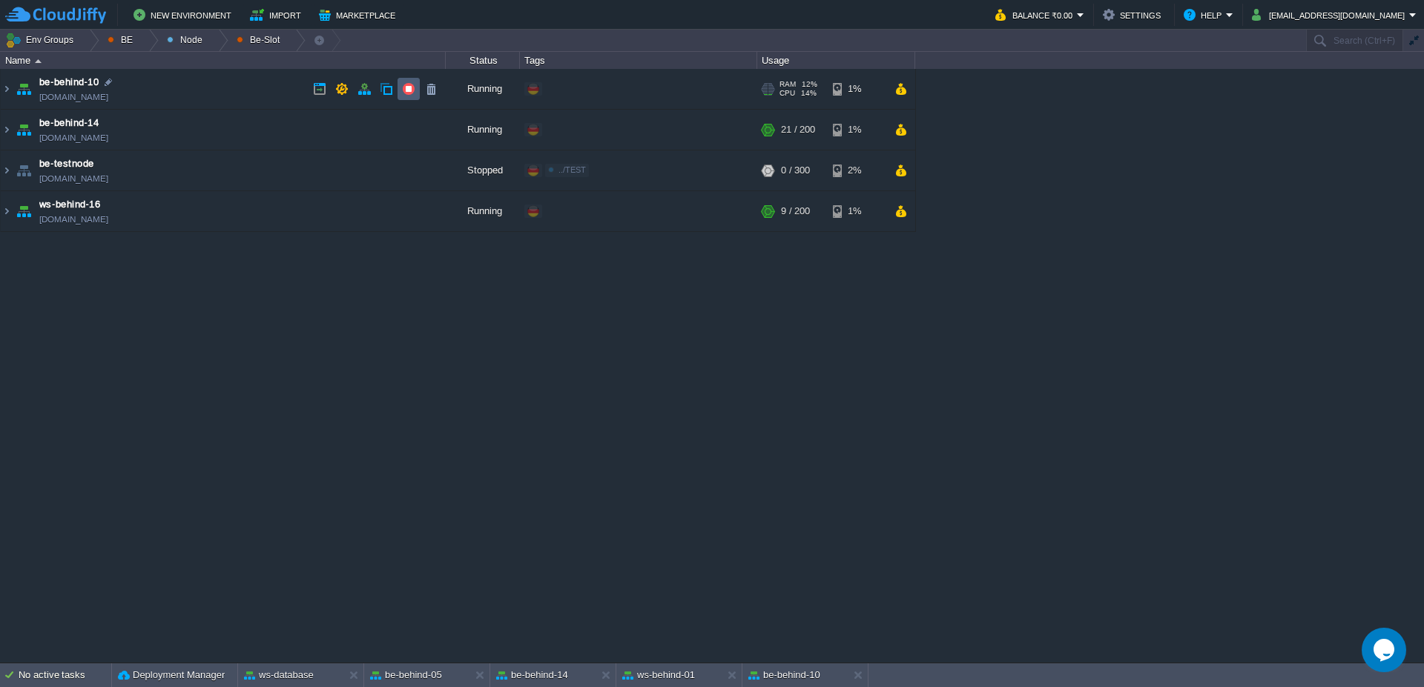
click at [406, 90] on button "button" at bounding box center [408, 88] width 13 height 13
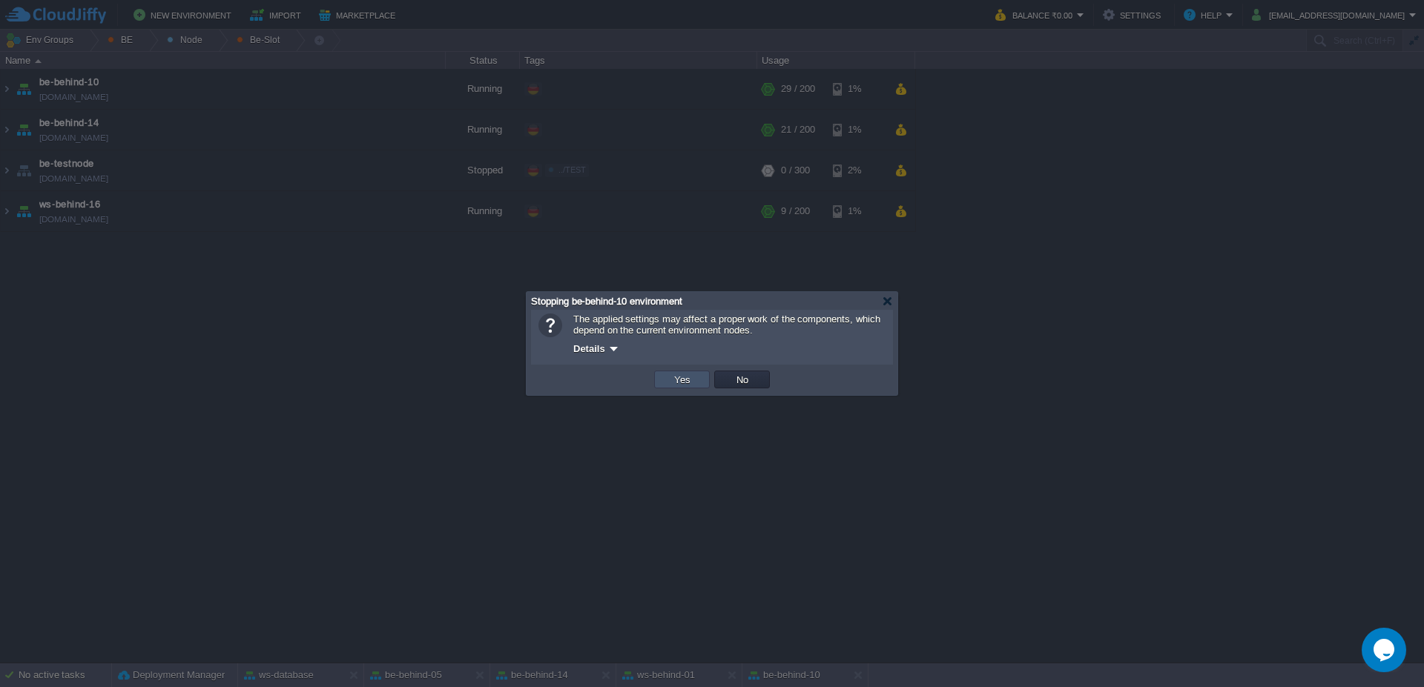
click at [682, 377] on button "Yes" at bounding box center [681, 379] width 25 height 13
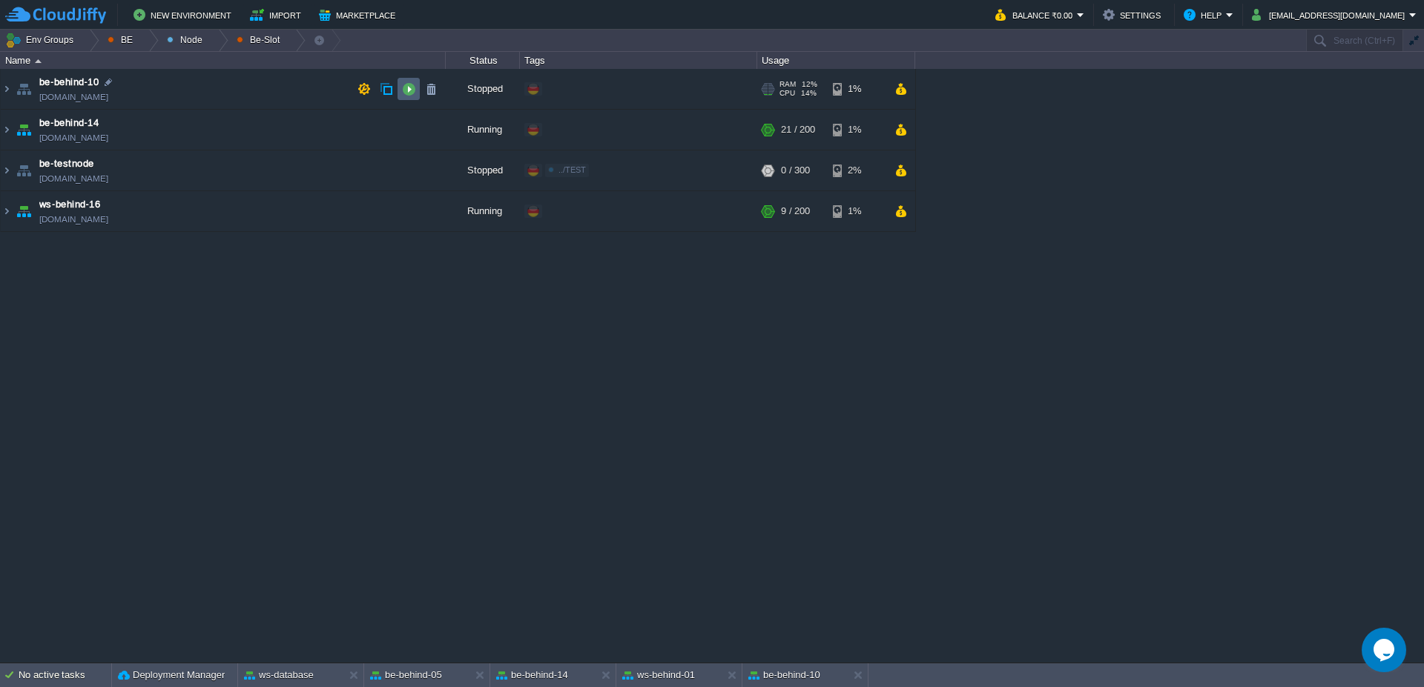
click at [403, 87] on button "button" at bounding box center [408, 88] width 13 height 13
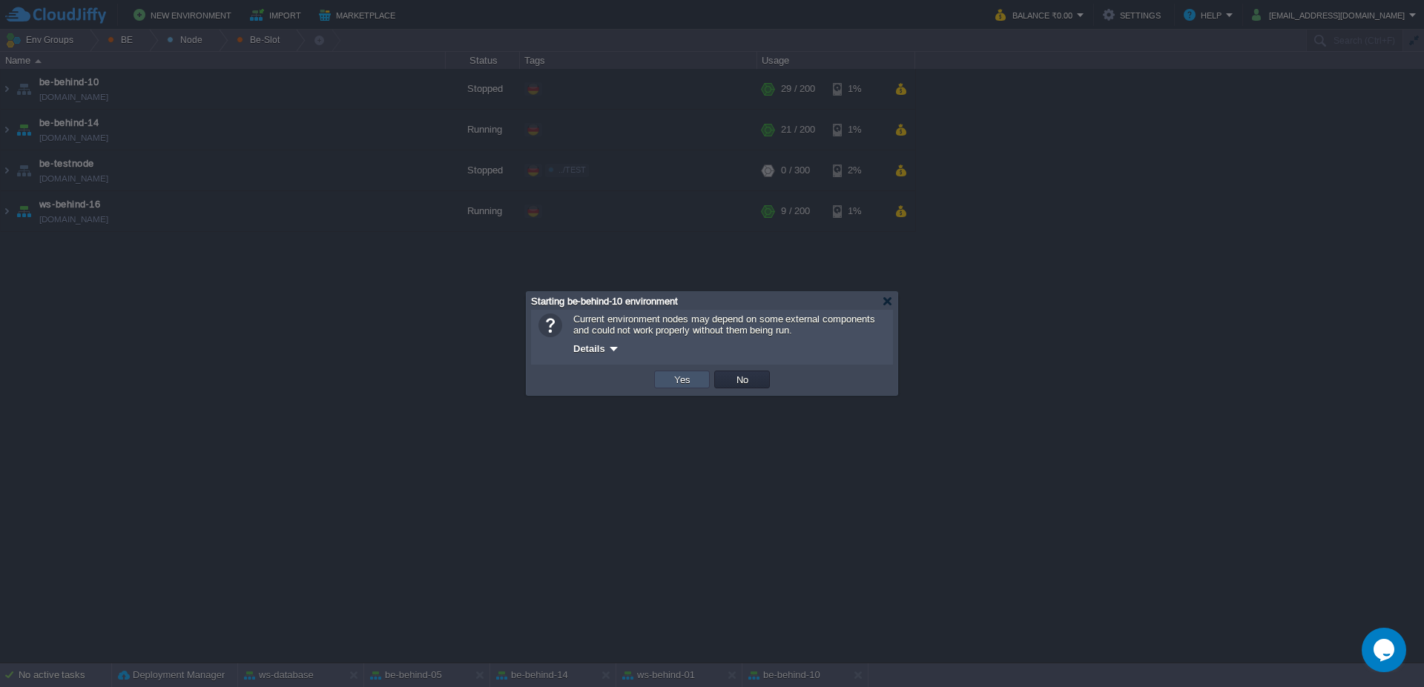
click at [687, 380] on button "Yes" at bounding box center [681, 379] width 25 height 13
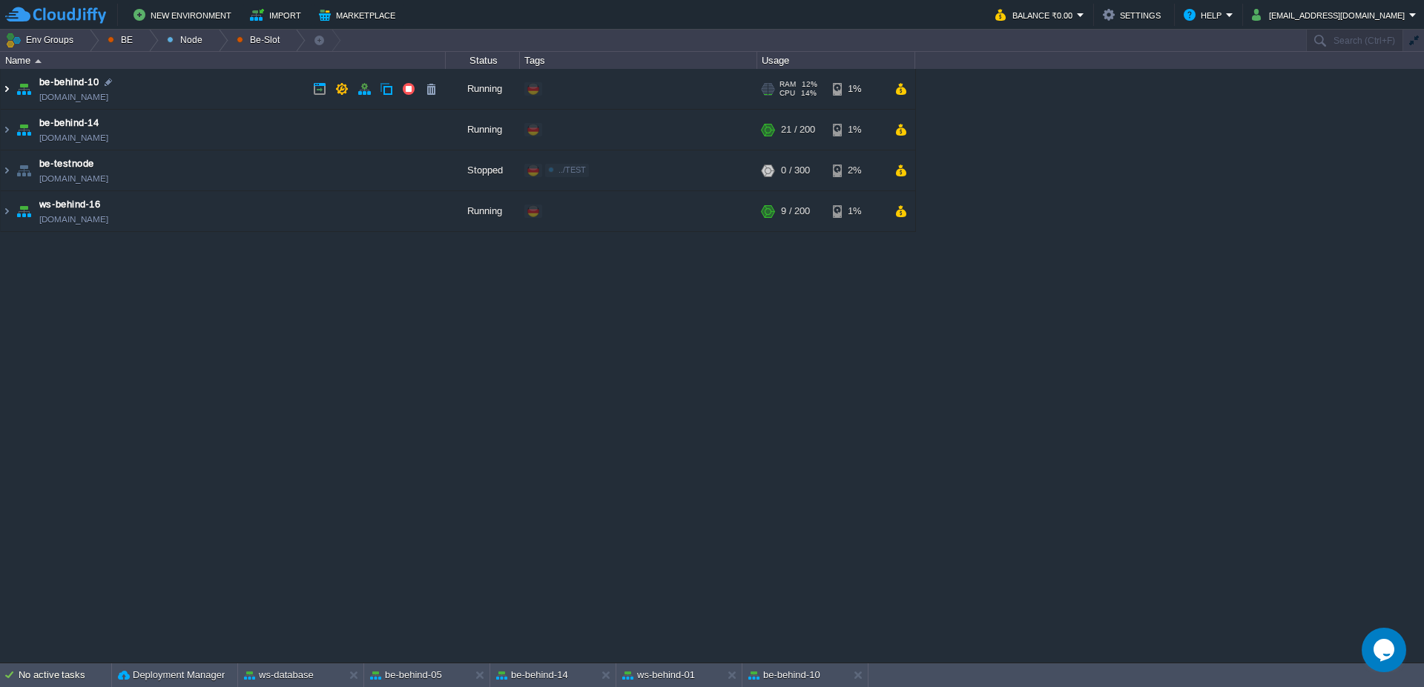
click at [1, 93] on img at bounding box center [7, 89] width 12 height 40
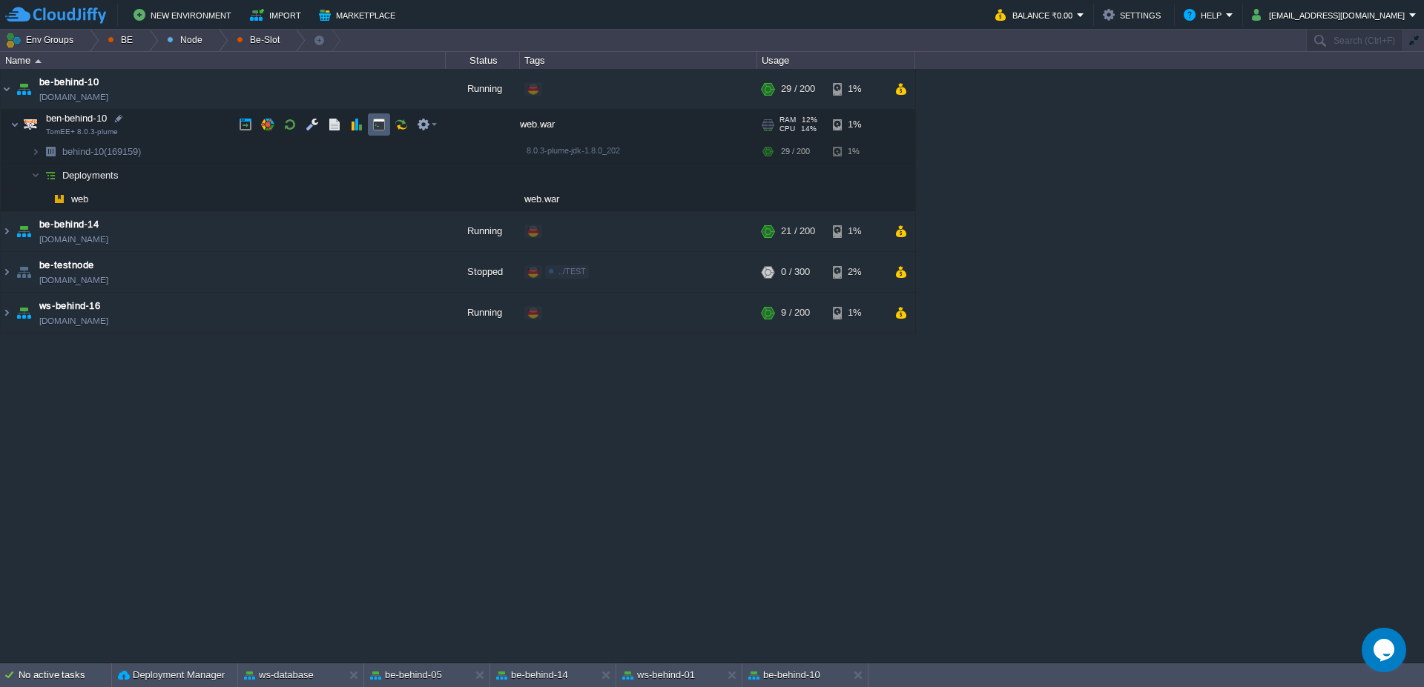
click at [377, 129] on button "button" at bounding box center [378, 124] width 13 height 13
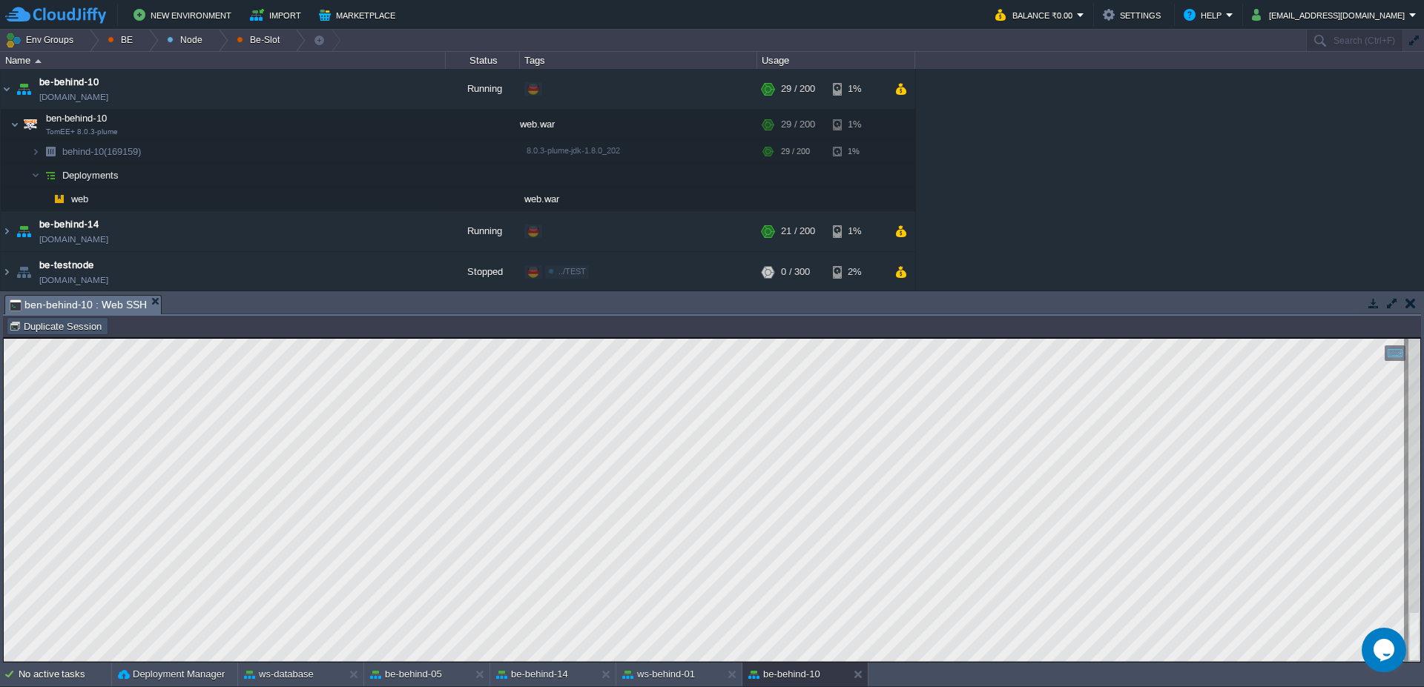
click at [33, 325] on button "Duplicate Session" at bounding box center [57, 326] width 97 height 13
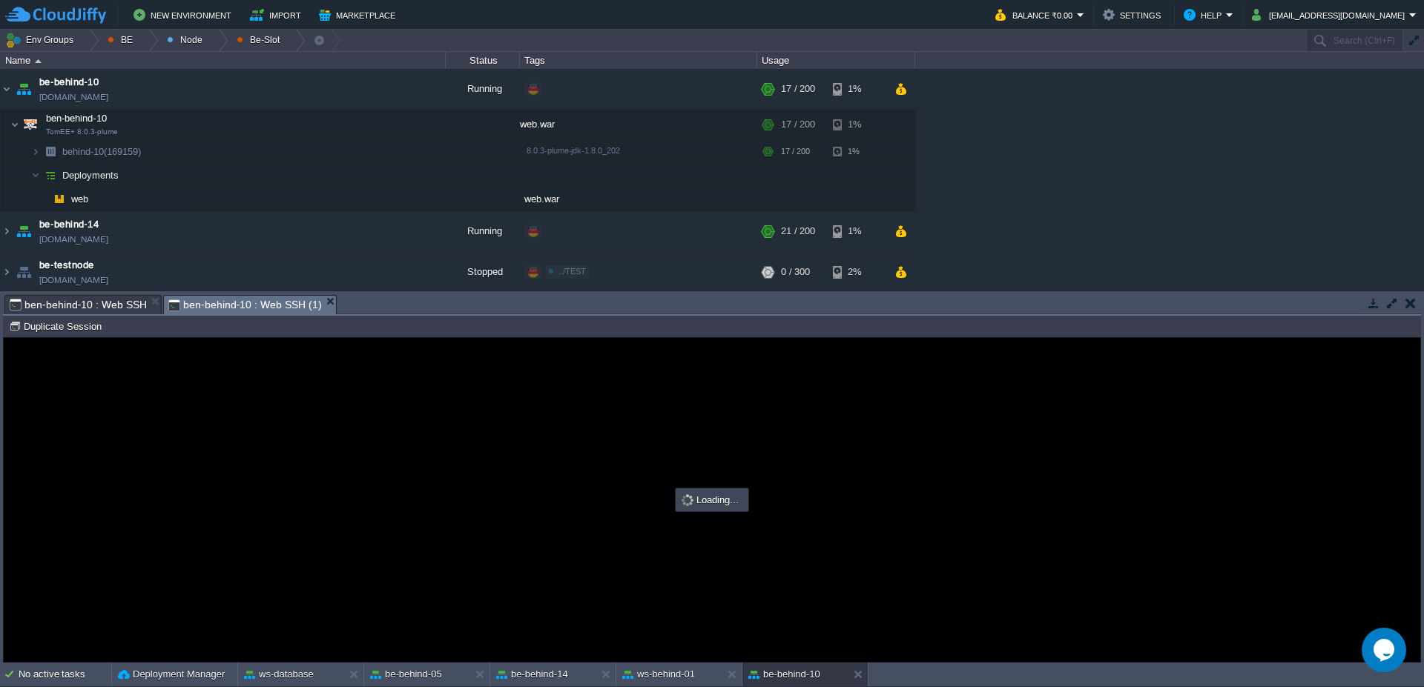
click at [153, 307] on em "ben-behind-10 : Web SSH" at bounding box center [85, 305] width 151 height 18
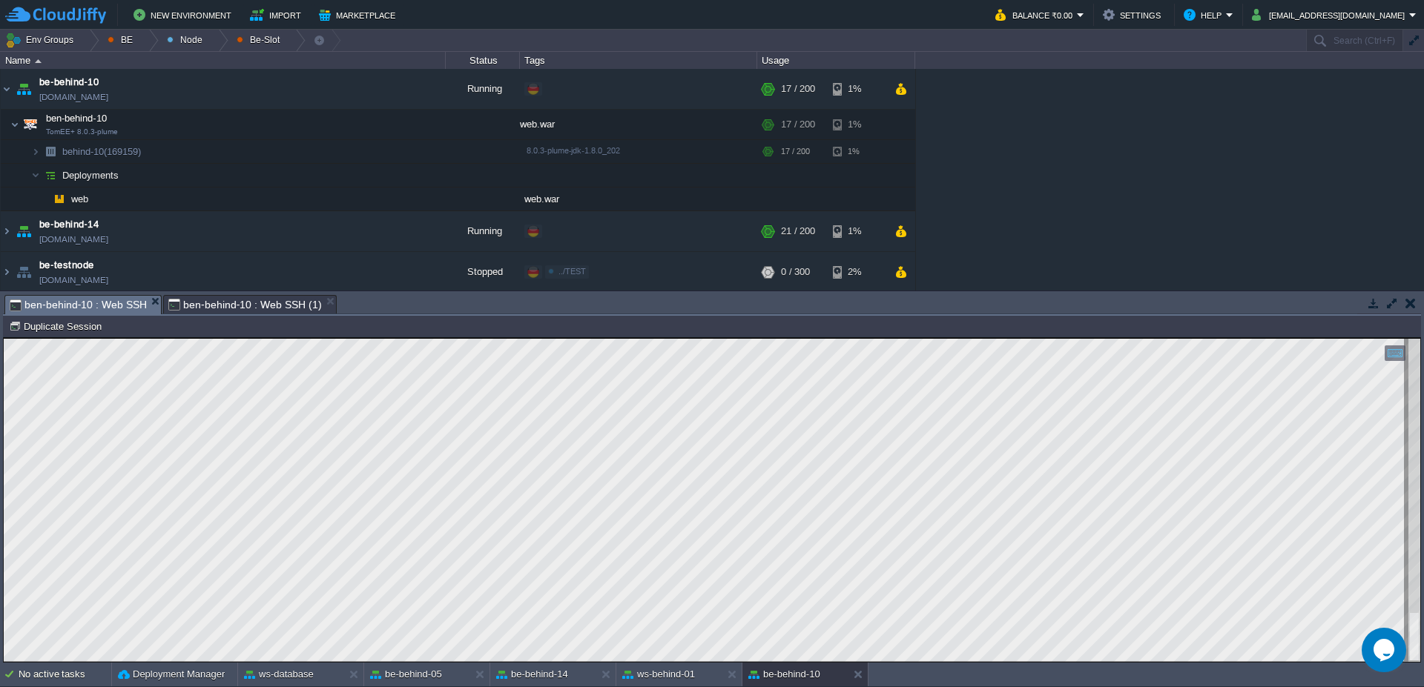
type input "#000000"
click at [7, 90] on img at bounding box center [7, 89] width 12 height 40
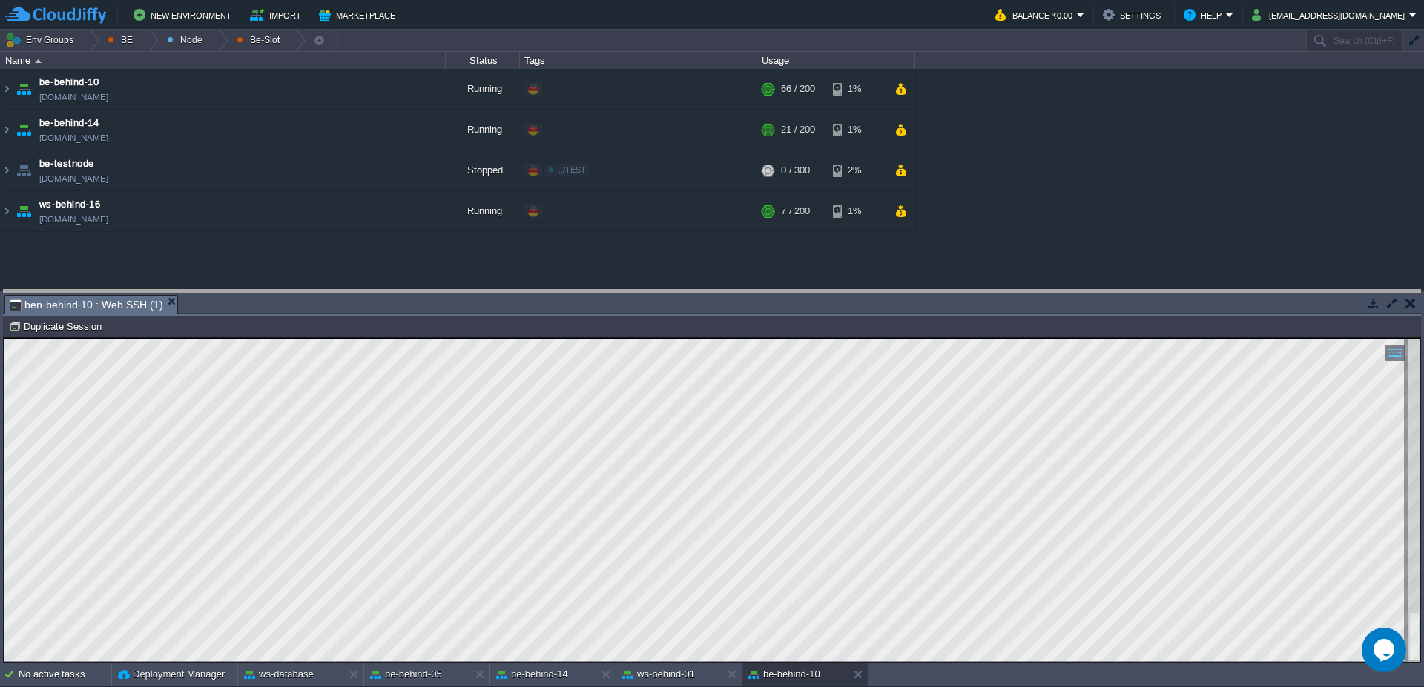
drag, startPoint x: 626, startPoint y: 310, endPoint x: 621, endPoint y: 296, distance: 14.8
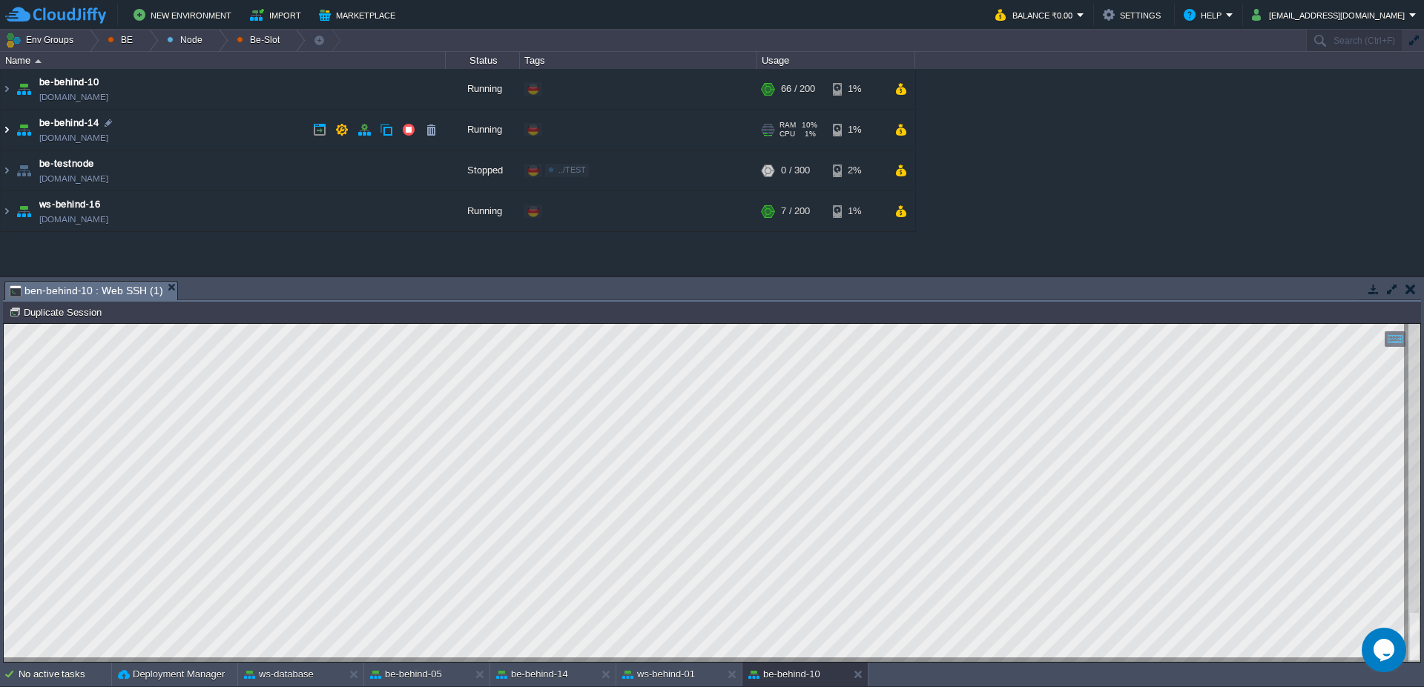
click at [7, 128] on img at bounding box center [7, 130] width 12 height 40
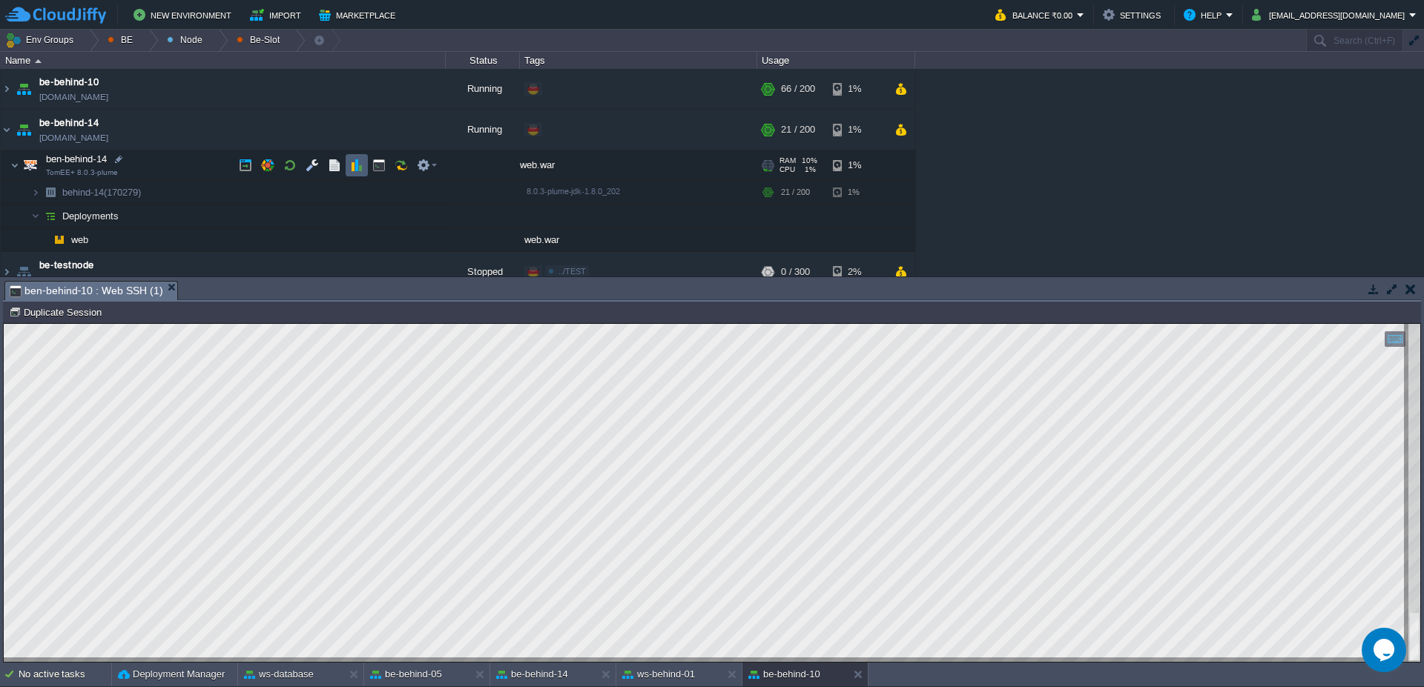
click at [352, 173] on td at bounding box center [356, 165] width 22 height 22
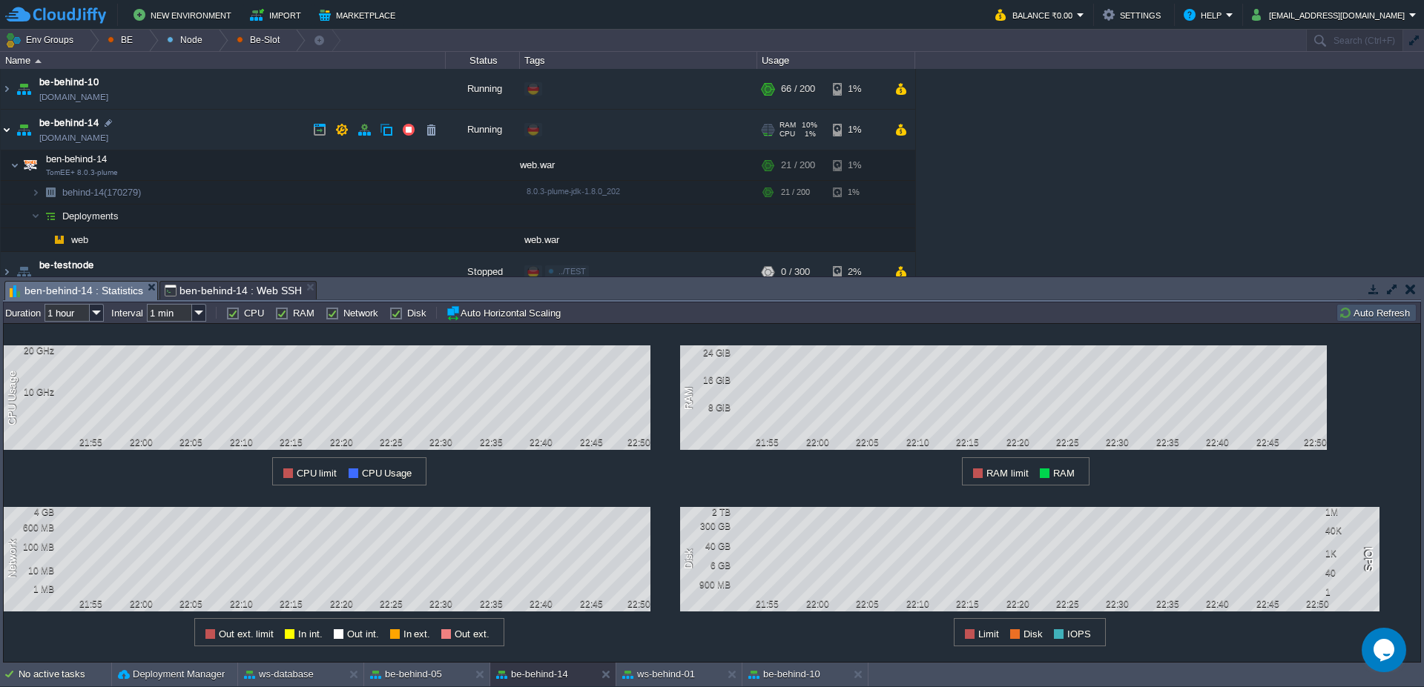
click at [2, 132] on img at bounding box center [7, 130] width 12 height 40
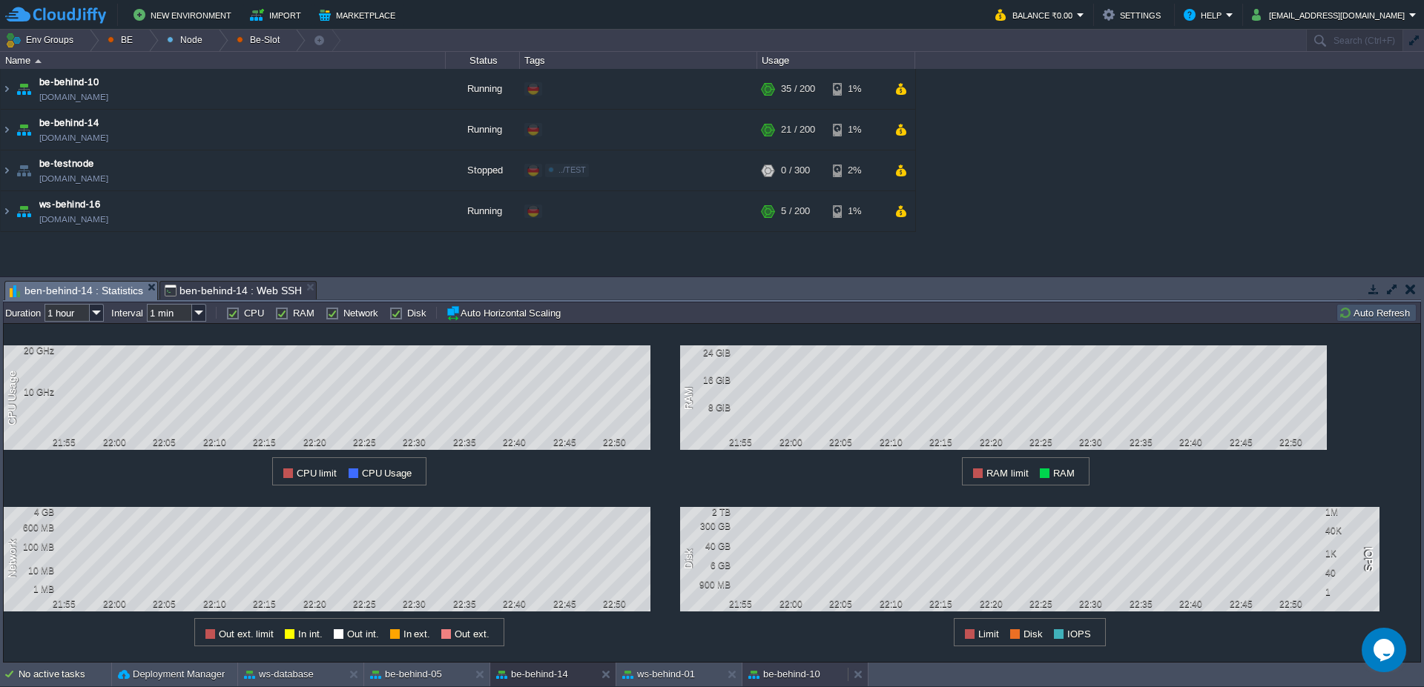
click at [778, 672] on button "be-behind-10" at bounding box center [784, 674] width 72 height 15
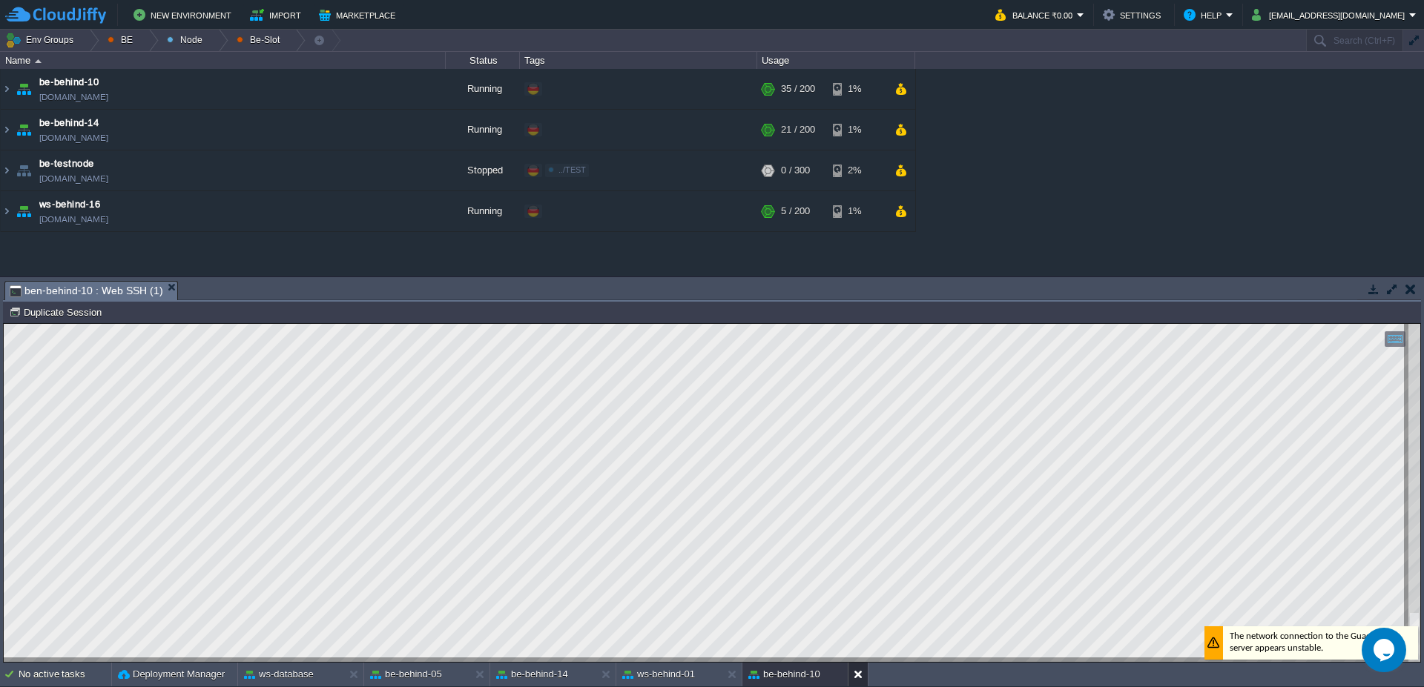
click at [864, 679] on button at bounding box center [860, 674] width 15 height 15
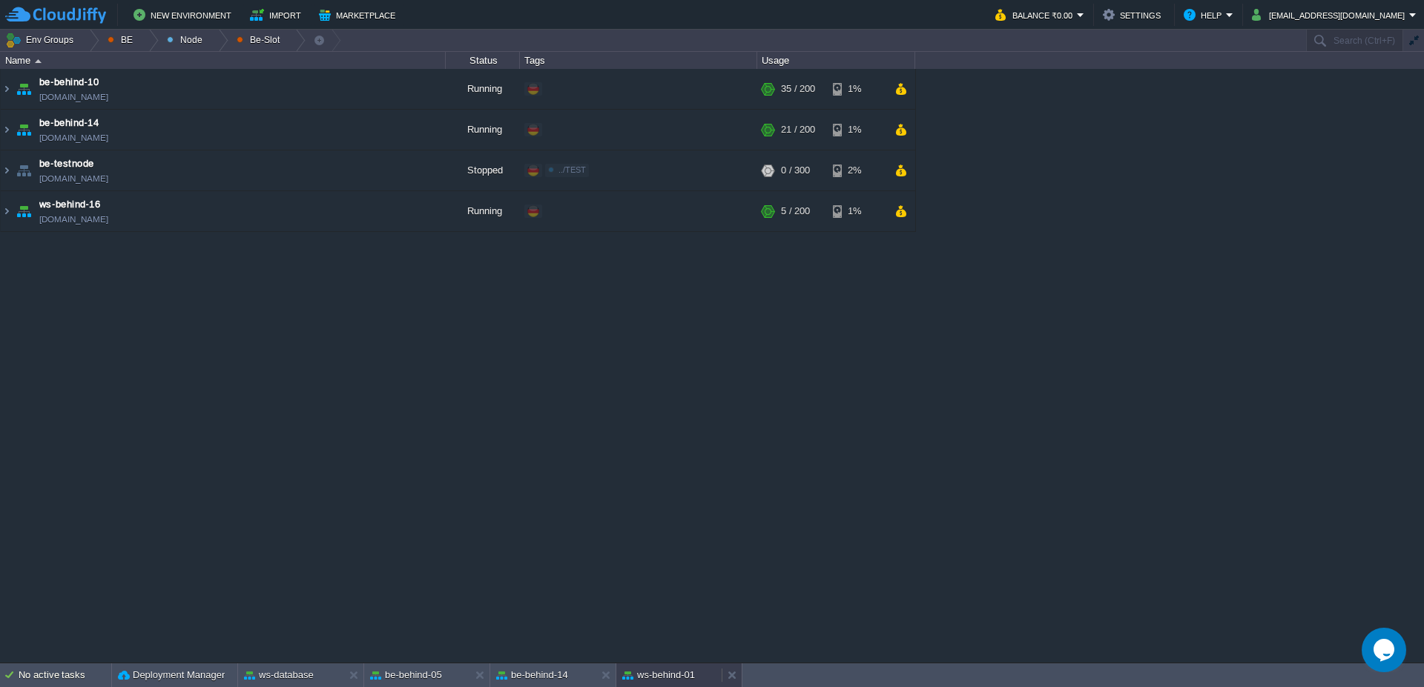
click at [672, 679] on button "ws-behind-01" at bounding box center [658, 675] width 73 height 15
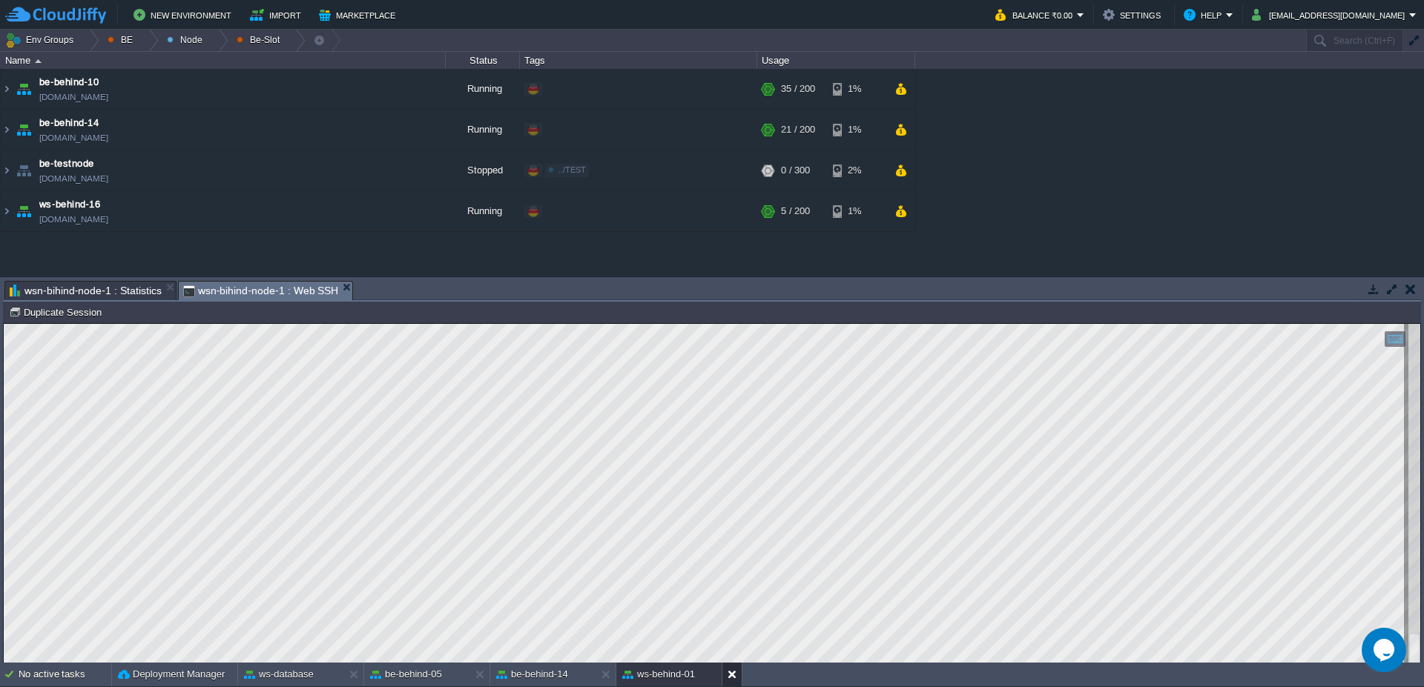
click at [737, 686] on div at bounding box center [731, 675] width 20 height 24
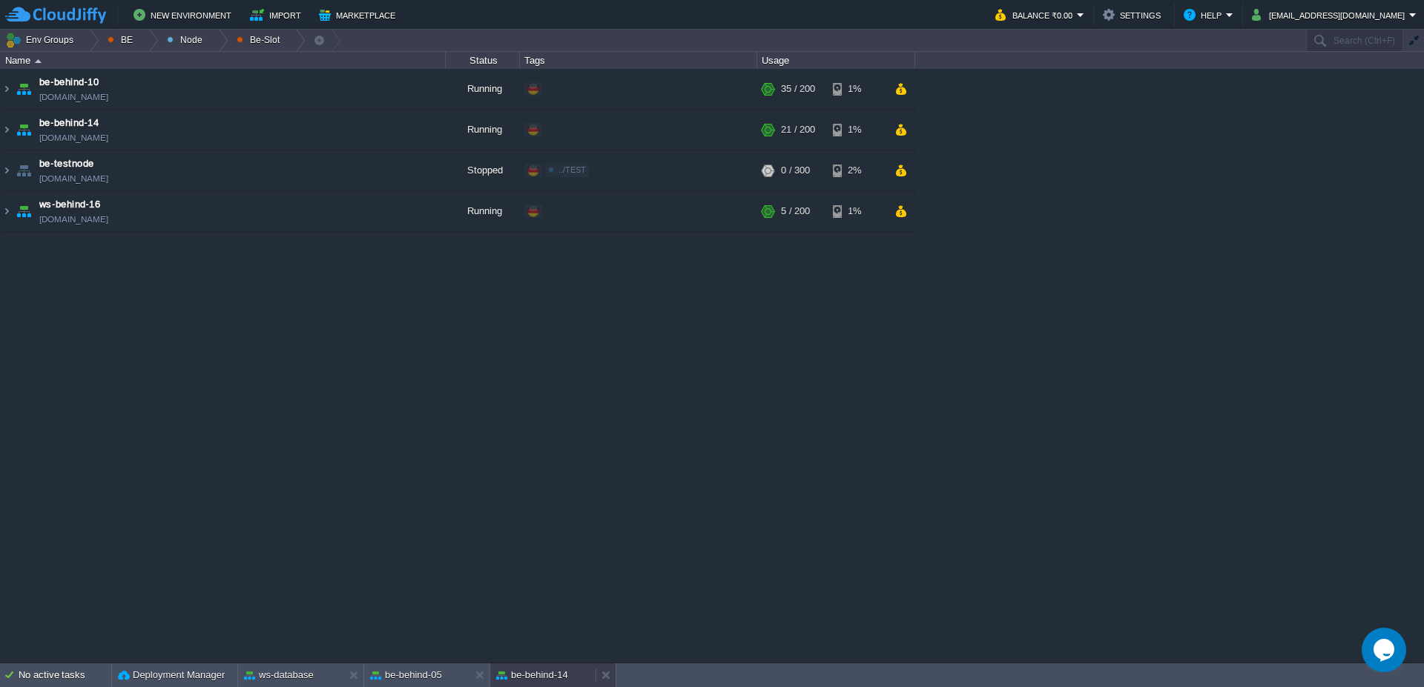
click at [543, 678] on button "be-behind-14" at bounding box center [532, 675] width 72 height 15
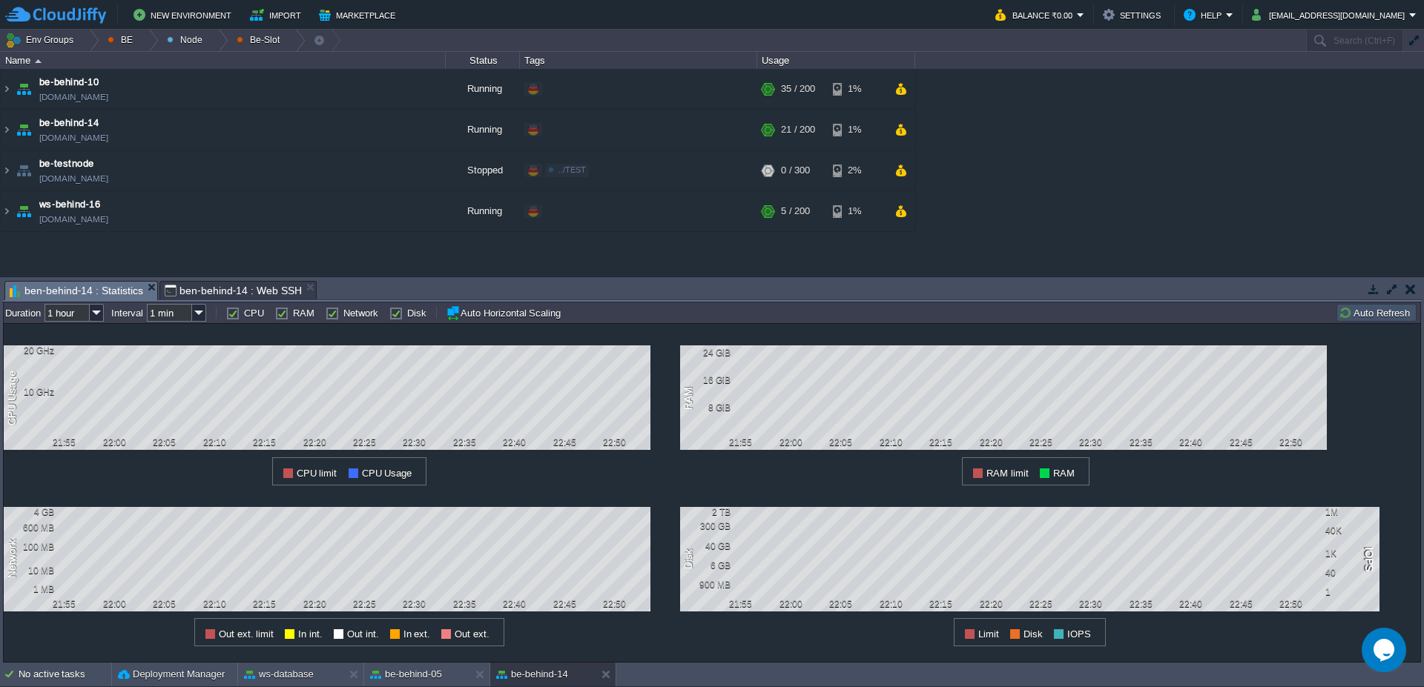
click at [1381, 313] on button "Auto Refresh" at bounding box center [1376, 312] width 76 height 13
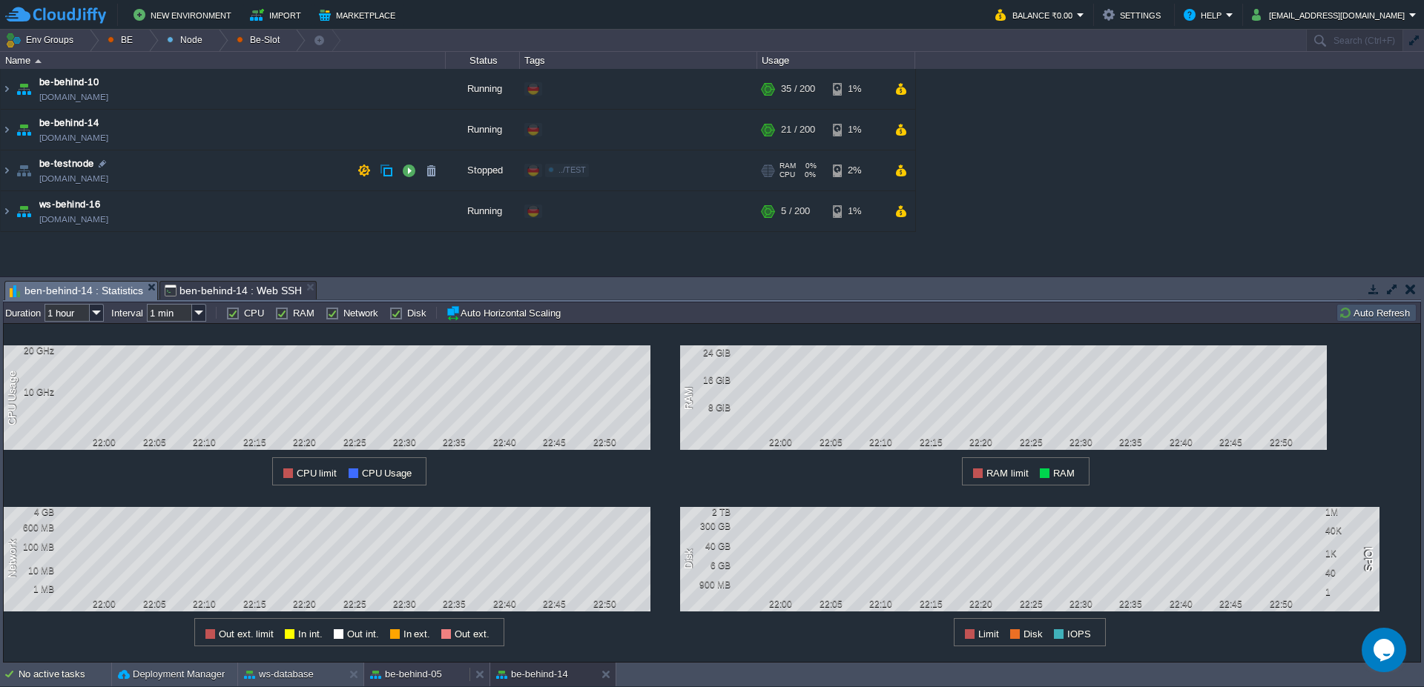
click at [407, 676] on button "be-behind-05" at bounding box center [406, 674] width 72 height 15
